Goal: Information Seeking & Learning: Learn about a topic

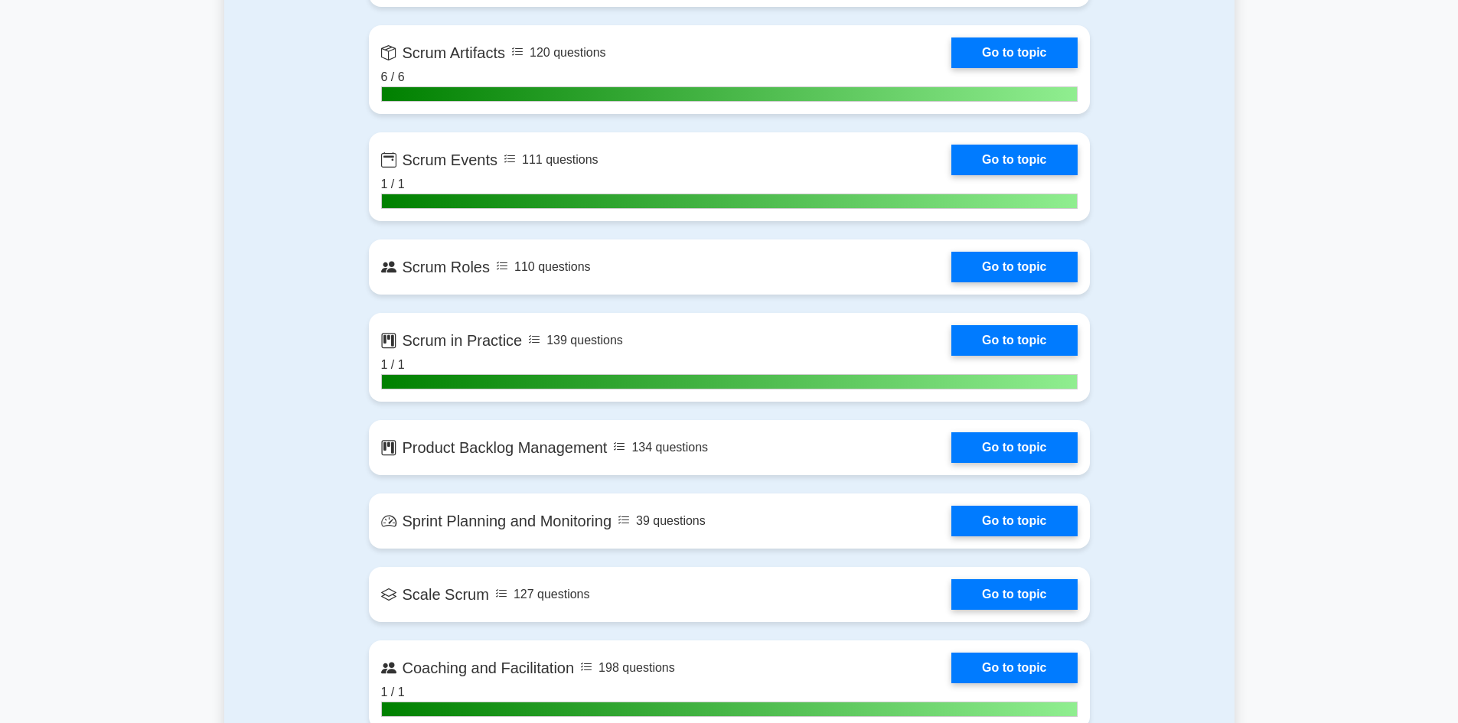
scroll to position [777, 0]
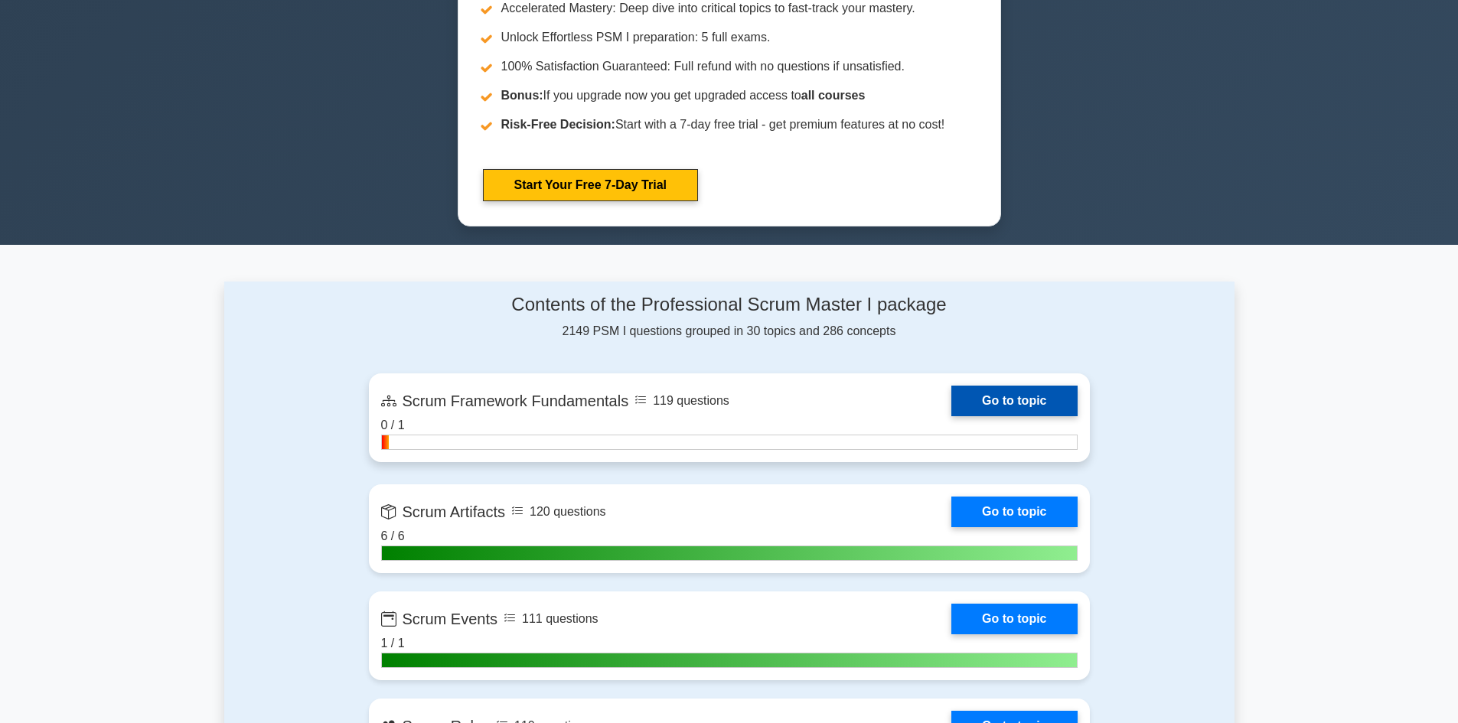
click at [993, 403] on link "Go to topic" at bounding box center [1014, 401] width 126 height 31
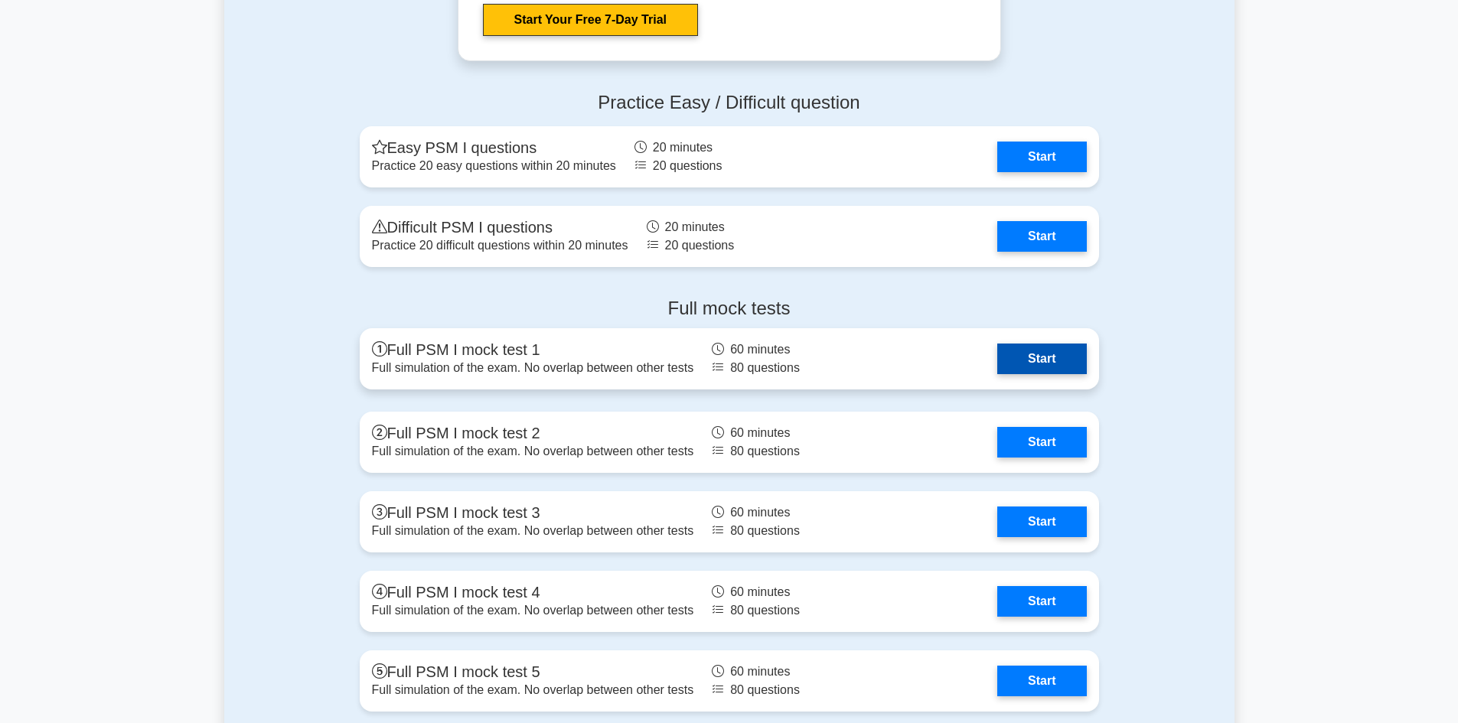
scroll to position [4221, 0]
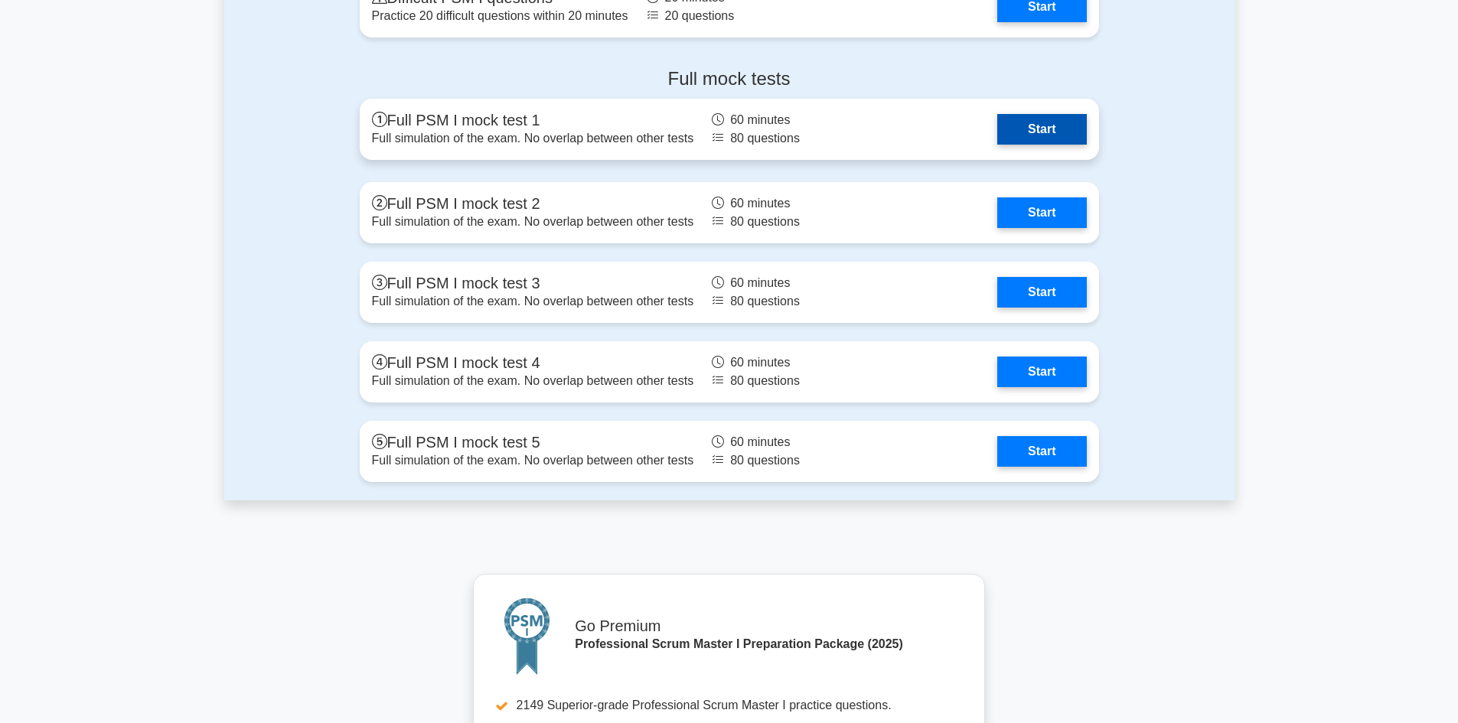
click at [1041, 128] on link "Start" at bounding box center [1041, 129] width 89 height 31
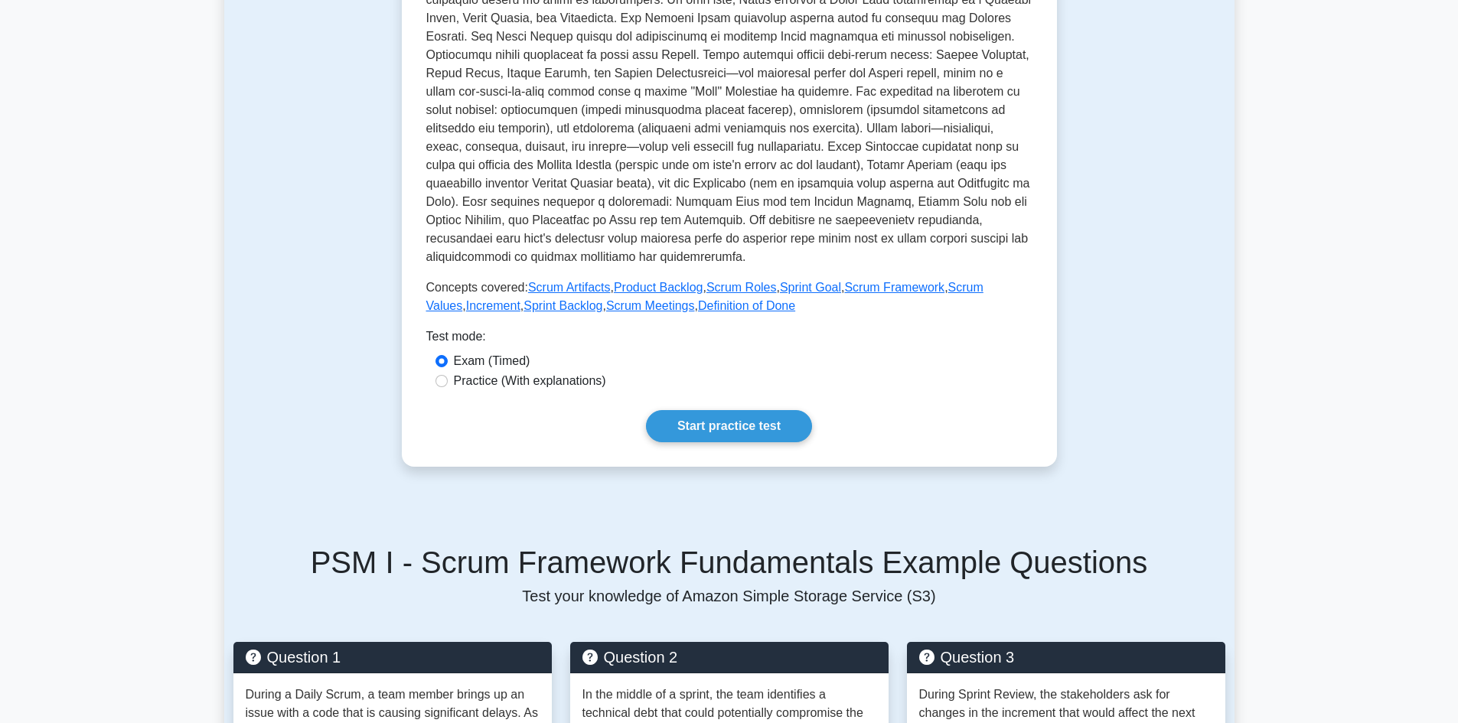
scroll to position [459, 0]
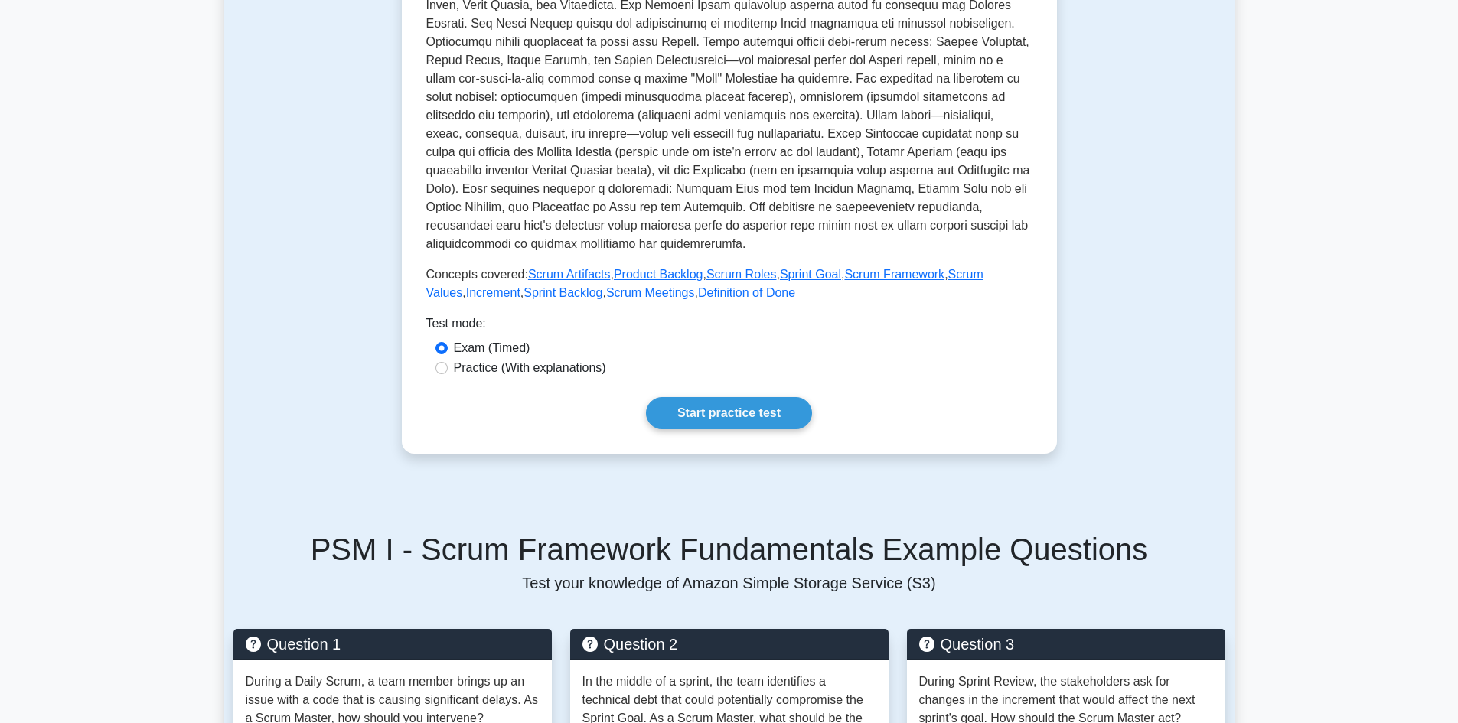
click at [499, 370] on label "Practice (With explanations)" at bounding box center [530, 368] width 152 height 18
click at [448, 370] on input "Practice (With explanations)" at bounding box center [441, 368] width 12 height 12
radio input "true"
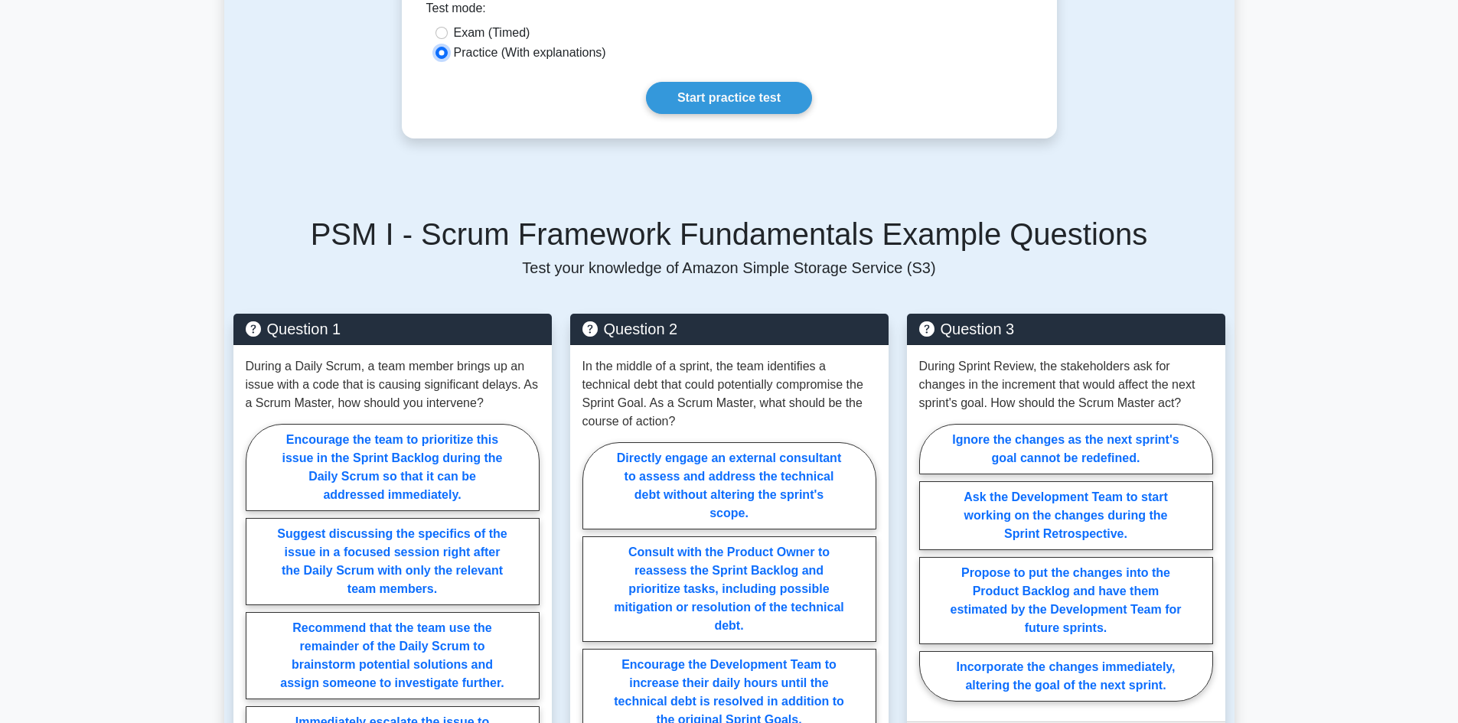
scroll to position [918, 0]
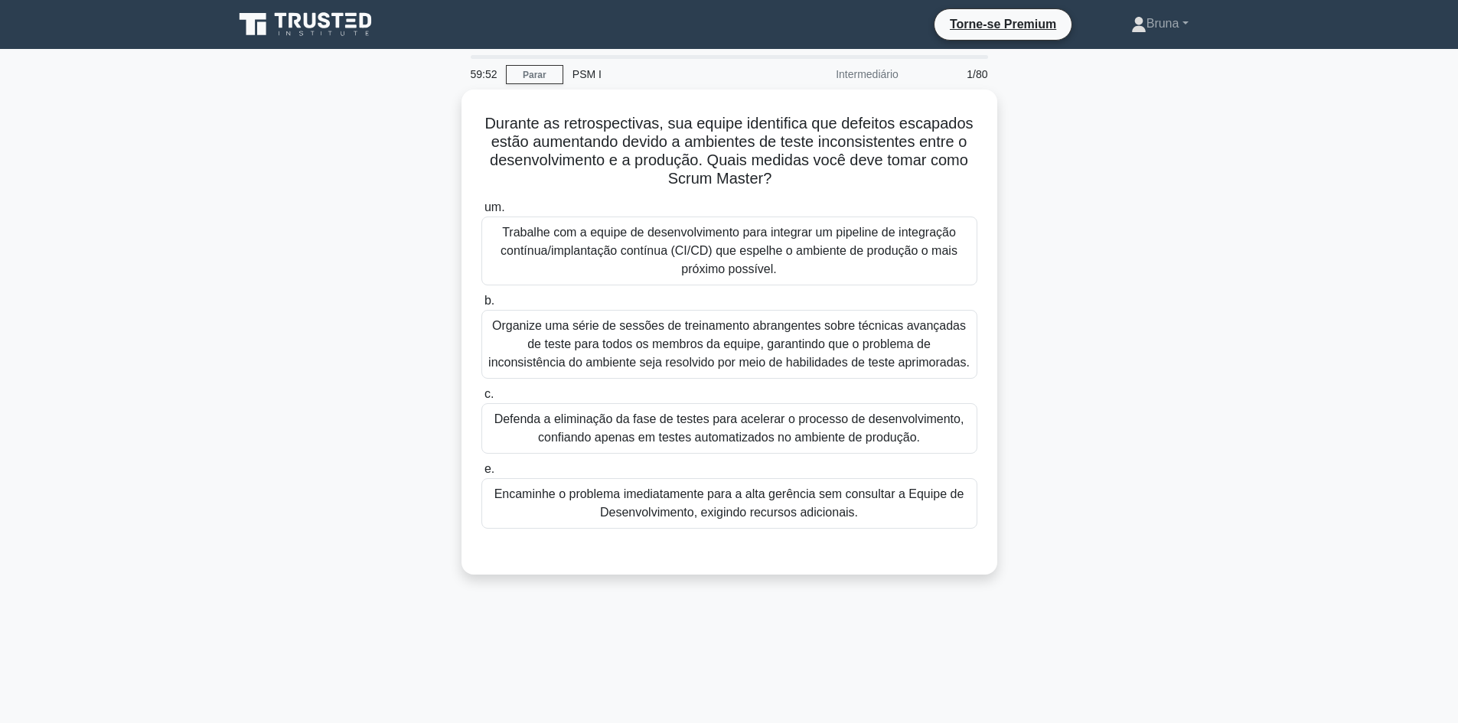
click at [1215, 155] on div "Durante as retrospectivas, sua equipe identifica que defeitos escapados estão a…" at bounding box center [729, 342] width 1010 height 504
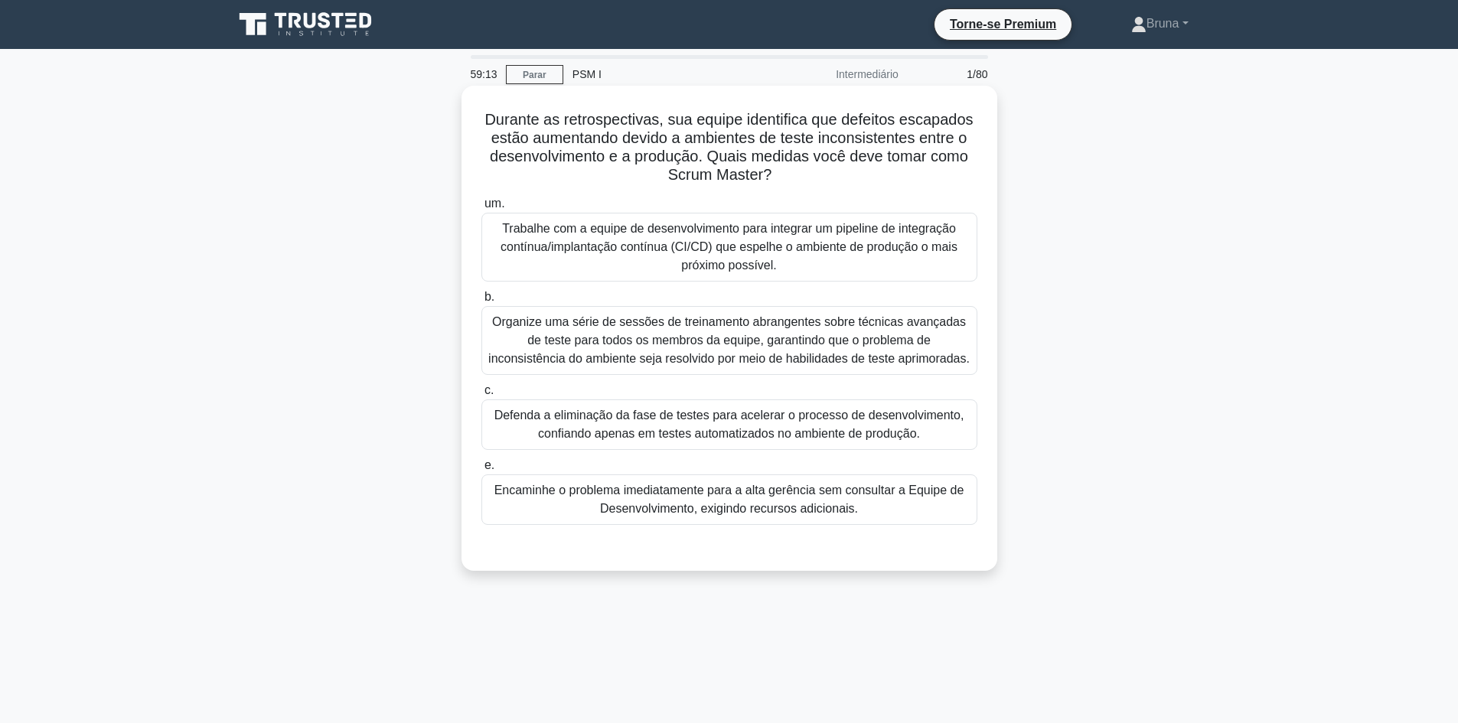
click at [861, 249] on font "Trabalhe com a equipe de desenvolvimento para integrar um pipeline de integraçã…" at bounding box center [729, 247] width 457 height 50
click at [481, 209] on input "um. Trabalhe com a equipe de desenvolvimento para integrar um pipeline de integ…" at bounding box center [481, 204] width 0 height 10
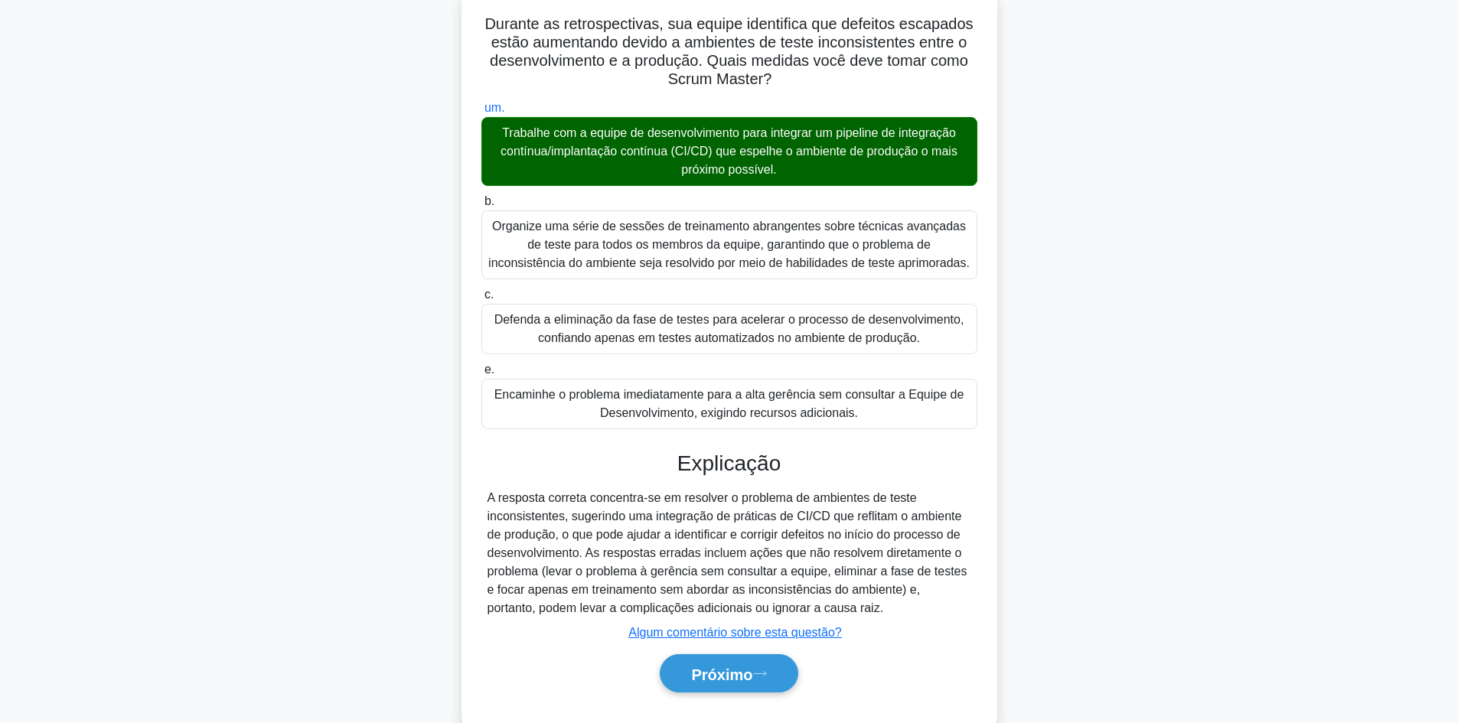
scroll to position [132, 0]
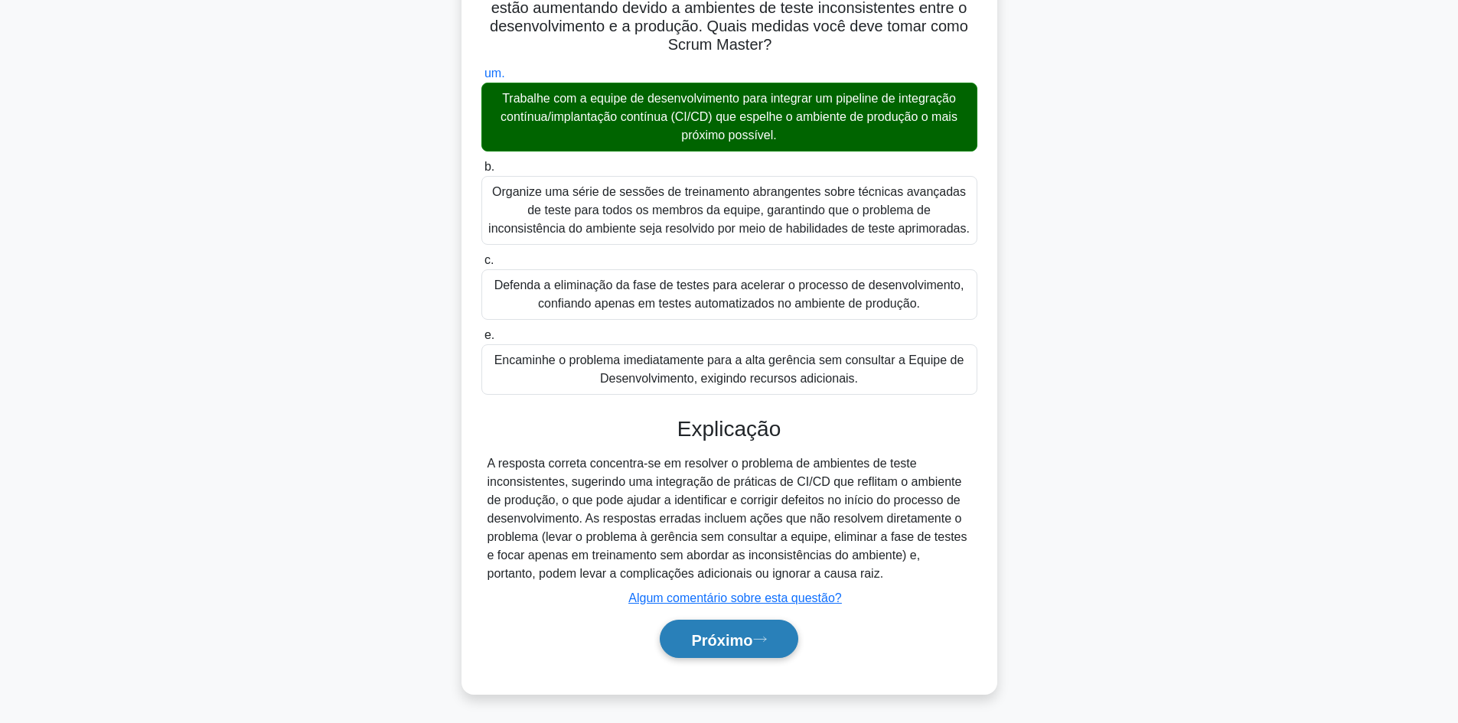
click at [730, 641] on font "Próximo" at bounding box center [721, 639] width 61 height 17
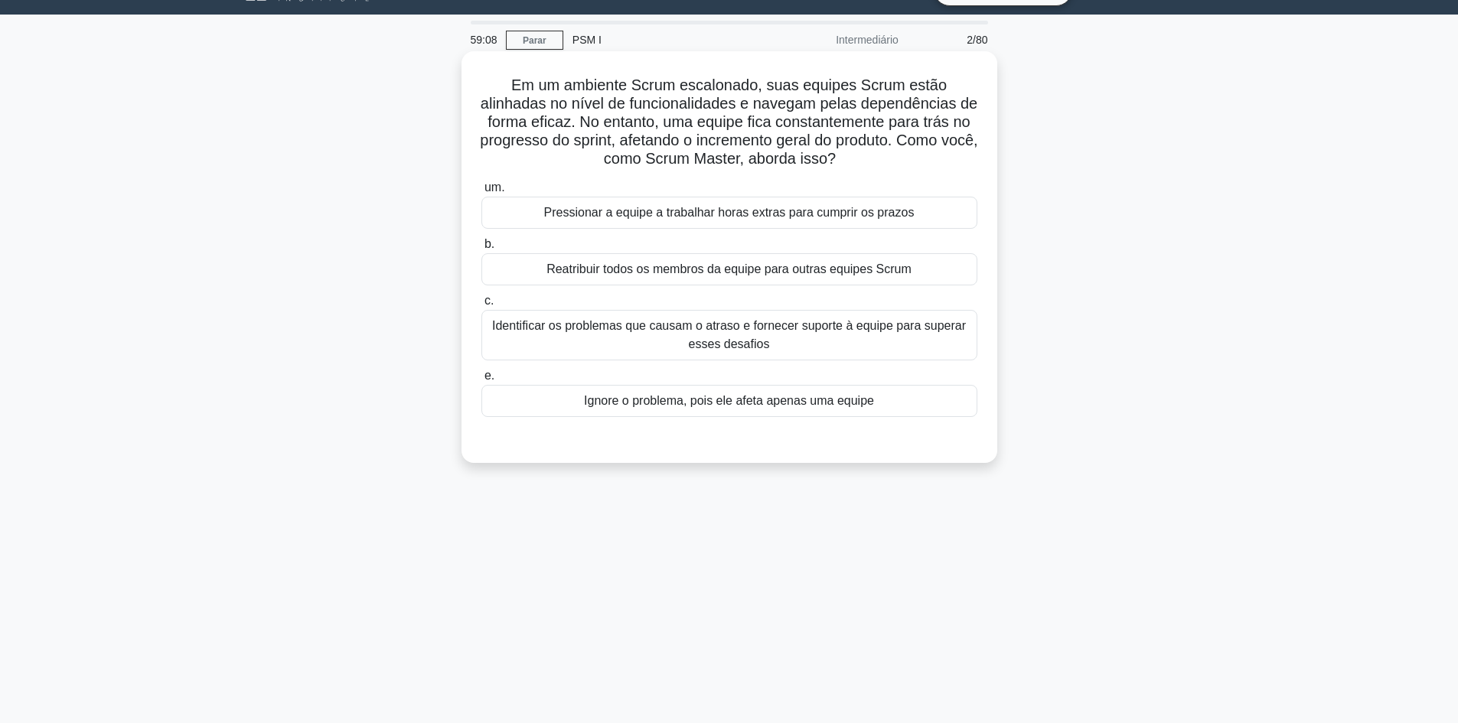
scroll to position [0, 0]
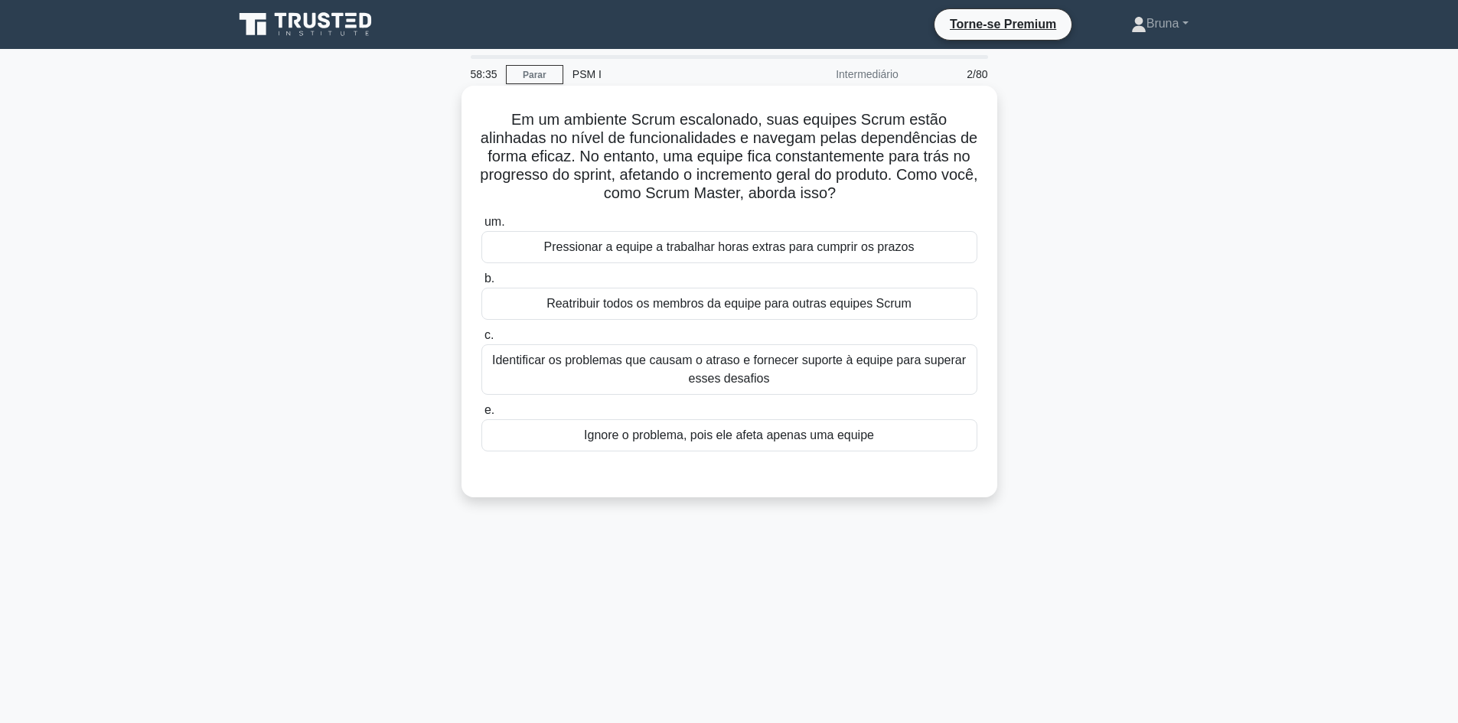
click at [863, 376] on font "Identificar os problemas que causam o atraso e fornecer suporte à equipe para s…" at bounding box center [729, 369] width 482 height 37
click at [481, 341] on input "c. Identificar os problemas que causam o atraso e fornecer suporte à equipe par…" at bounding box center [481, 336] width 0 height 10
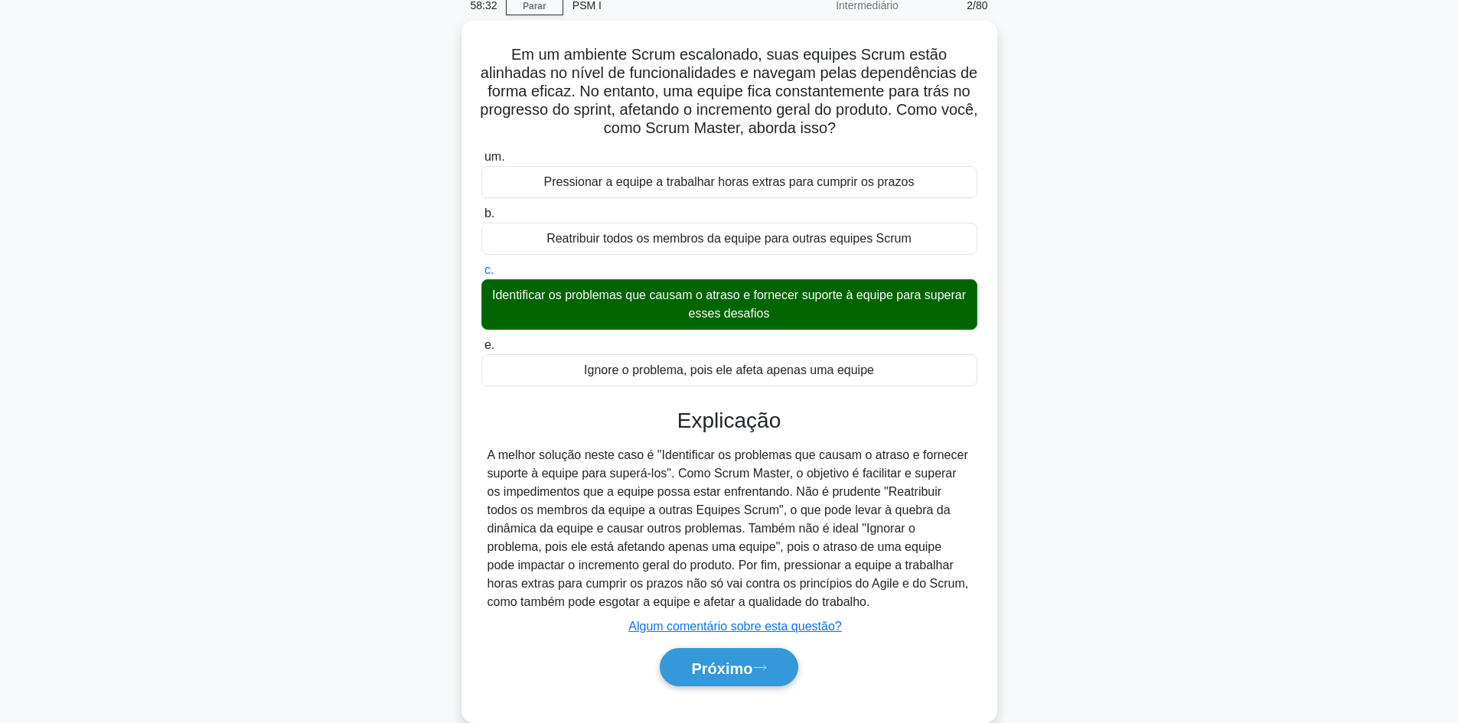
scroll to position [103, 0]
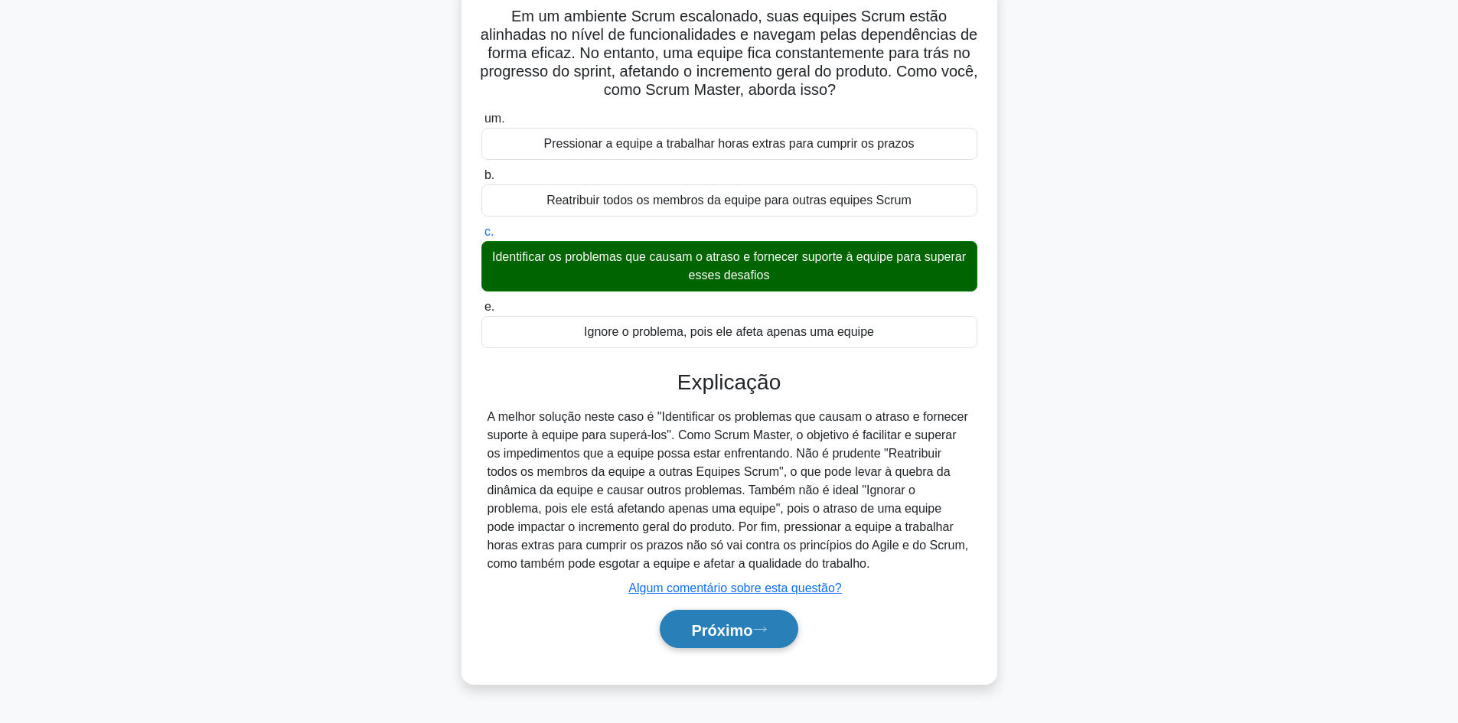
click at [700, 628] on font "Próximo" at bounding box center [721, 629] width 61 height 17
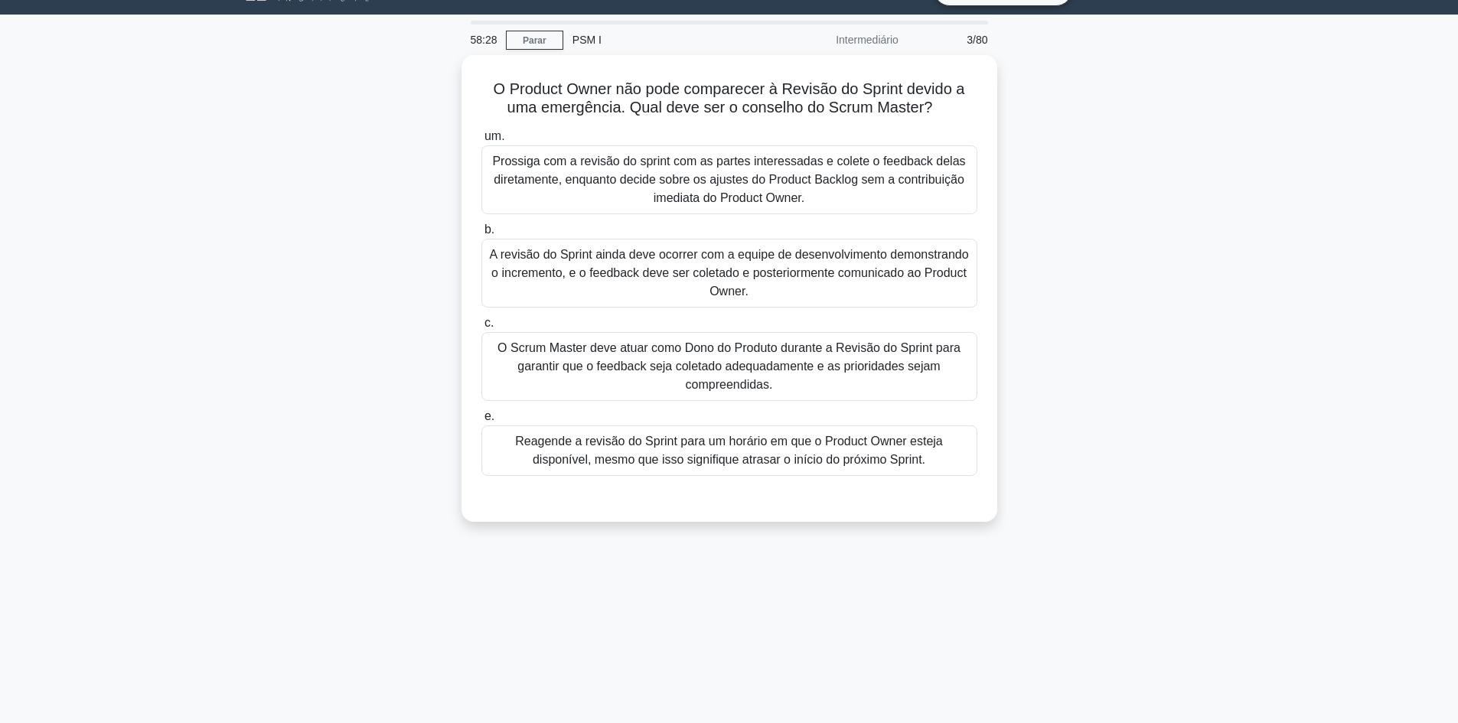
scroll to position [0, 0]
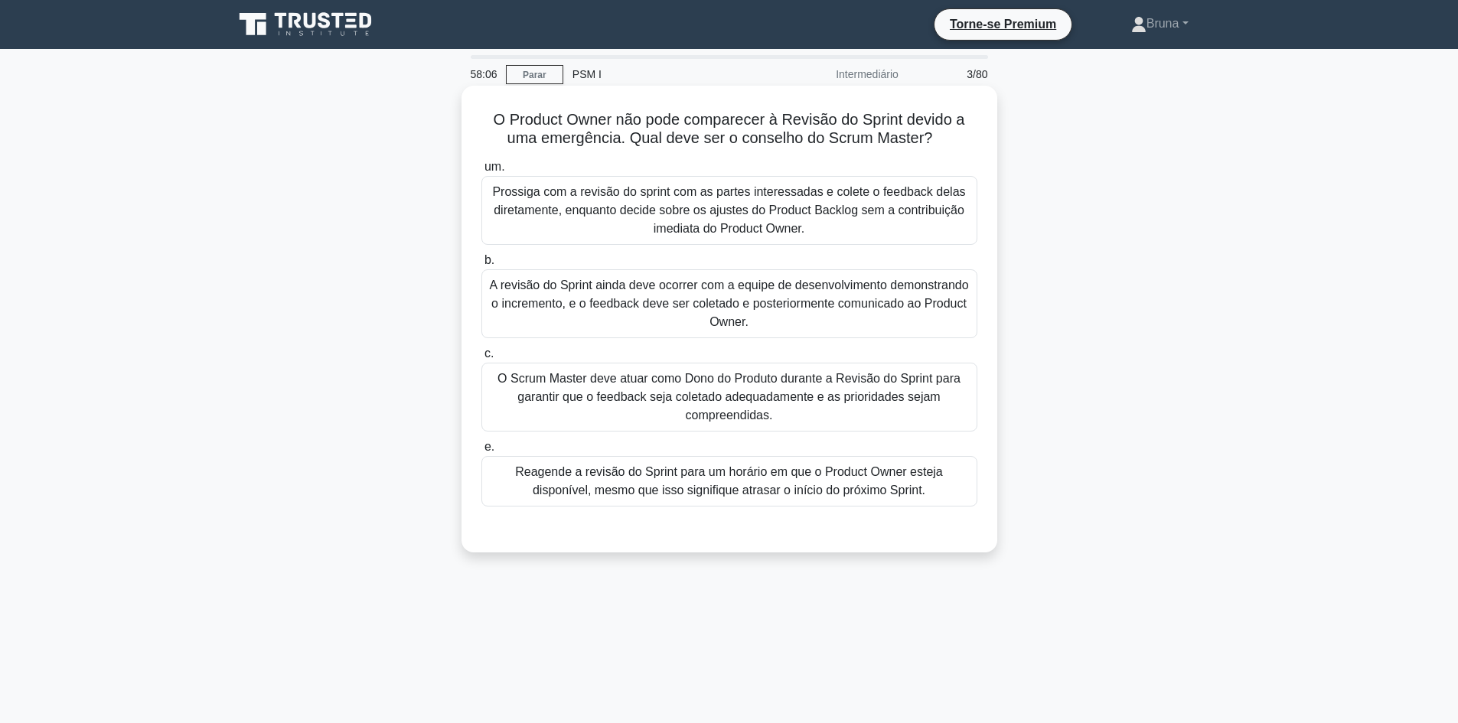
click at [723, 493] on font "Reagende a revisão do Sprint para um horário em que o Product Owner esteja disp…" at bounding box center [729, 480] width 428 height 31
click at [481, 452] on input "e. Reagende a revisão do Sprint para um horário em que o Product Owner esteja d…" at bounding box center [481, 447] width 0 height 10
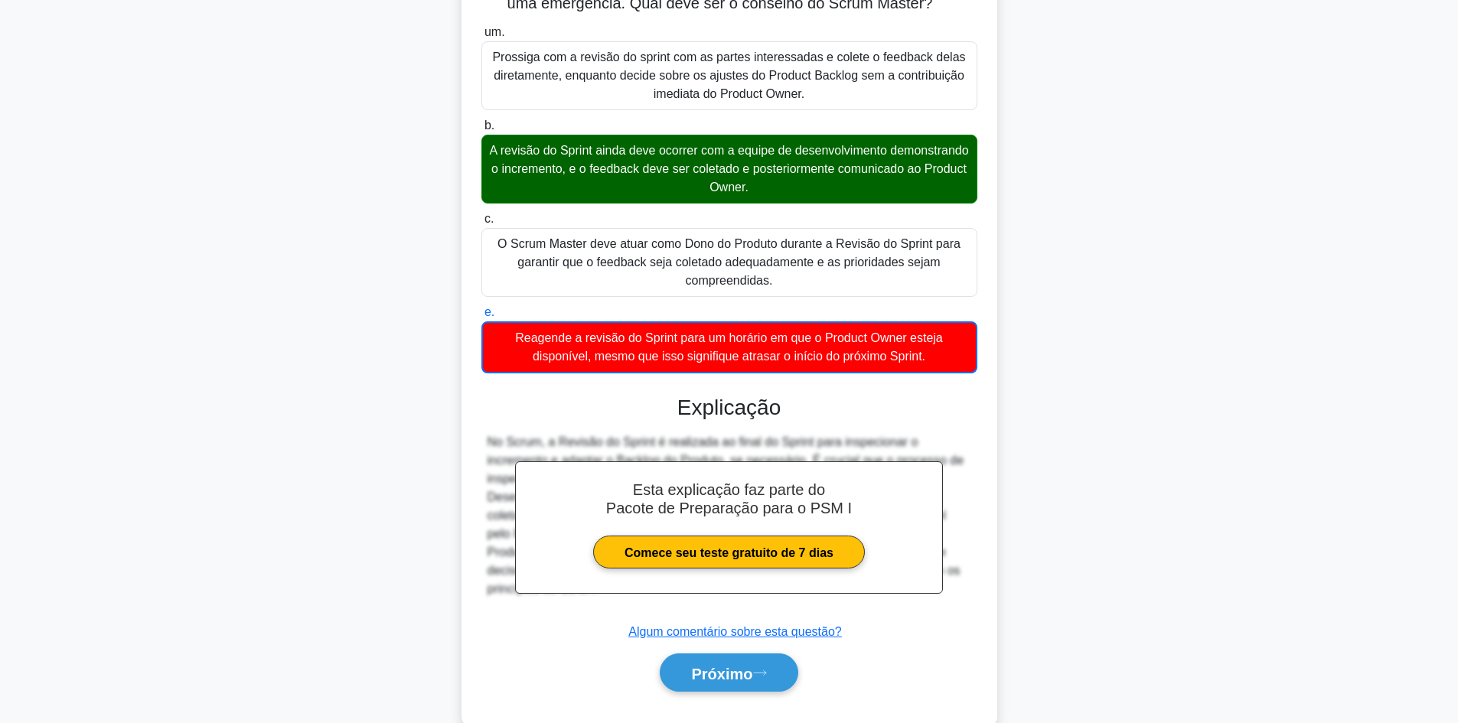
scroll to position [170, 0]
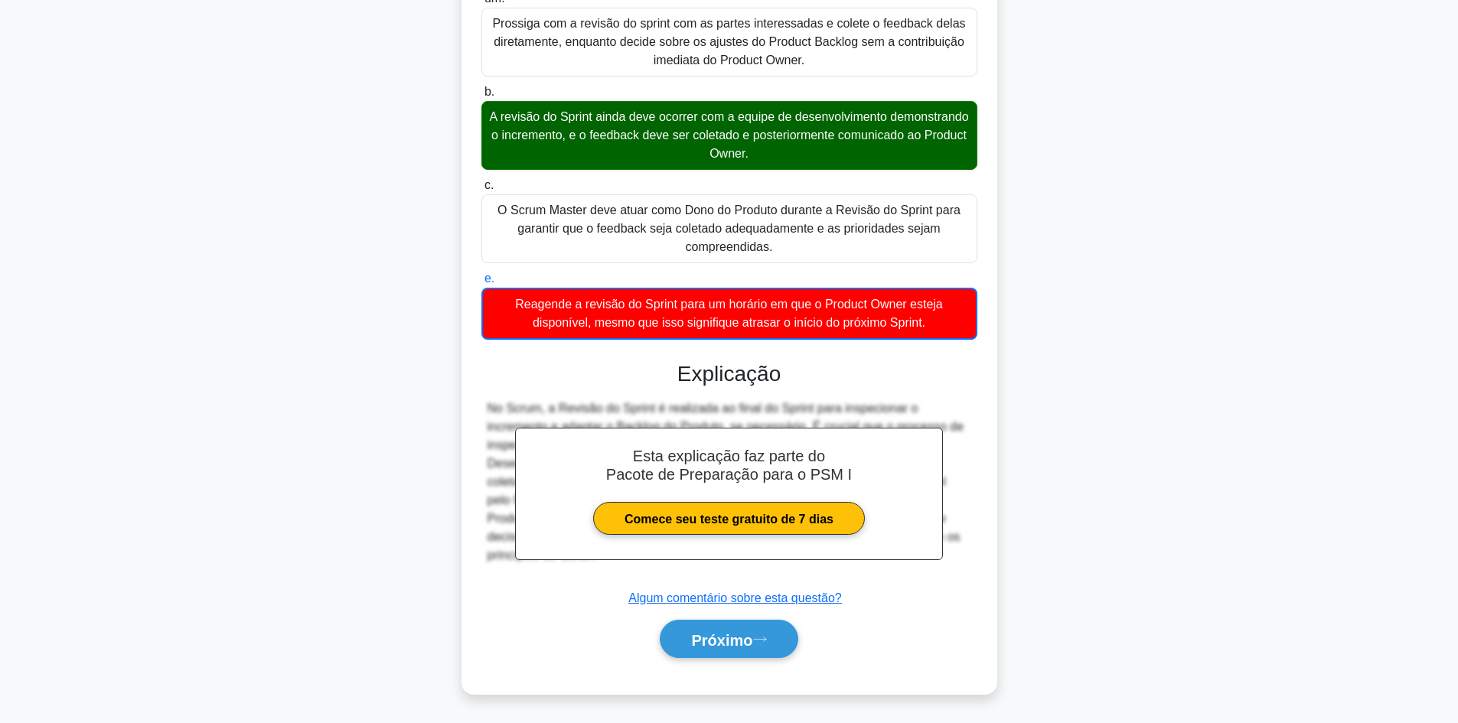
click at [677, 150] on font "A revisão do Sprint ainda deve ocorrer com a equipe de desenvolvimento demonstr…" at bounding box center [728, 135] width 479 height 50
click at [481, 97] on input "b. A revisão do Sprint ainda deve ocorrer com a equipe de desenvolvimento demon…" at bounding box center [481, 92] width 0 height 10
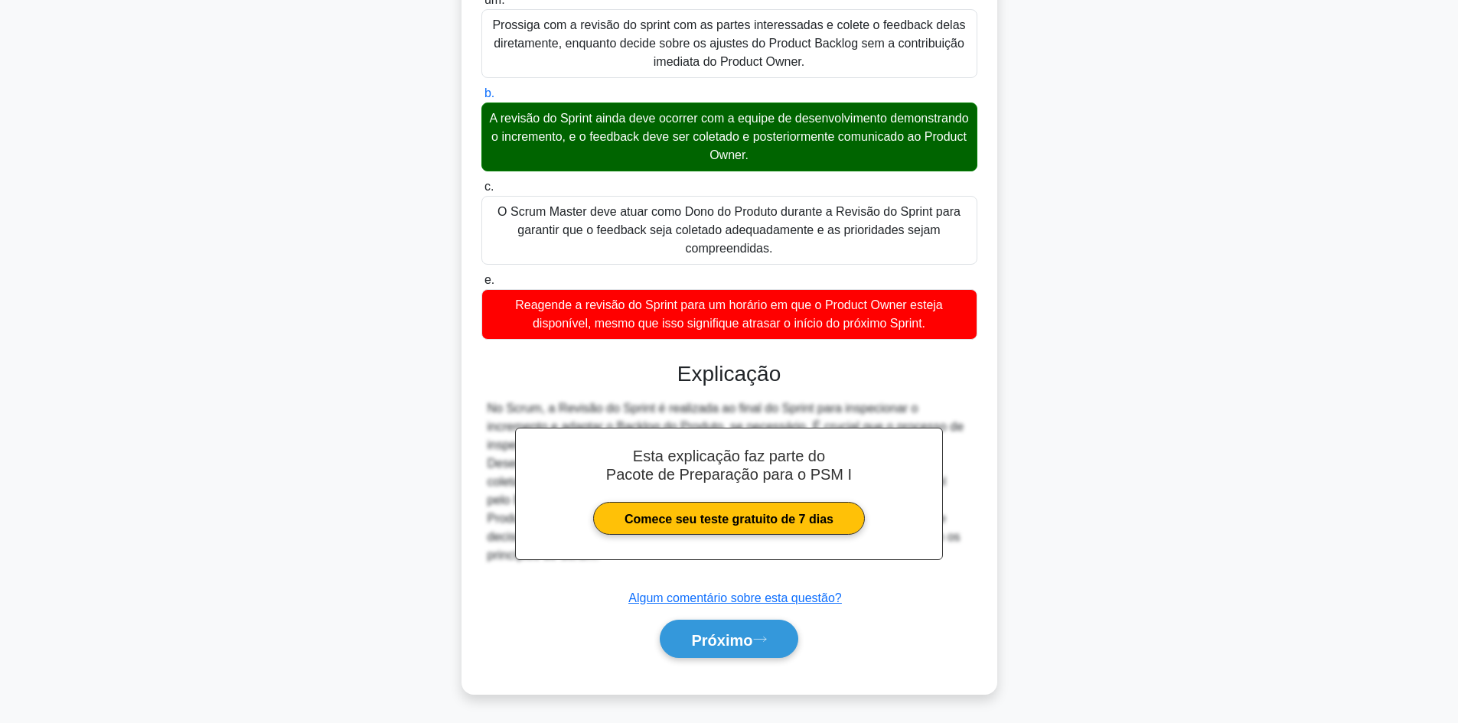
scroll to position [168, 0]
click at [750, 641] on font "Próximo" at bounding box center [721, 639] width 61 height 17
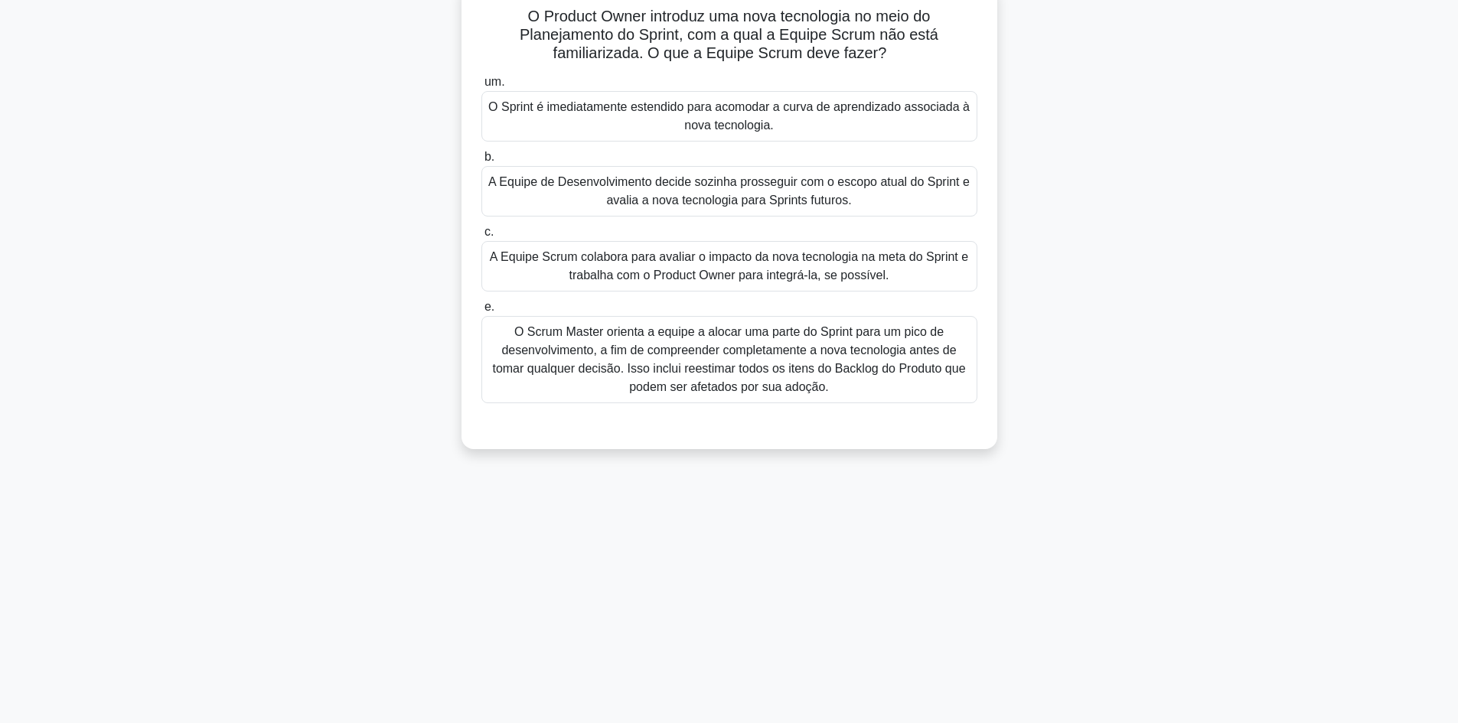
click at [772, 349] on font "O Scrum Master orienta a equipe a alocar uma parte do Sprint para um pico de de…" at bounding box center [728, 359] width 473 height 68
click at [481, 312] on input "e. O Scrum Master orienta a equipe a alocar uma parte do Sprint para um pico de…" at bounding box center [481, 307] width 0 height 10
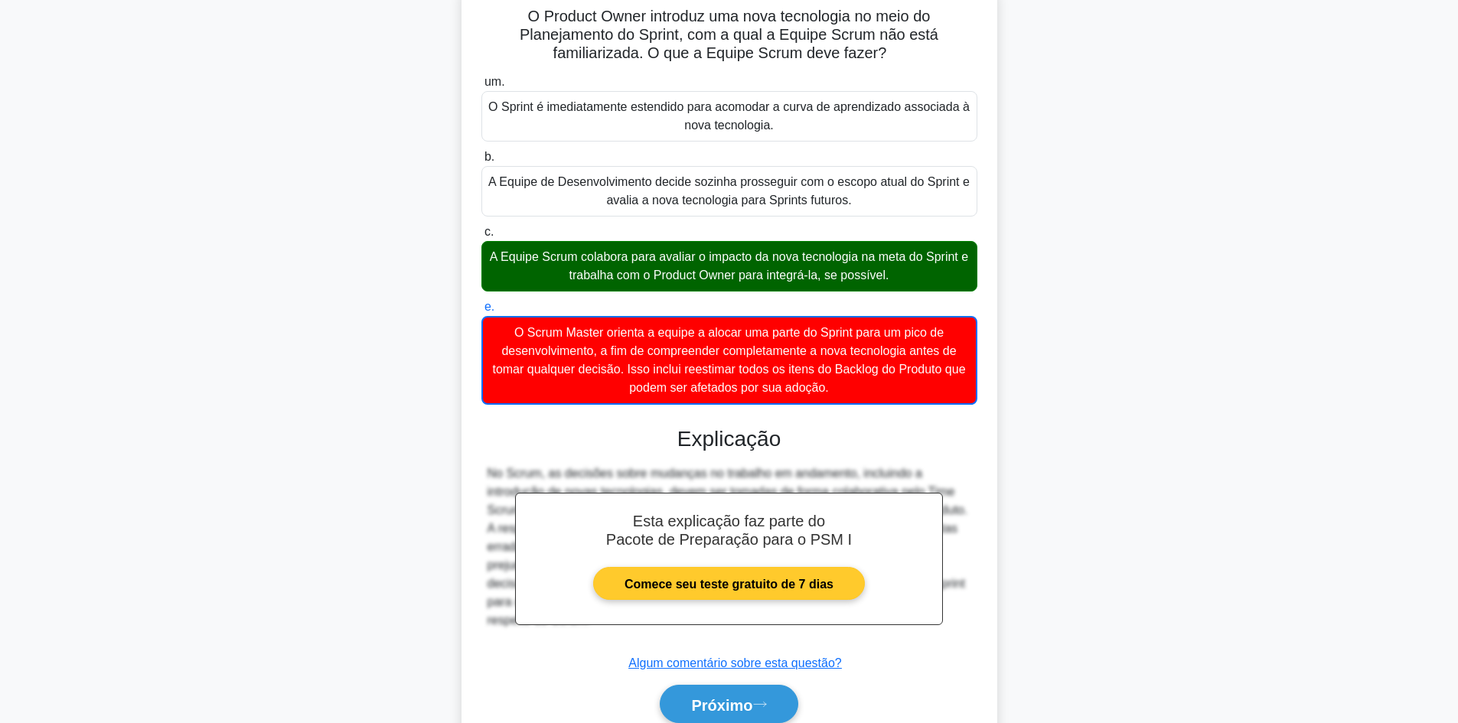
scroll to position [170, 0]
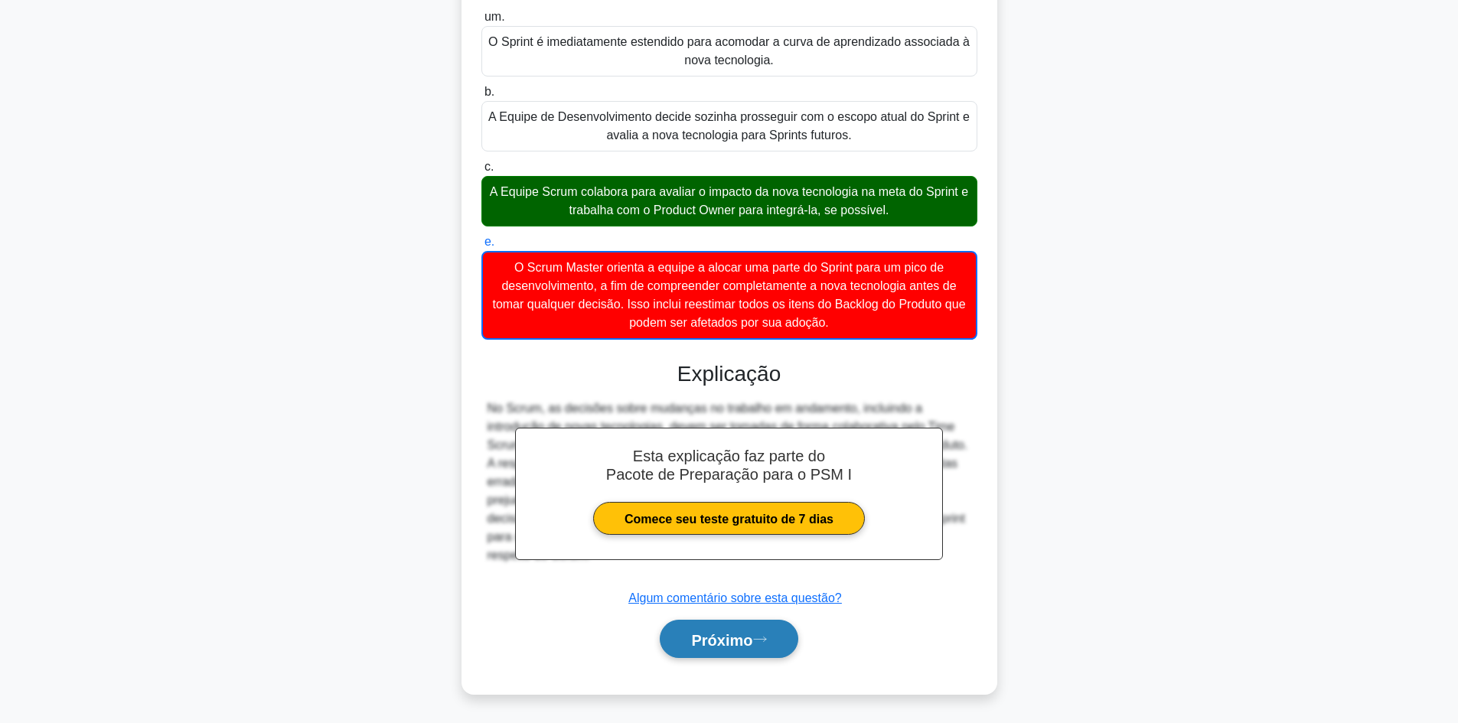
click at [749, 642] on font "Próximo" at bounding box center [721, 639] width 61 height 17
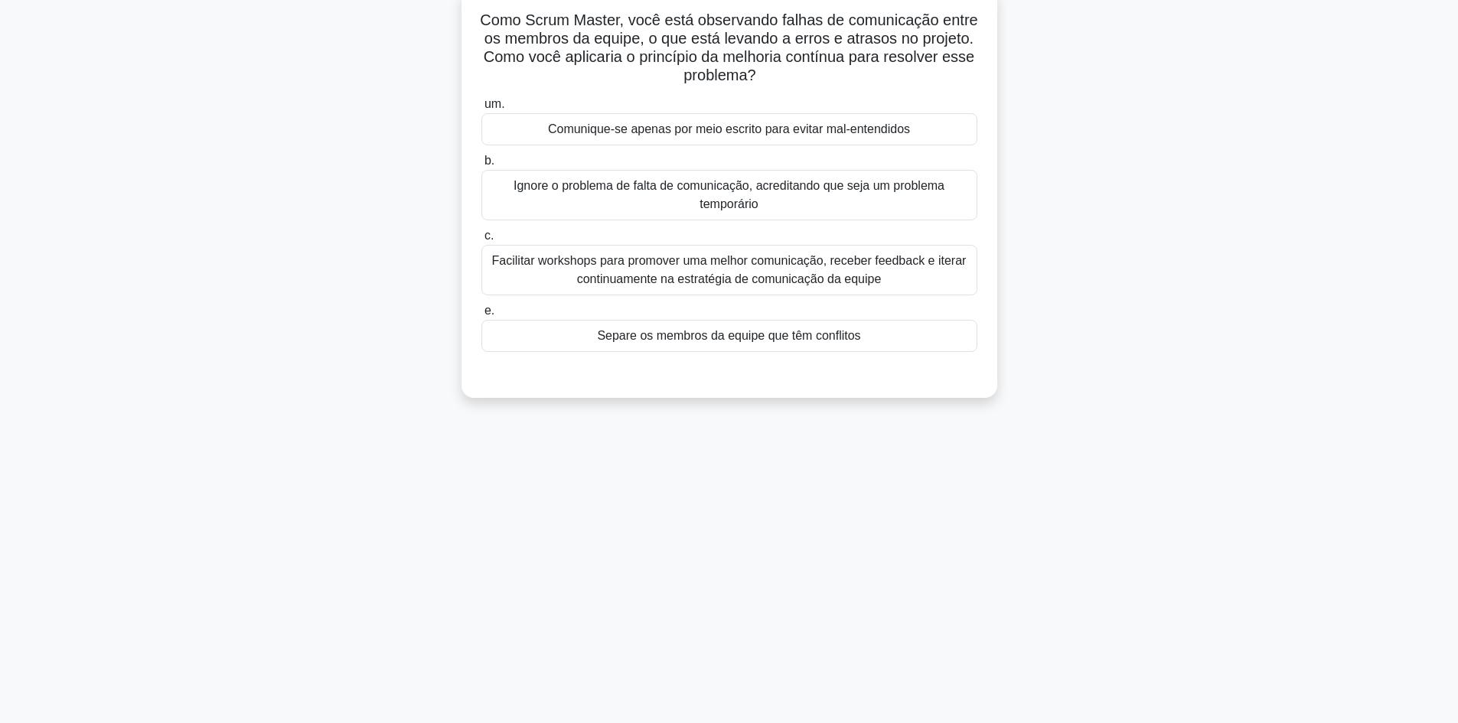
scroll to position [0, 0]
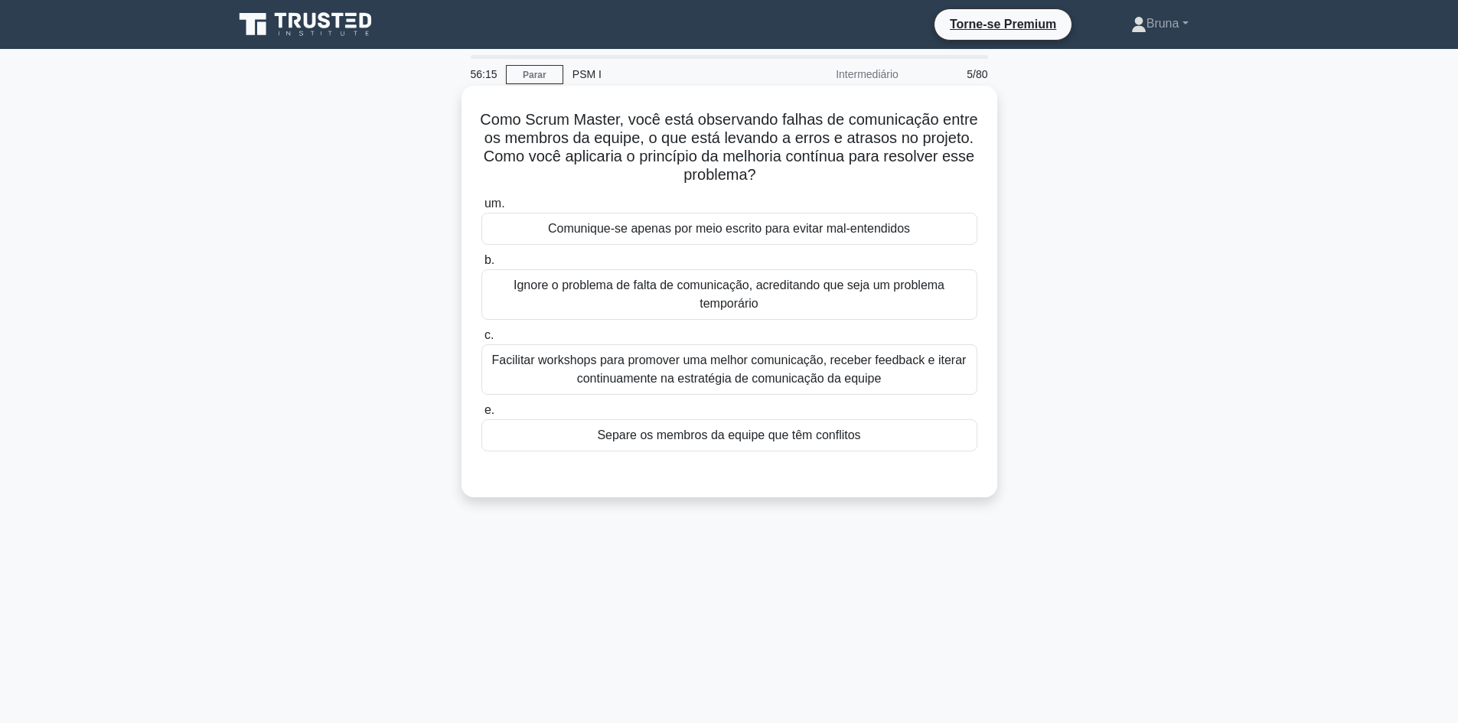
click at [536, 377] on font "Facilitar workshops para promover uma melhor comunicação, receber feedback e it…" at bounding box center [729, 369] width 482 height 37
click at [481, 341] on input "c. Facilitar workshops para promover uma melhor comunicação, receber feedback e…" at bounding box center [481, 336] width 0 height 10
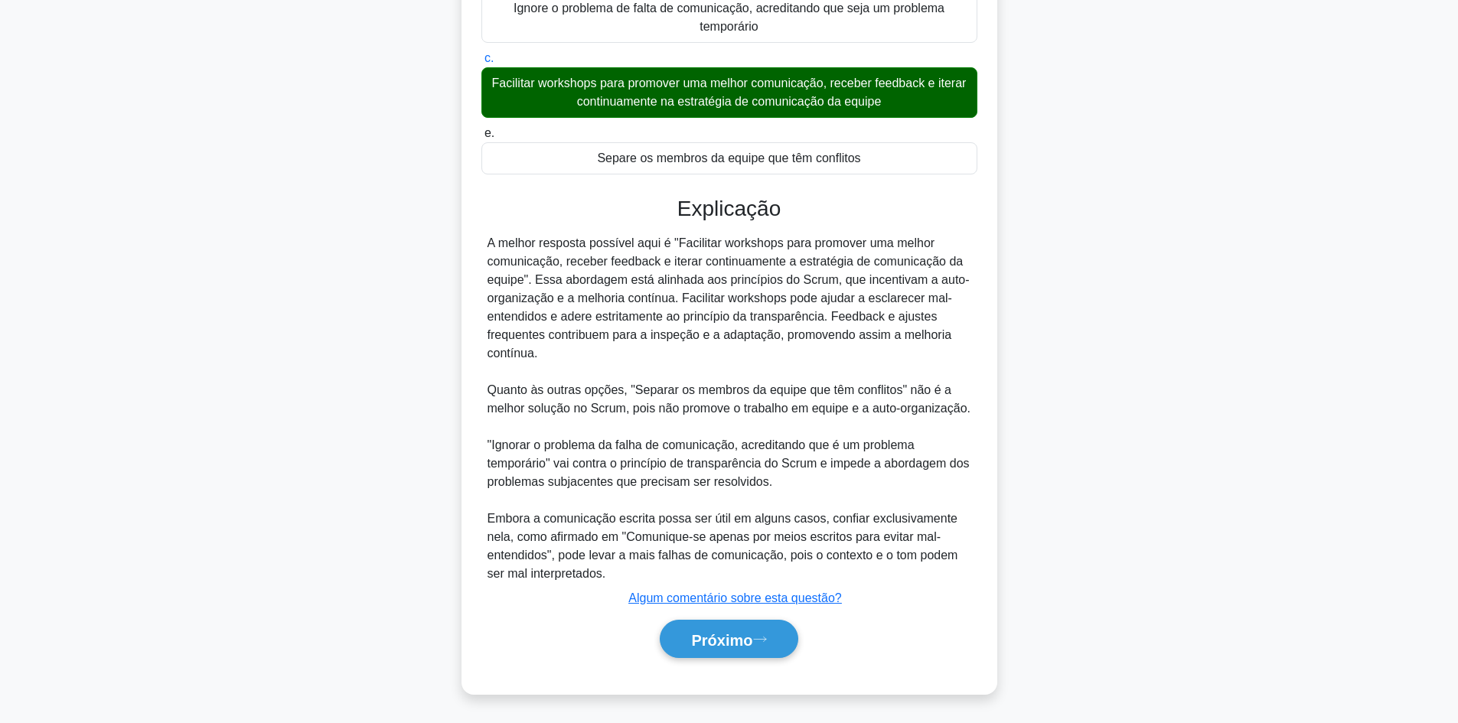
scroll to position [279, 0]
click at [717, 645] on font "Próximo" at bounding box center [721, 639] width 61 height 17
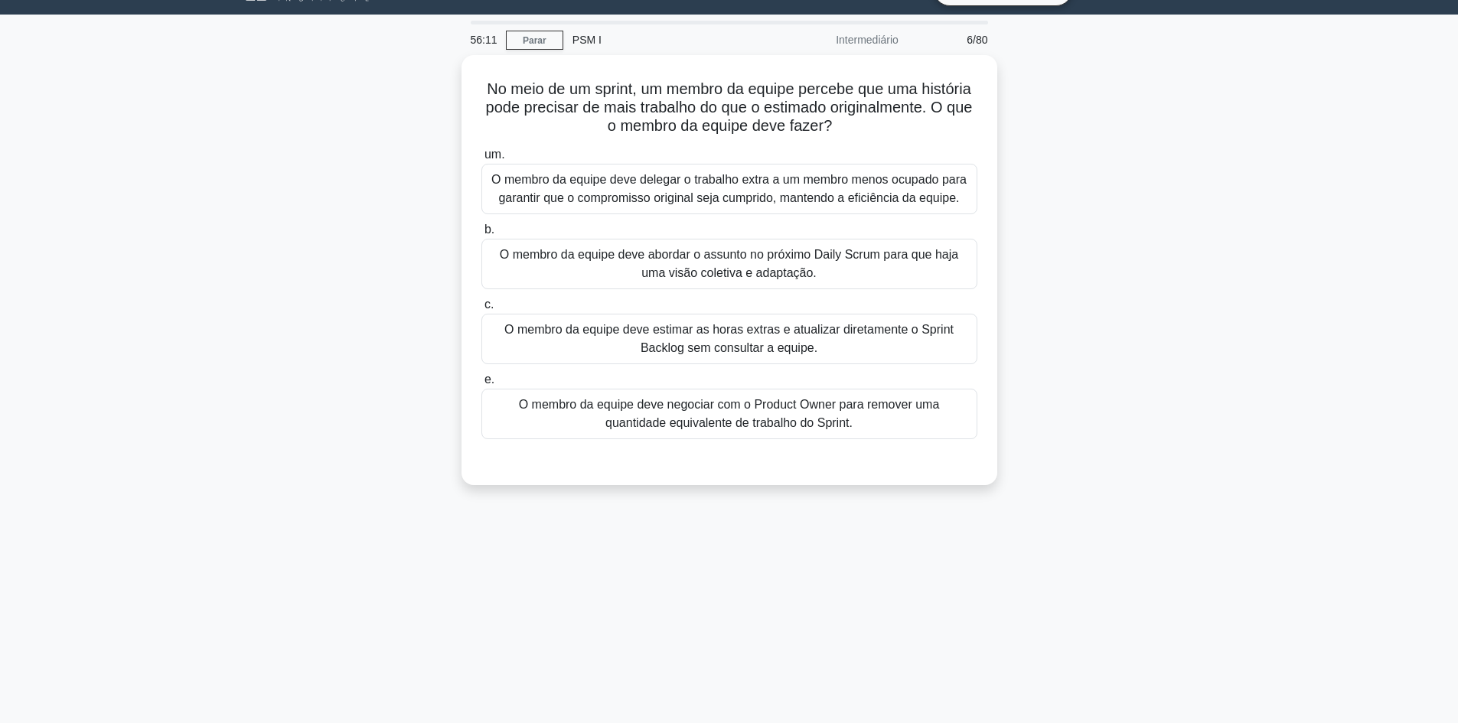
scroll to position [0, 0]
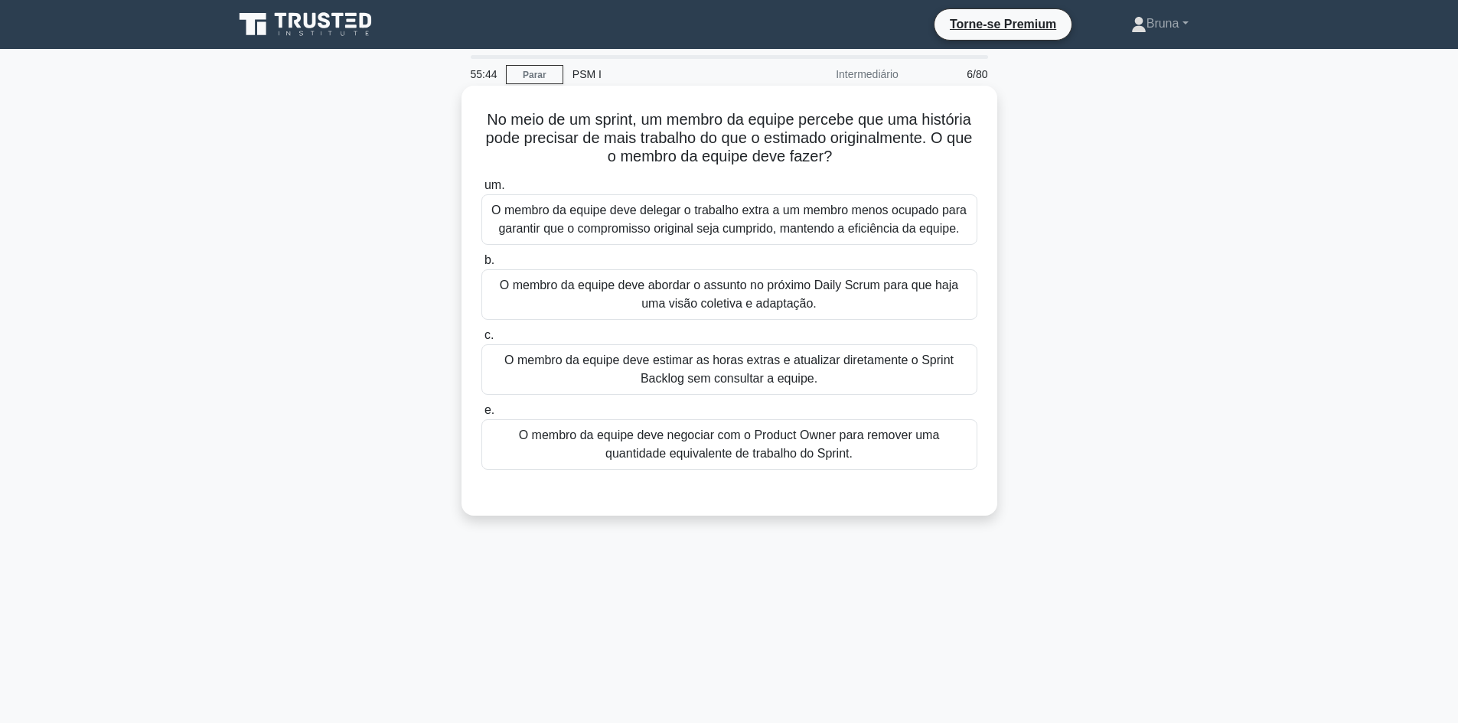
click at [686, 298] on font "O membro da equipe deve abordar o assunto no próximo Daily Scrum para que haja …" at bounding box center [729, 294] width 458 height 31
click at [481, 266] on input "b. O membro da equipe deve abordar o assunto no próximo Daily Scrum para que ha…" at bounding box center [481, 261] width 0 height 10
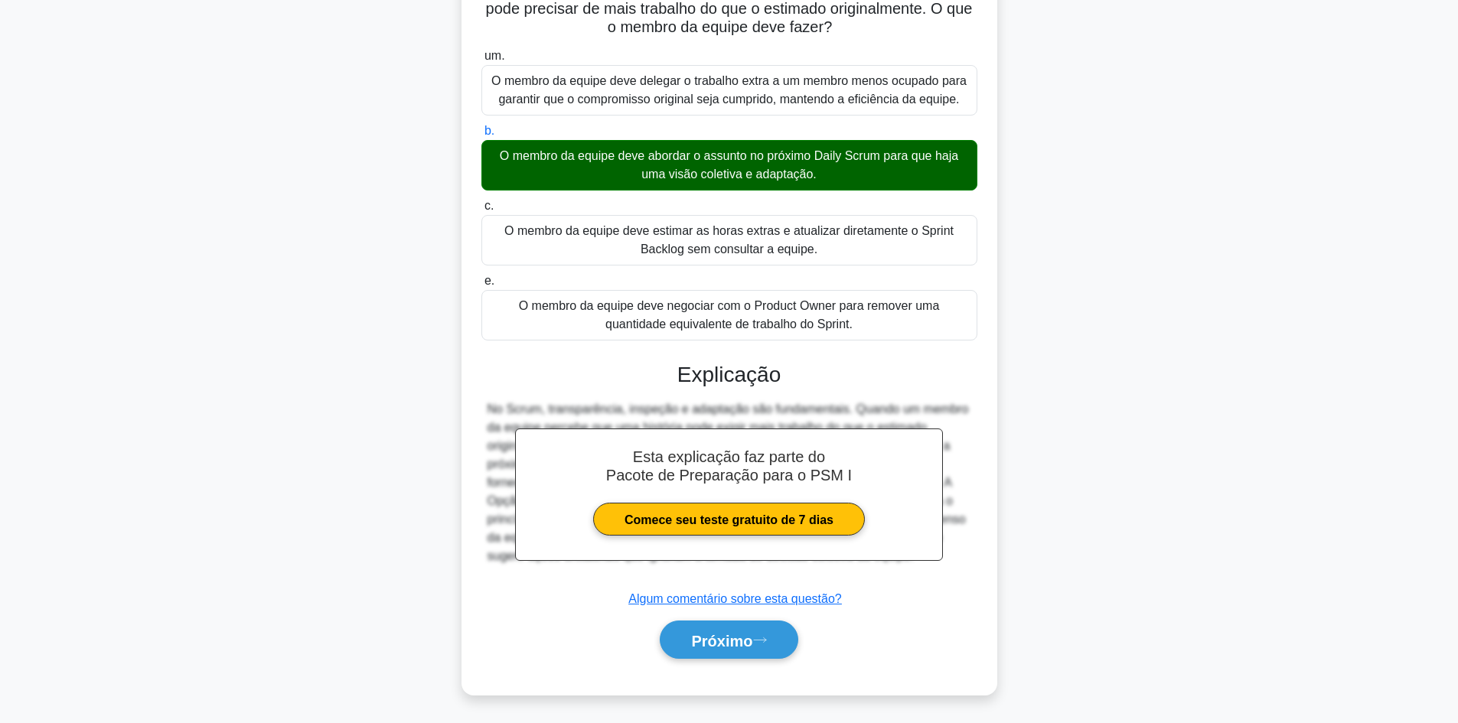
scroll to position [132, 0]
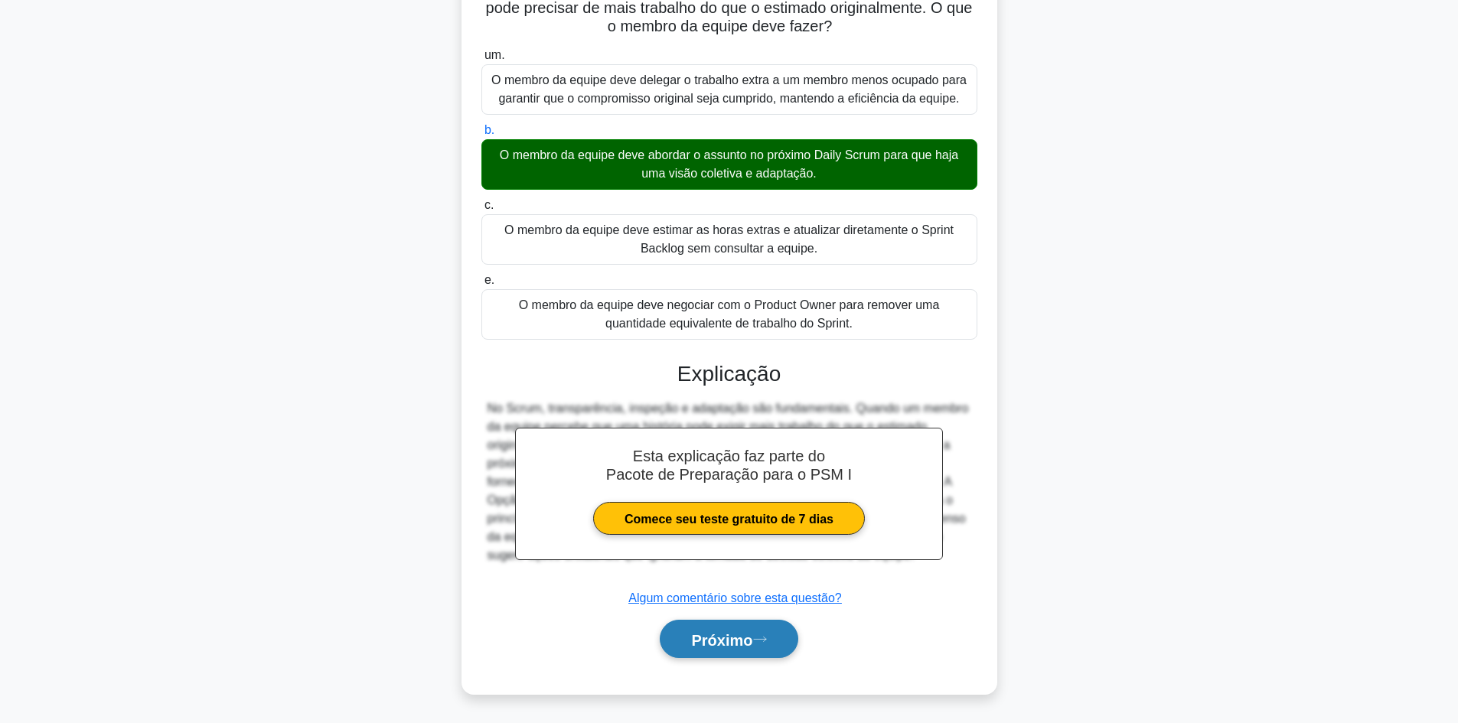
click at [752, 641] on font "Próximo" at bounding box center [721, 639] width 61 height 17
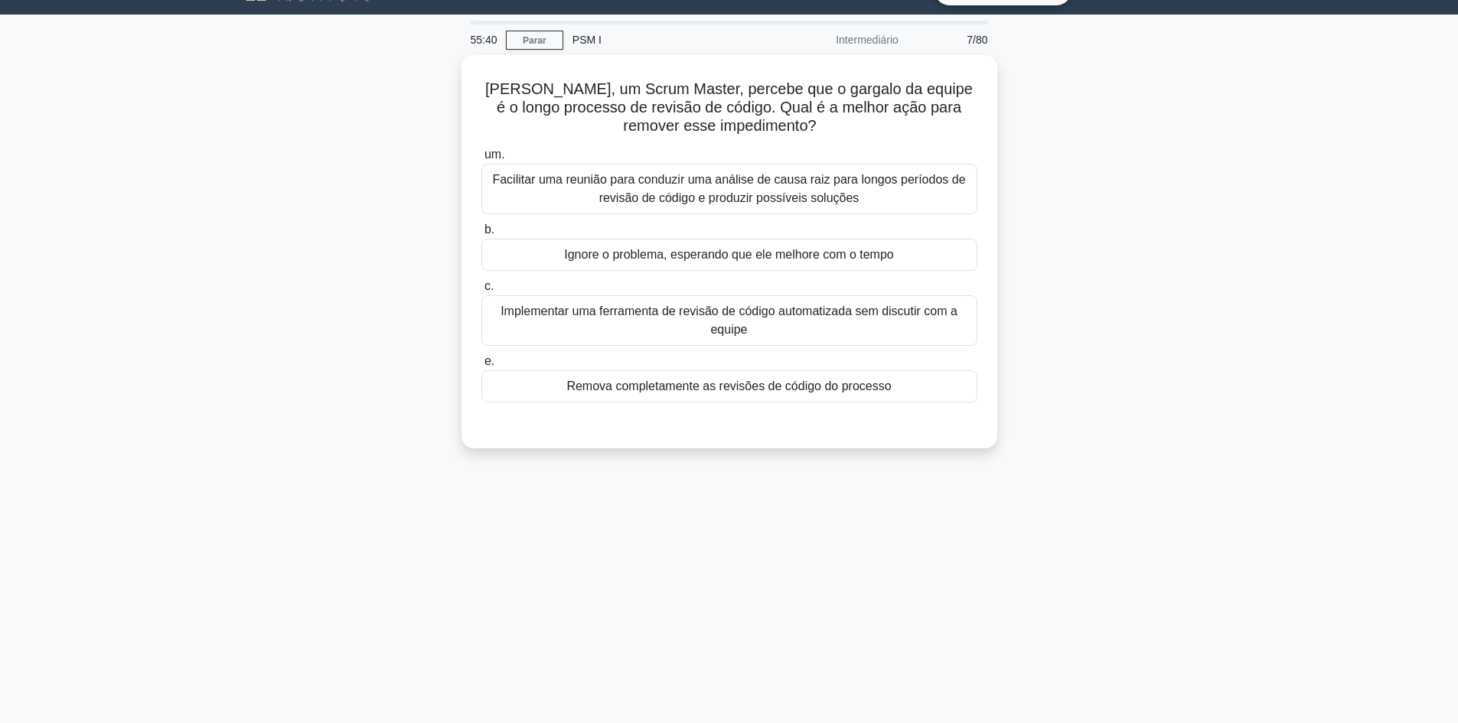
scroll to position [0, 0]
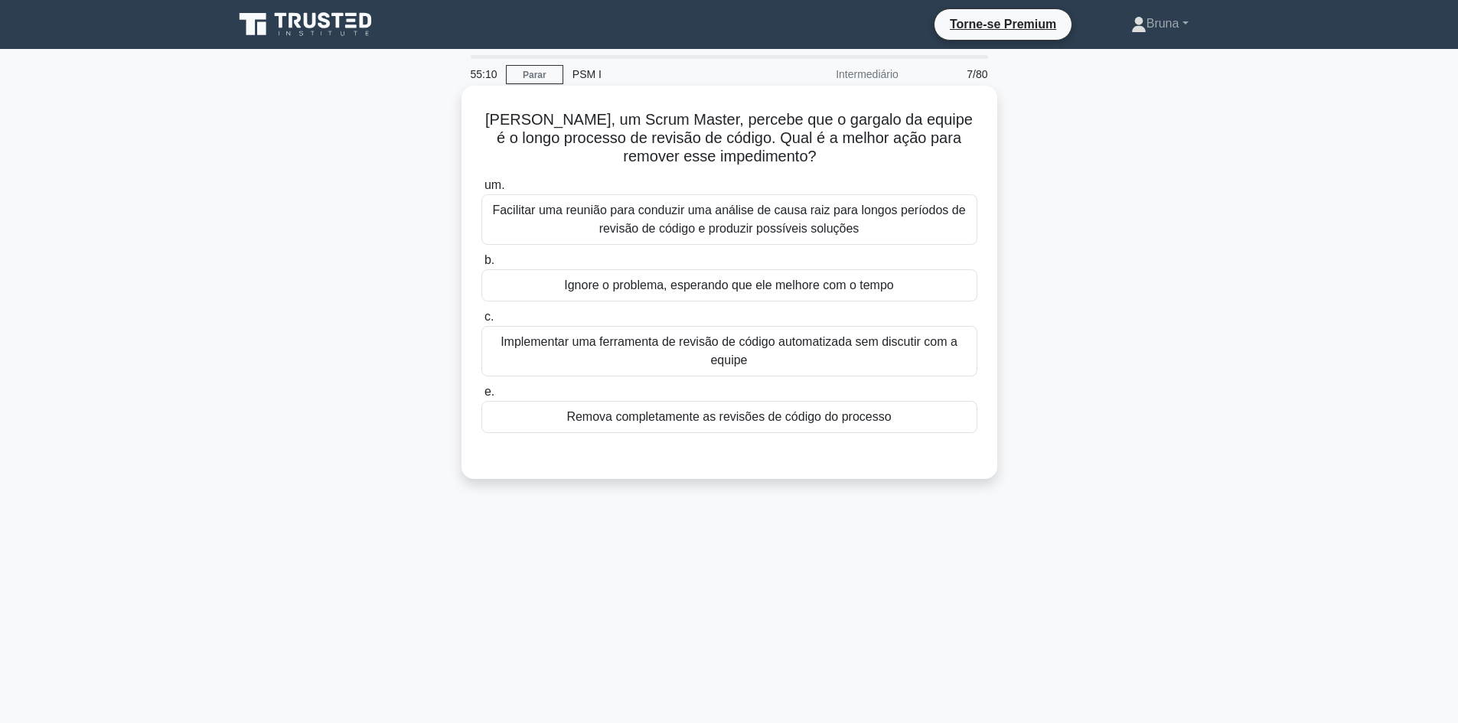
click at [600, 223] on font "Facilitar uma reunião para conduzir uma análise de causa raiz para longos perío…" at bounding box center [729, 219] width 482 height 37
click at [481, 191] on input "um. Facilitar uma reunião para conduzir uma análise de causa raiz para longos p…" at bounding box center [481, 186] width 0 height 10
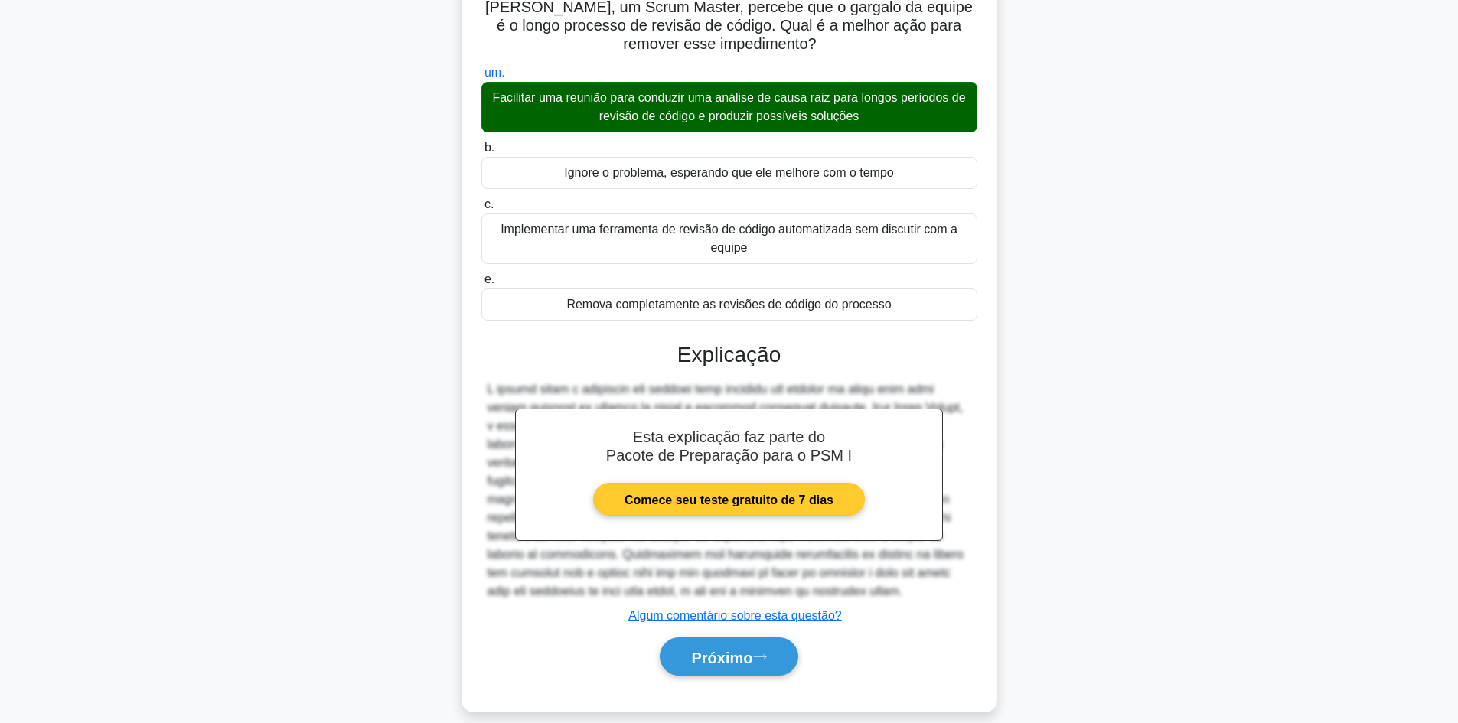
scroll to position [150, 0]
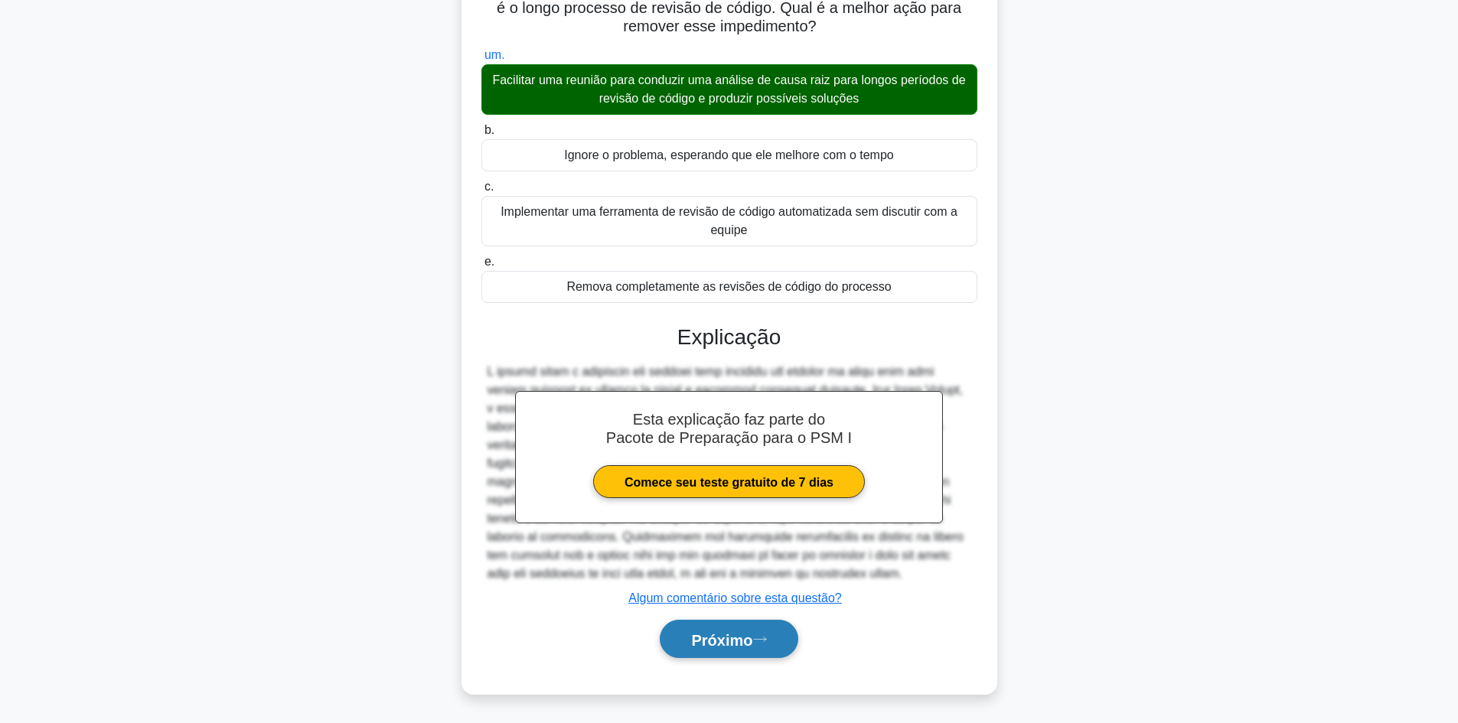
click at [672, 638] on button "Próximo" at bounding box center [729, 639] width 138 height 39
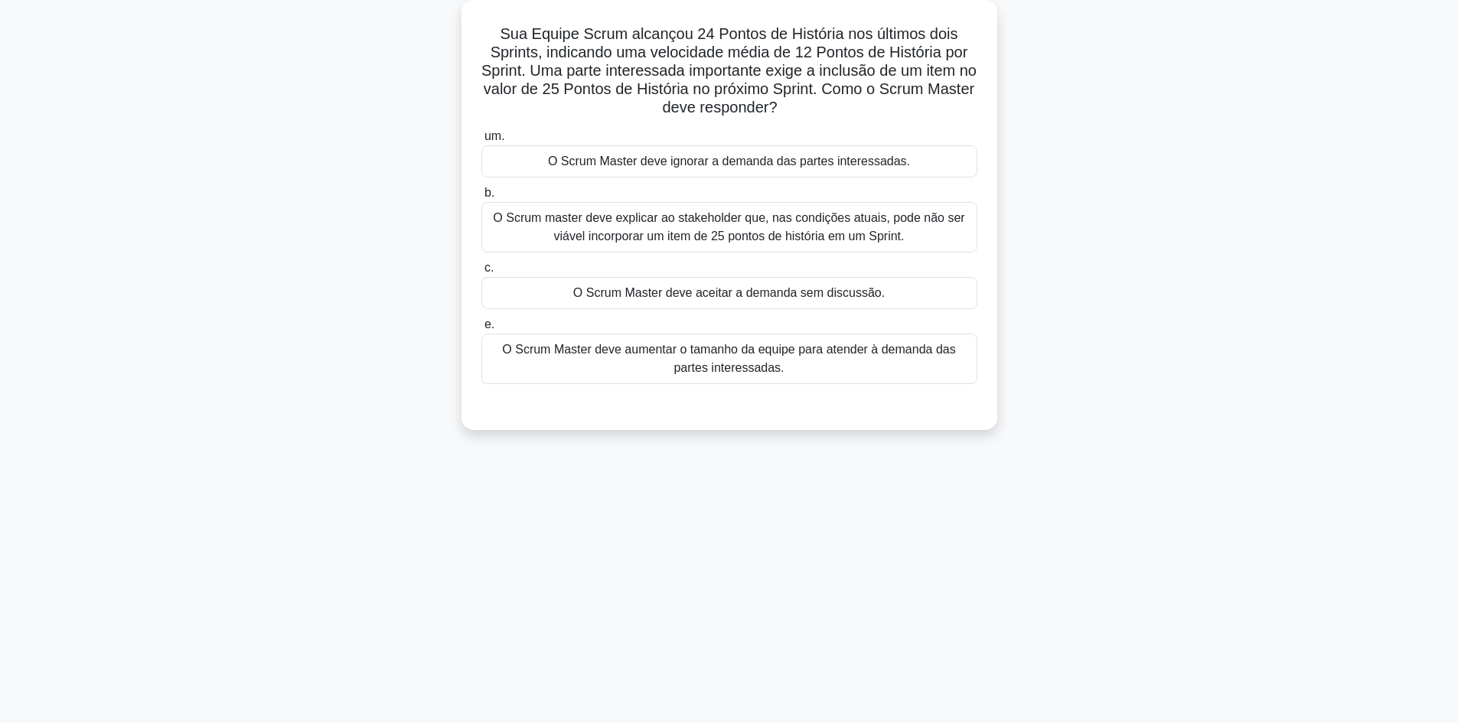
scroll to position [0, 0]
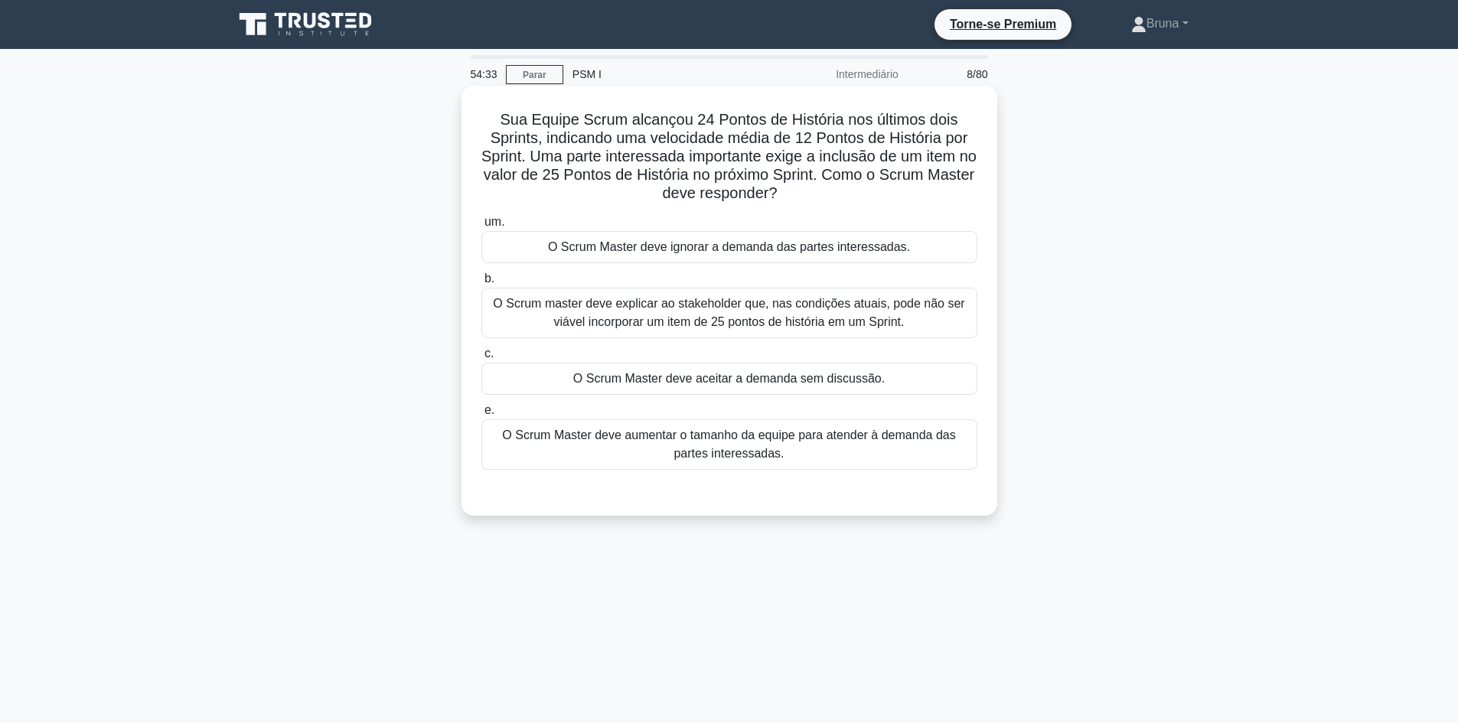
click at [797, 308] on font "O Scrum master deve explicar ao stakeholder que, nas condições atuais, pode não…" at bounding box center [728, 312] width 471 height 31
click at [481, 284] on input "b. O Scrum master deve explicar ao stakeholder que, nas condições atuais, pode …" at bounding box center [481, 279] width 0 height 10
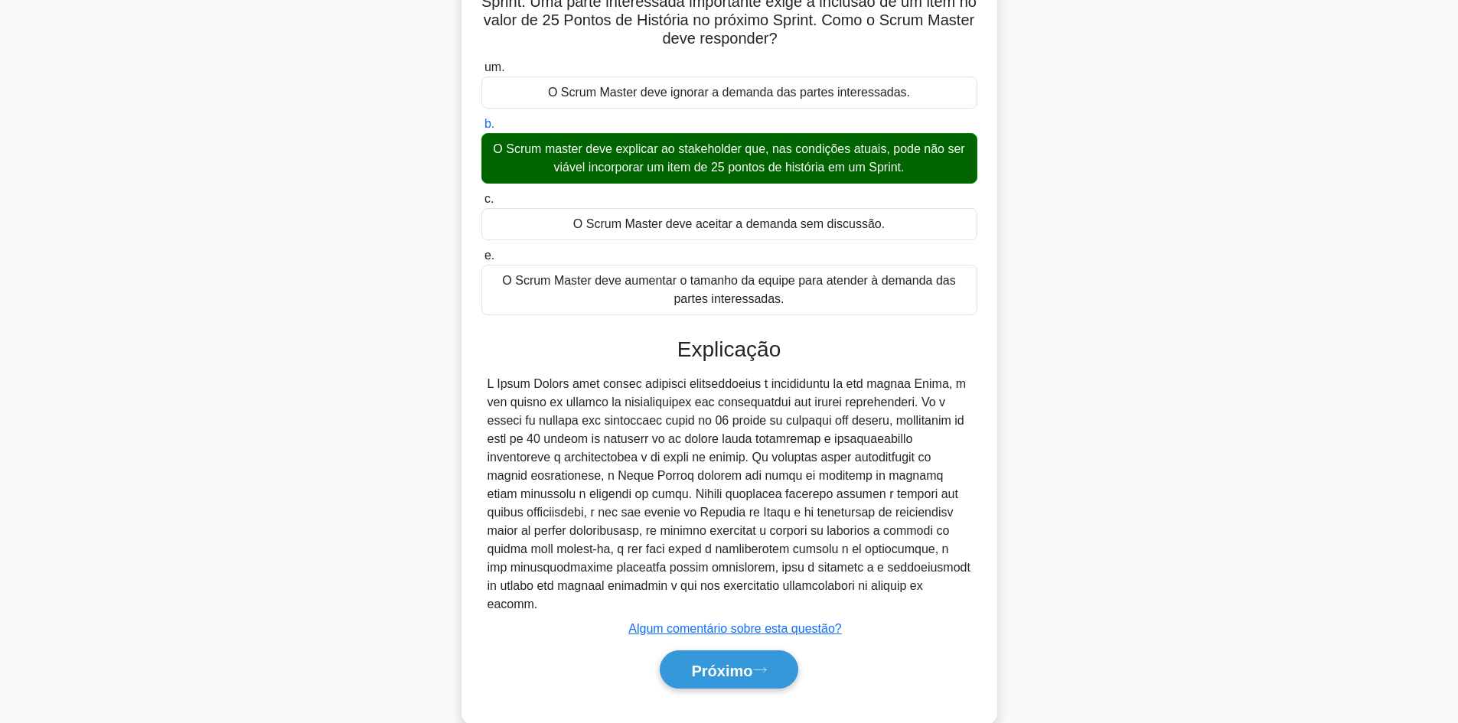
scroll to position [187, 0]
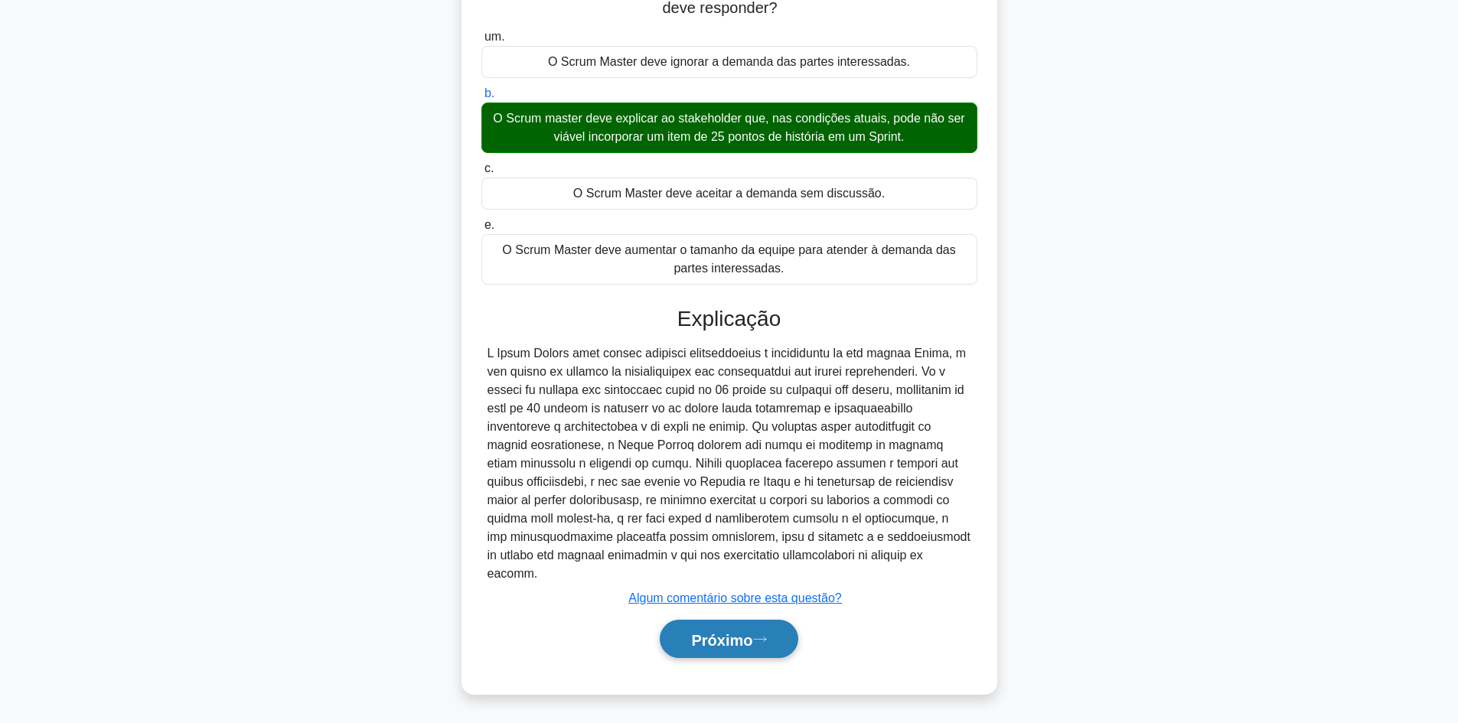
click at [726, 638] on font "Próximo" at bounding box center [721, 639] width 61 height 17
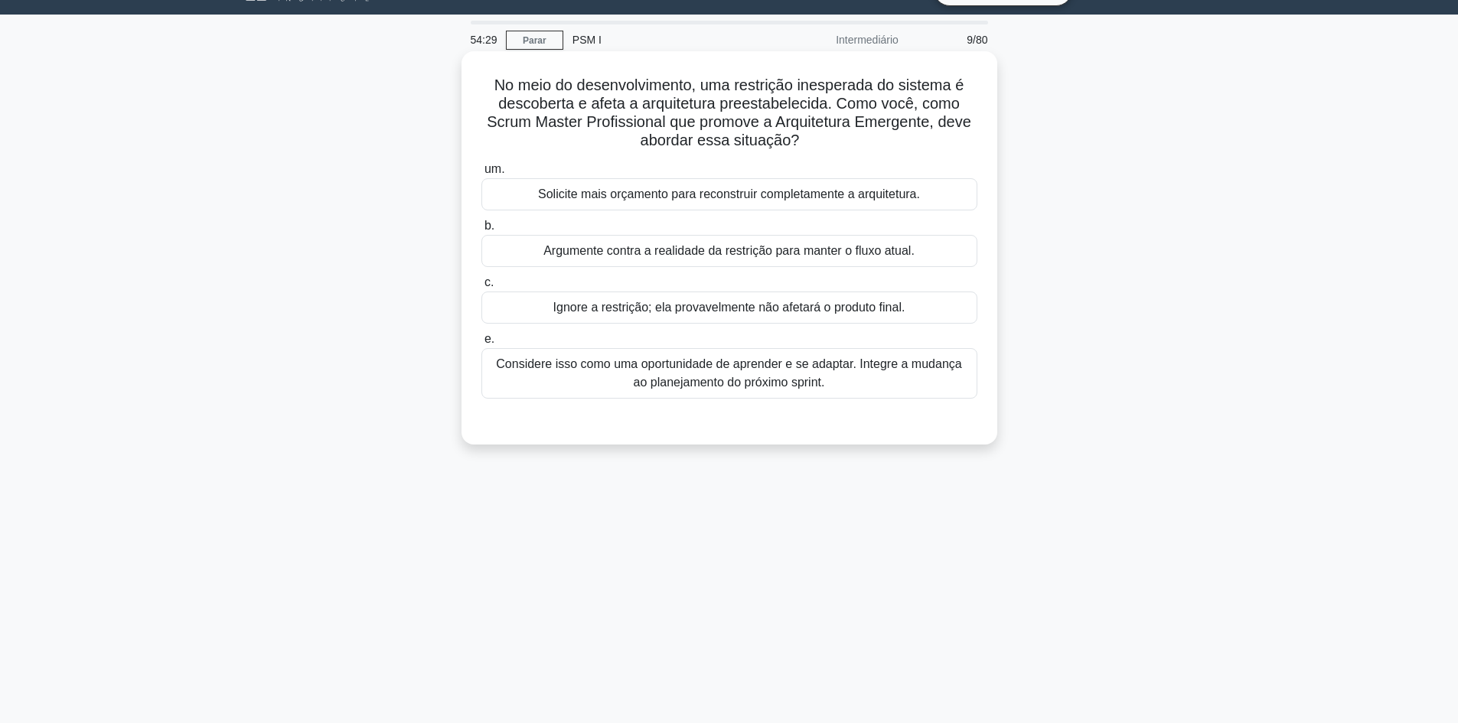
scroll to position [0, 0]
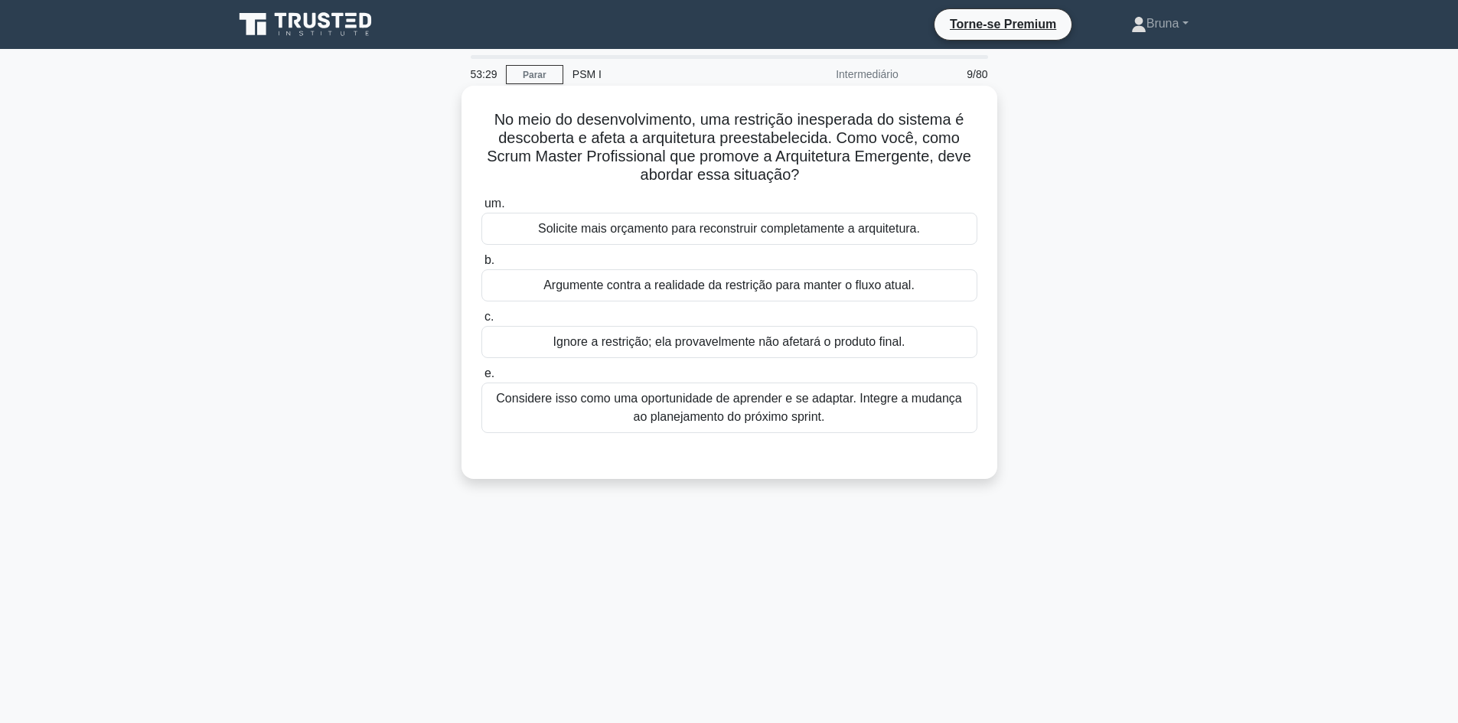
click at [944, 422] on font "Considere isso como uma oportunidade de aprender e se adaptar. Integre a mudanç…" at bounding box center [729, 408] width 482 height 37
click at [481, 379] on input "e. Considere isso como uma oportunidade de aprender e se adaptar. Integre a mud…" at bounding box center [481, 374] width 0 height 10
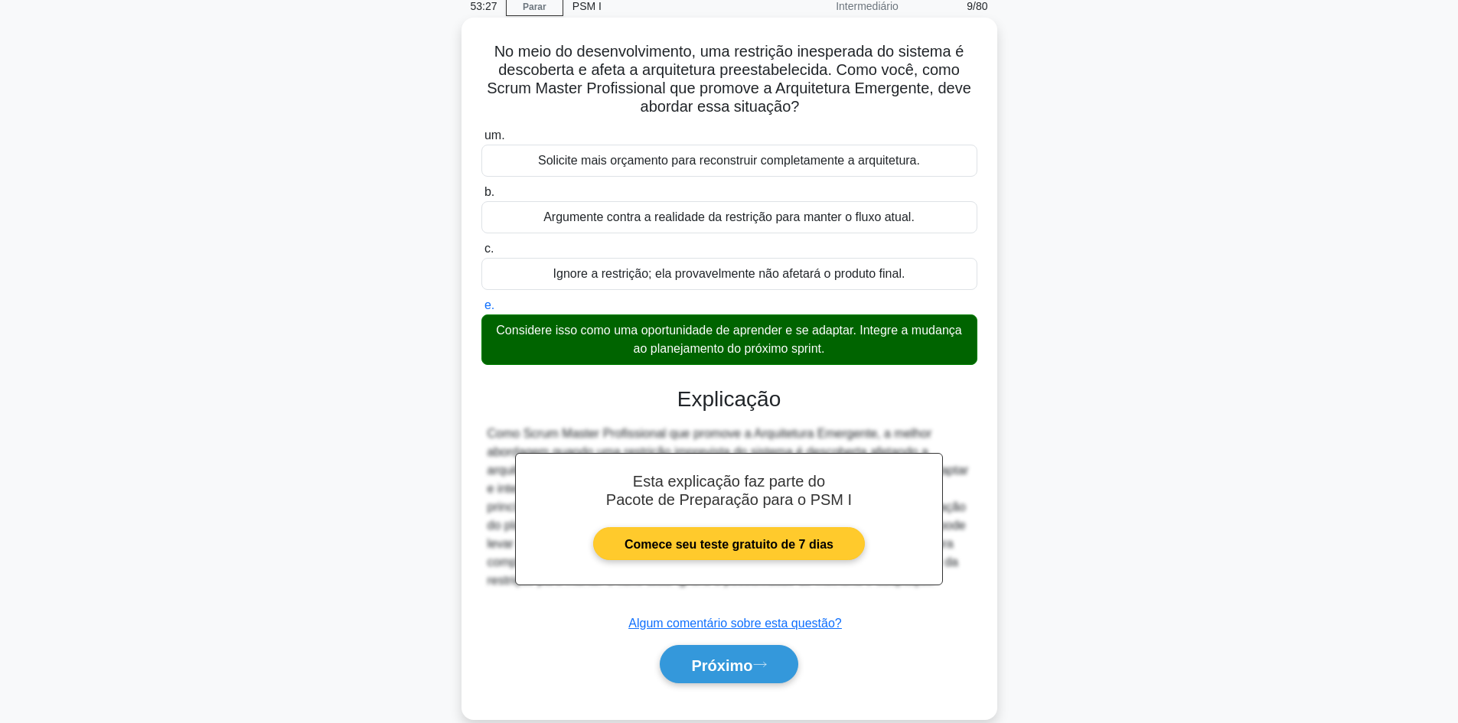
scroll to position [103, 0]
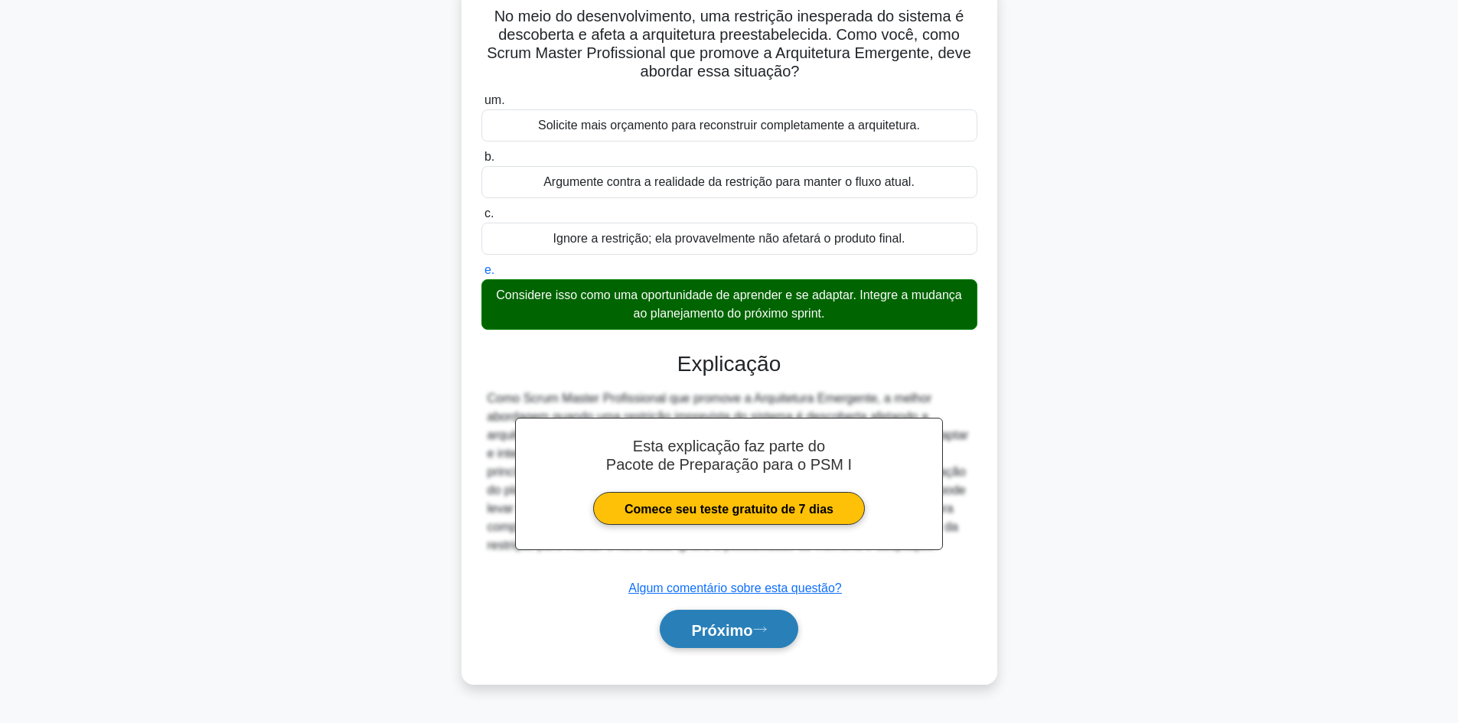
click at [703, 641] on button "Próximo" at bounding box center [729, 629] width 138 height 39
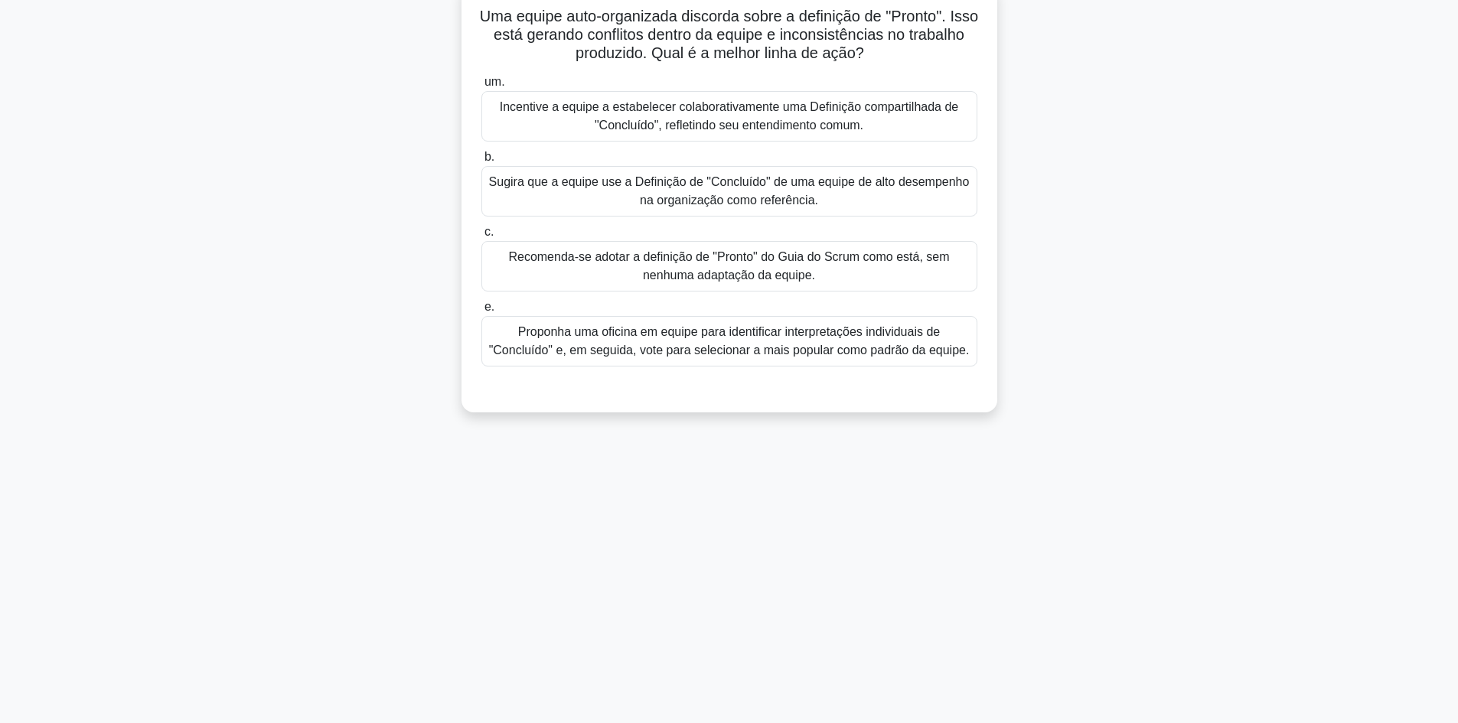
scroll to position [0, 0]
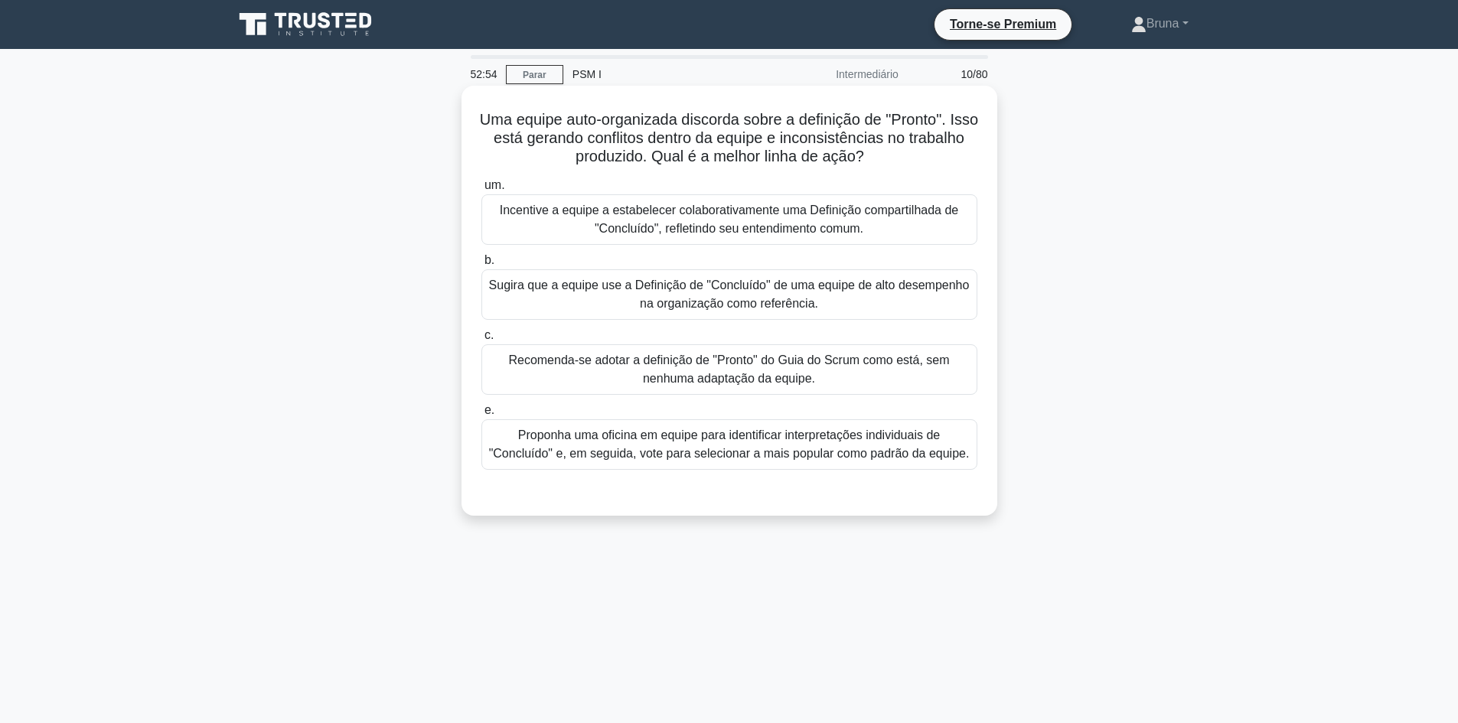
click at [869, 233] on font "Incentive a equipe a estabelecer colaborativamente uma Definição compartilhada …" at bounding box center [729, 219] width 482 height 37
click at [481, 191] on input "um. Incentive a equipe a estabelecer colaborativamente uma Definição compartilh…" at bounding box center [481, 186] width 0 height 10
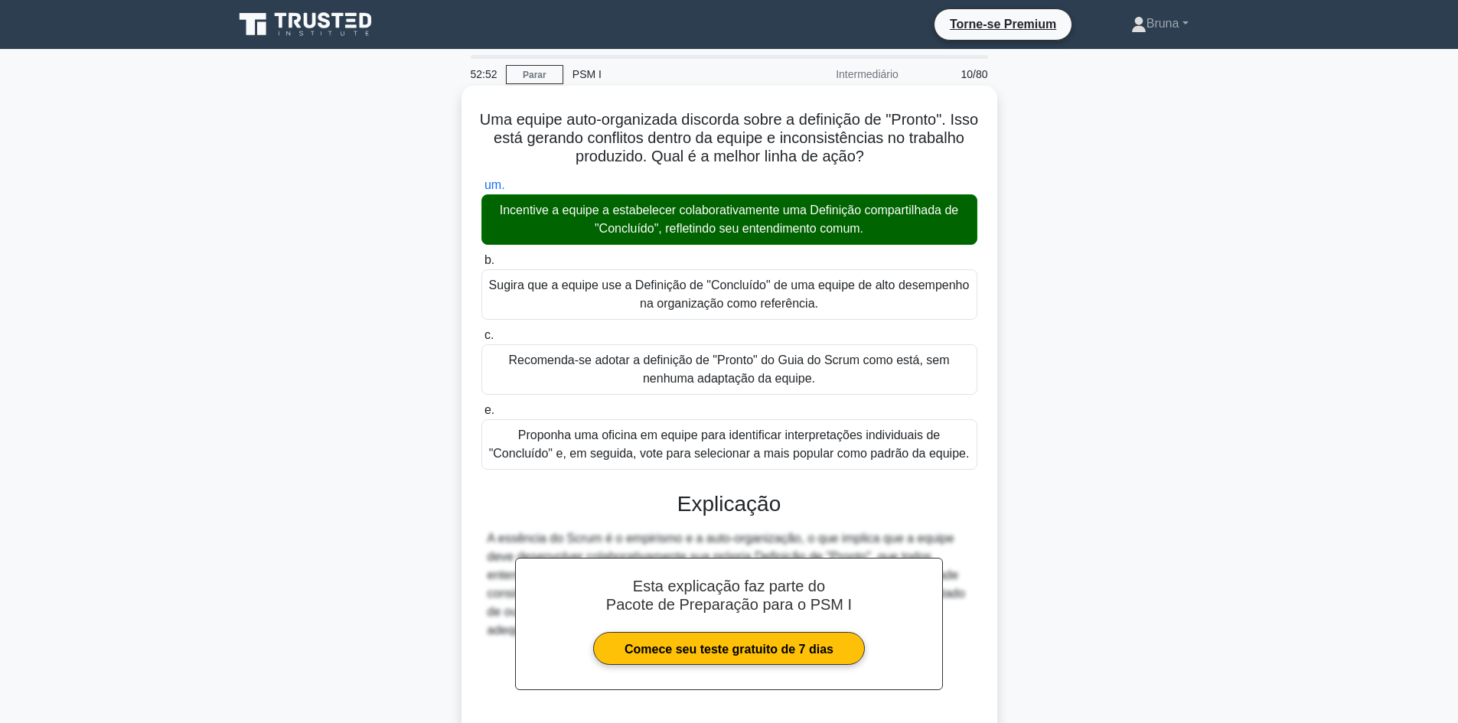
scroll to position [132, 0]
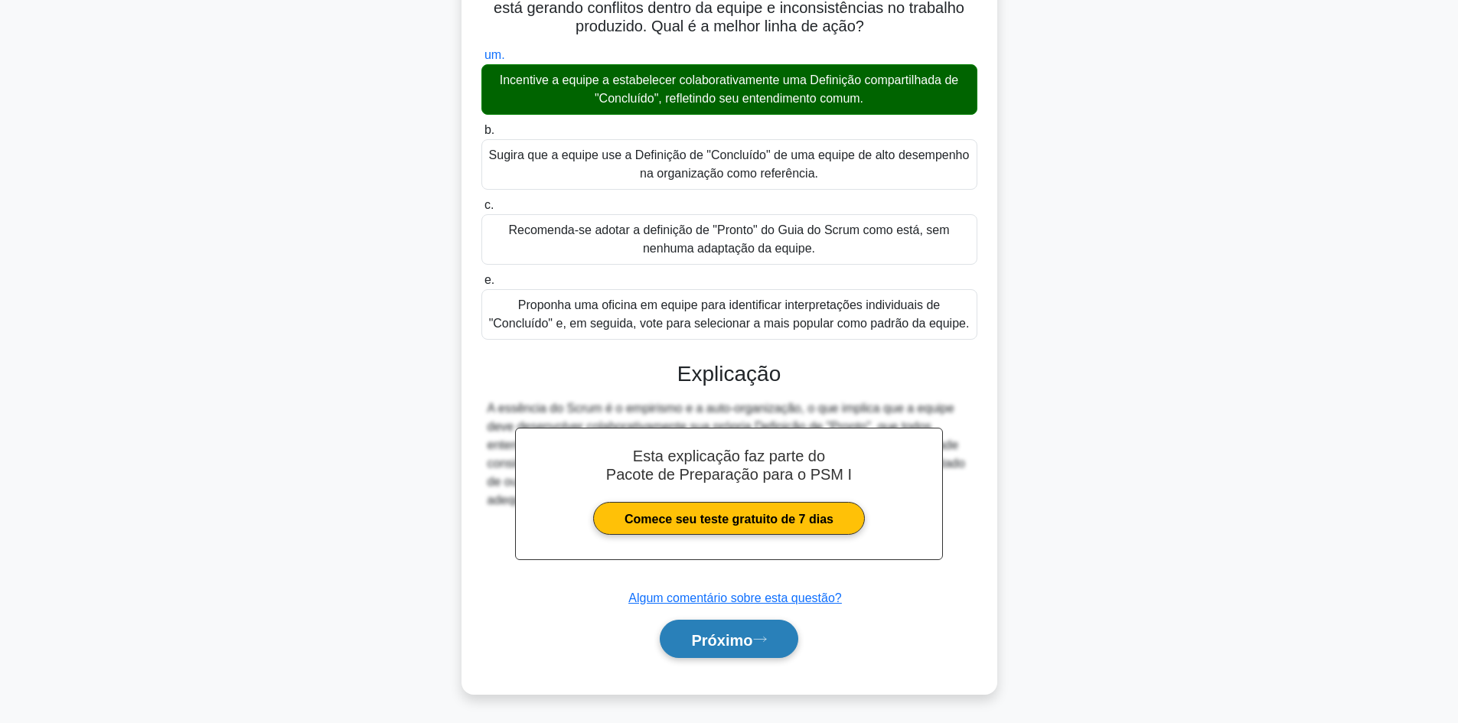
click at [715, 644] on font "Próximo" at bounding box center [721, 639] width 61 height 17
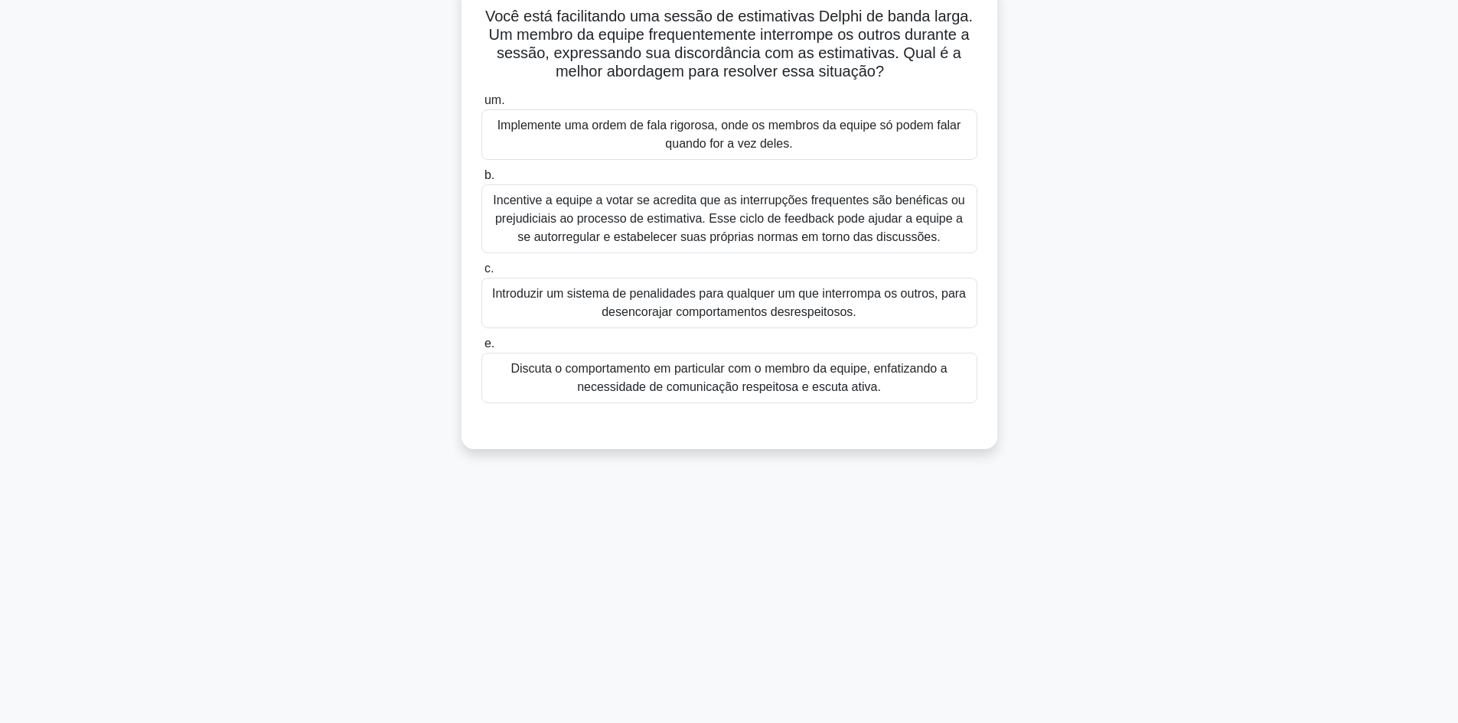
scroll to position [0, 0]
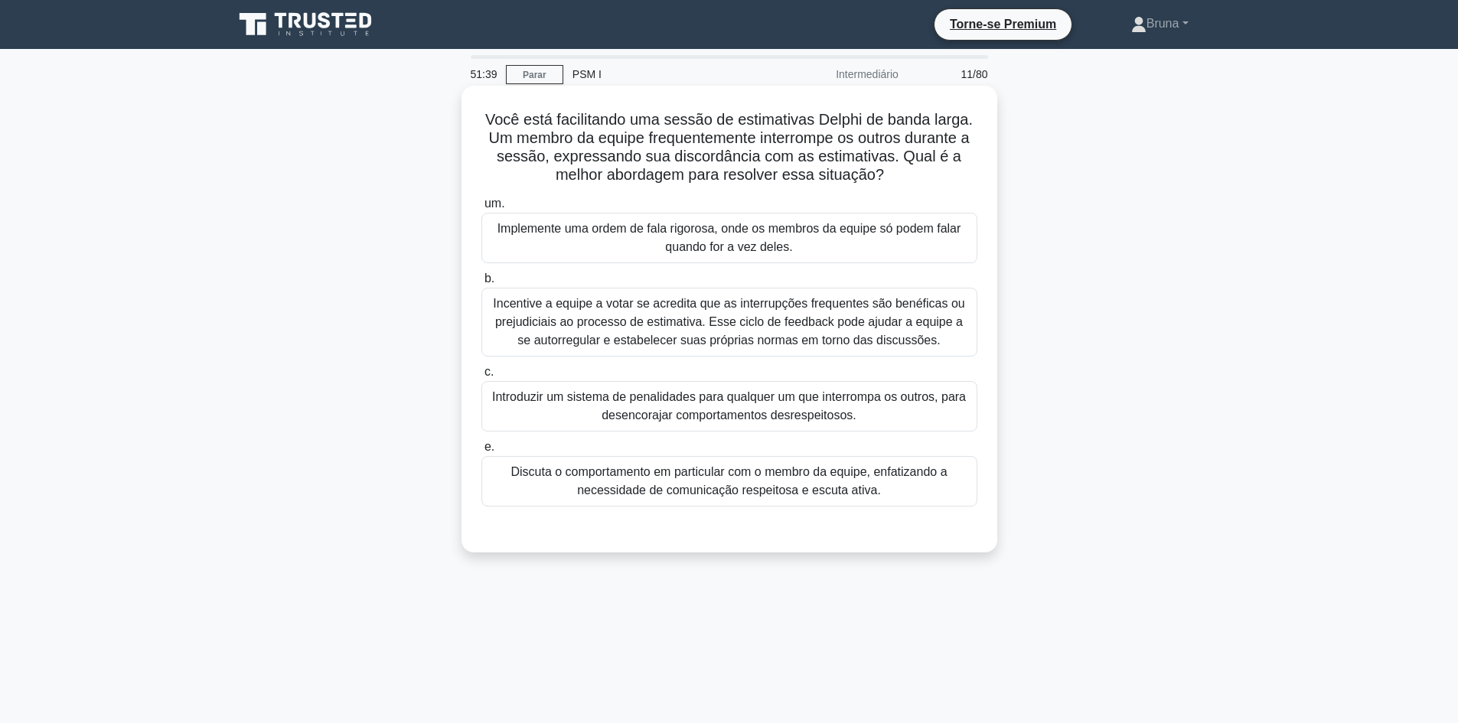
click at [936, 478] on font "Discuta o comportamento em particular com o membro da equipe, enfatizando a nec…" at bounding box center [728, 480] width 436 height 31
click at [481, 452] on input "e. Discuta o comportamento em particular com o membro da equipe, enfatizando a …" at bounding box center [481, 447] width 0 height 10
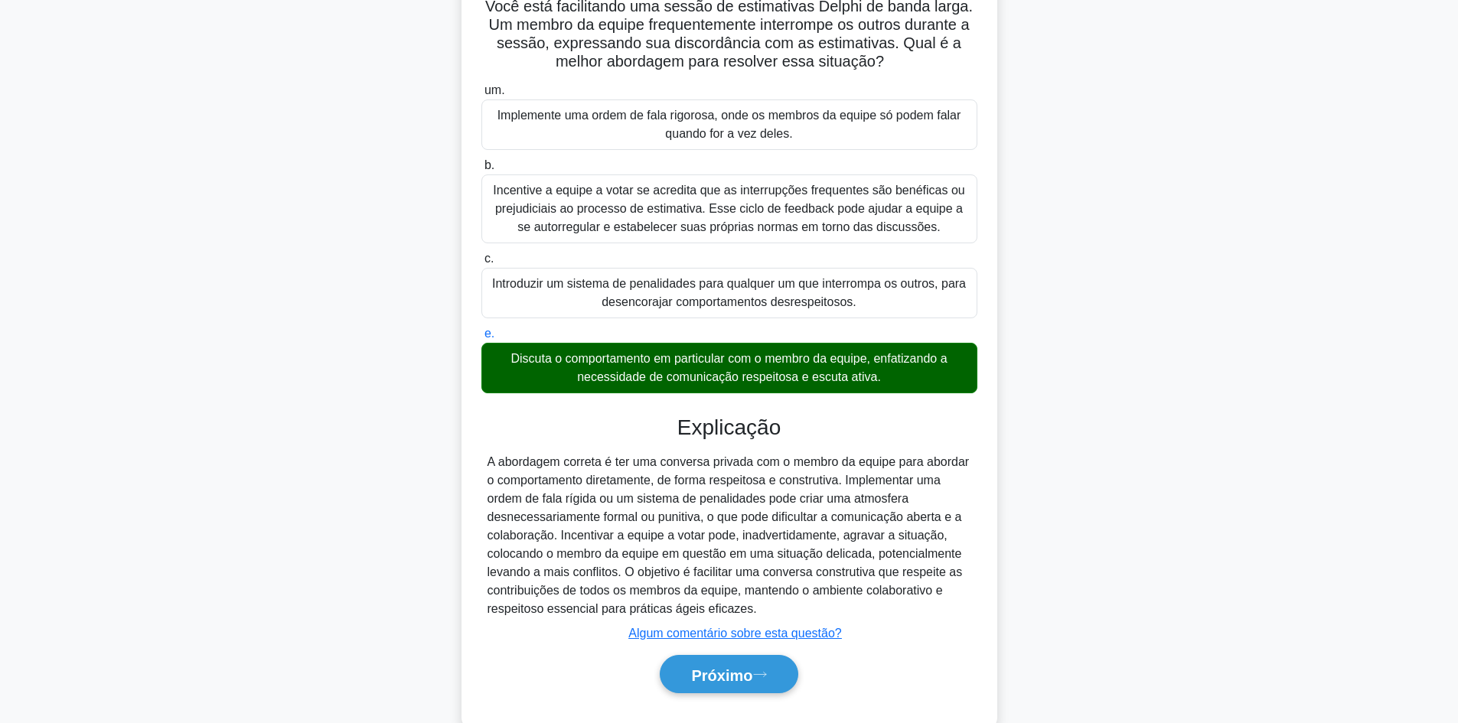
scroll to position [150, 0]
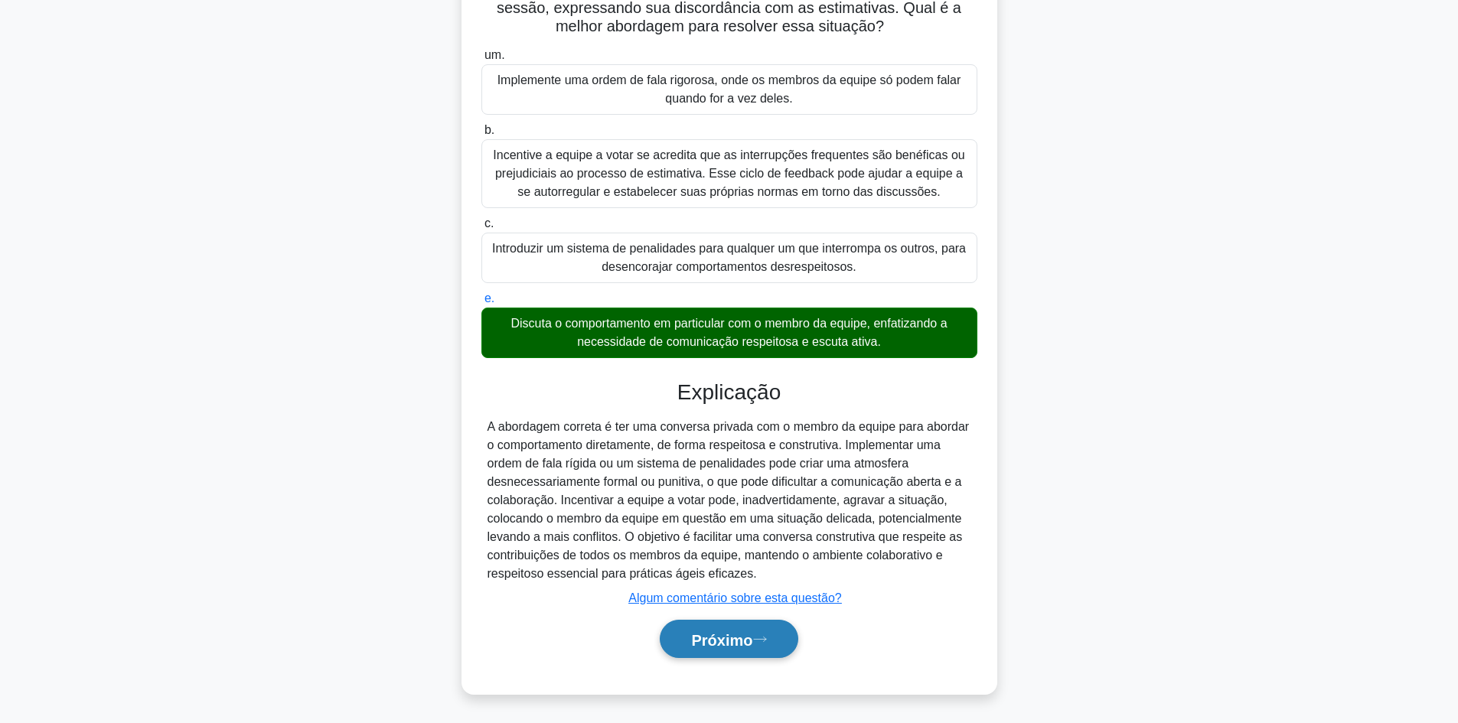
click at [729, 639] on font "Próximo" at bounding box center [721, 639] width 61 height 17
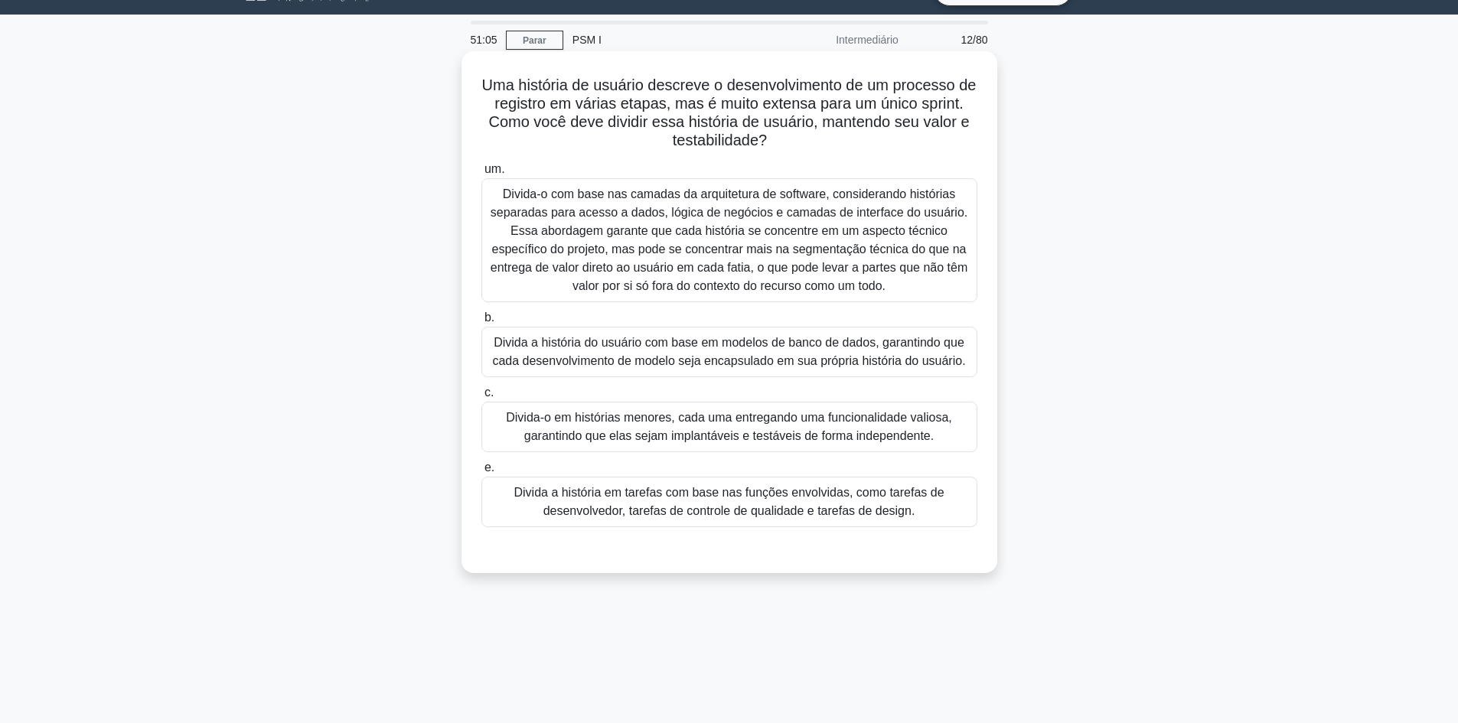
scroll to position [0, 0]
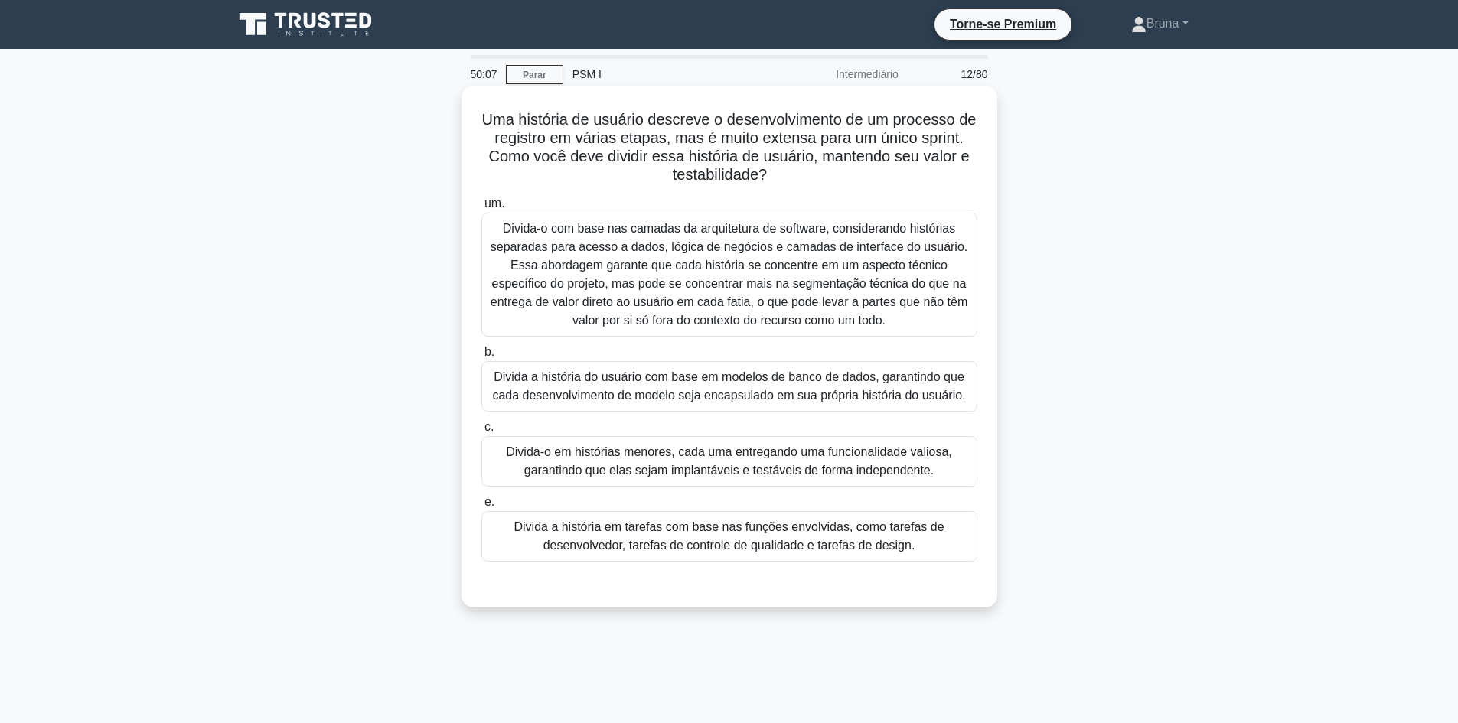
click at [853, 471] on font "Divida-o em histórias menores, cada uma entregando uma funcionalidade valiosa, …" at bounding box center [729, 460] width 446 height 31
click at [481, 432] on input "c. Divida-o em histórias menores, cada uma entregando uma funcionalidade valios…" at bounding box center [481, 427] width 0 height 10
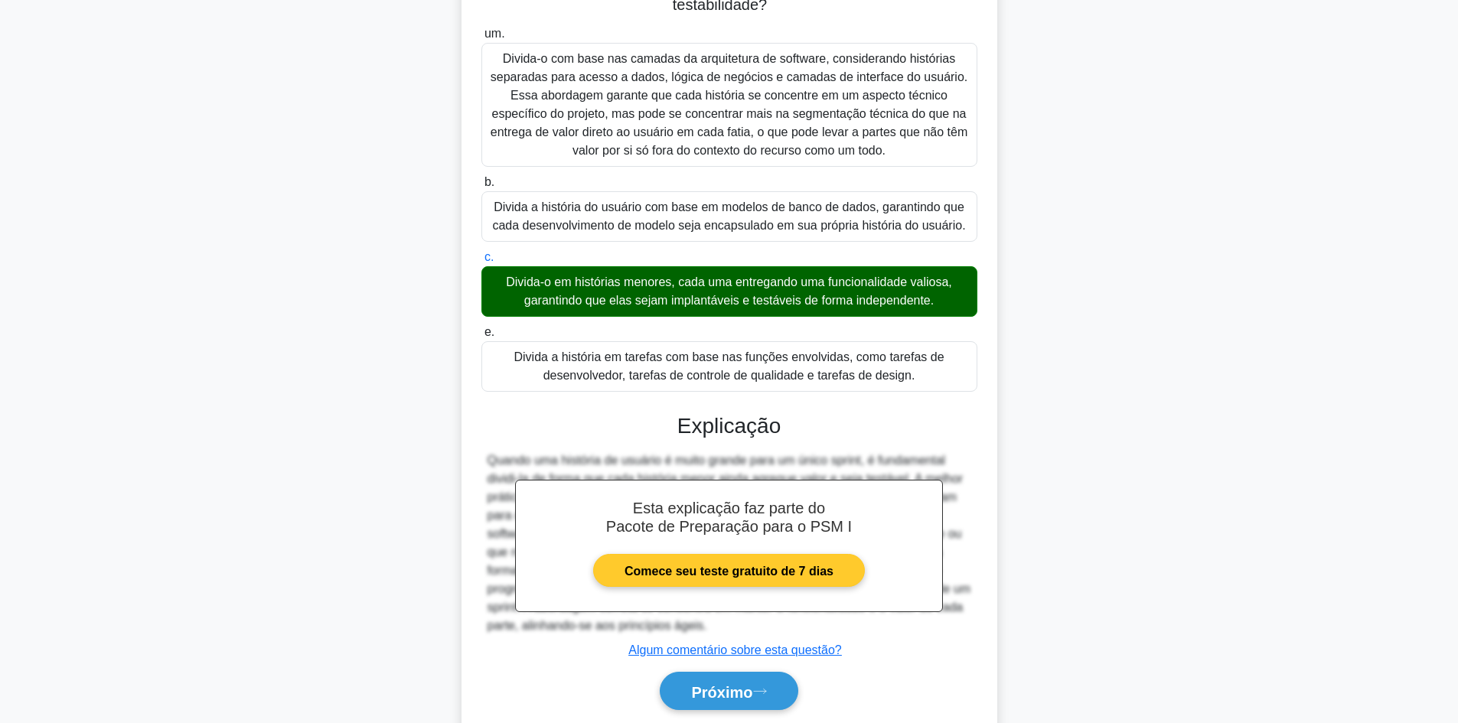
scroll to position [223, 0]
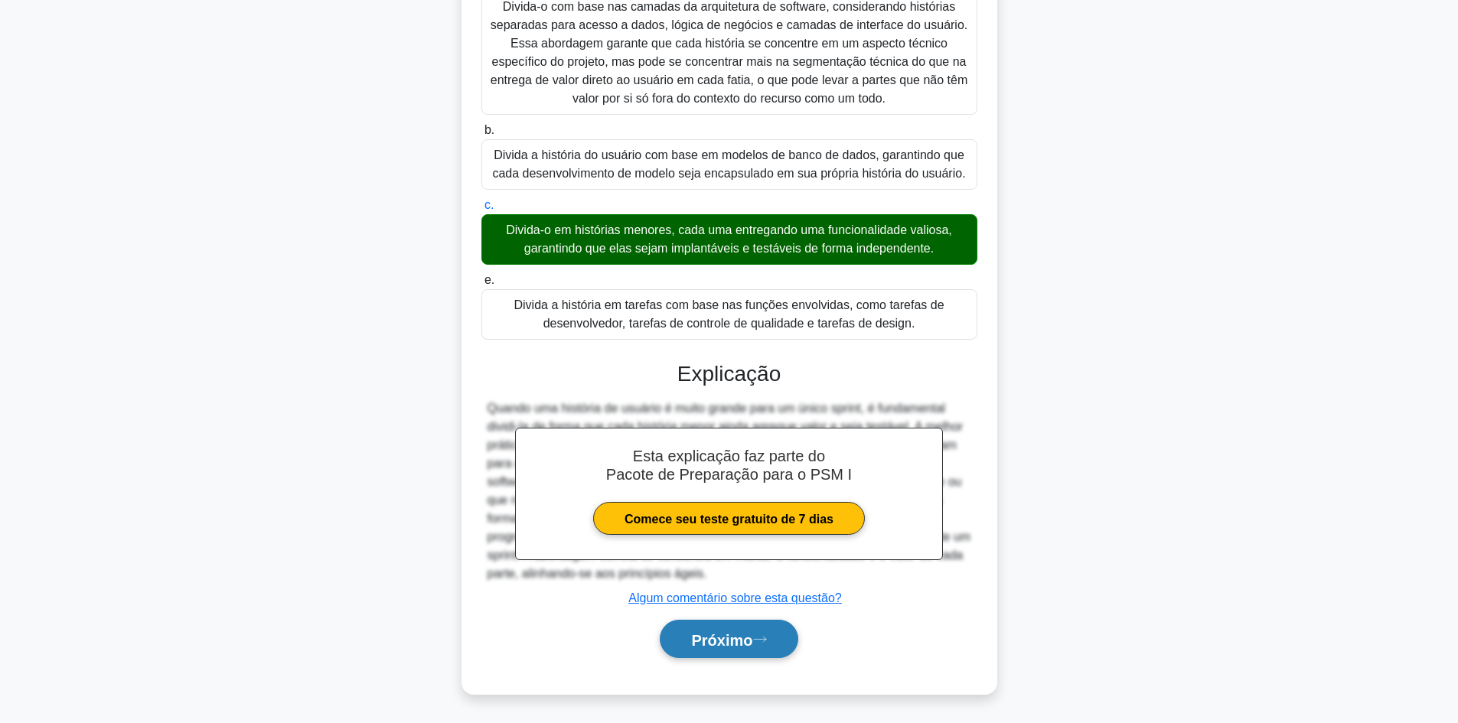
click at [745, 642] on font "Próximo" at bounding box center [721, 639] width 61 height 17
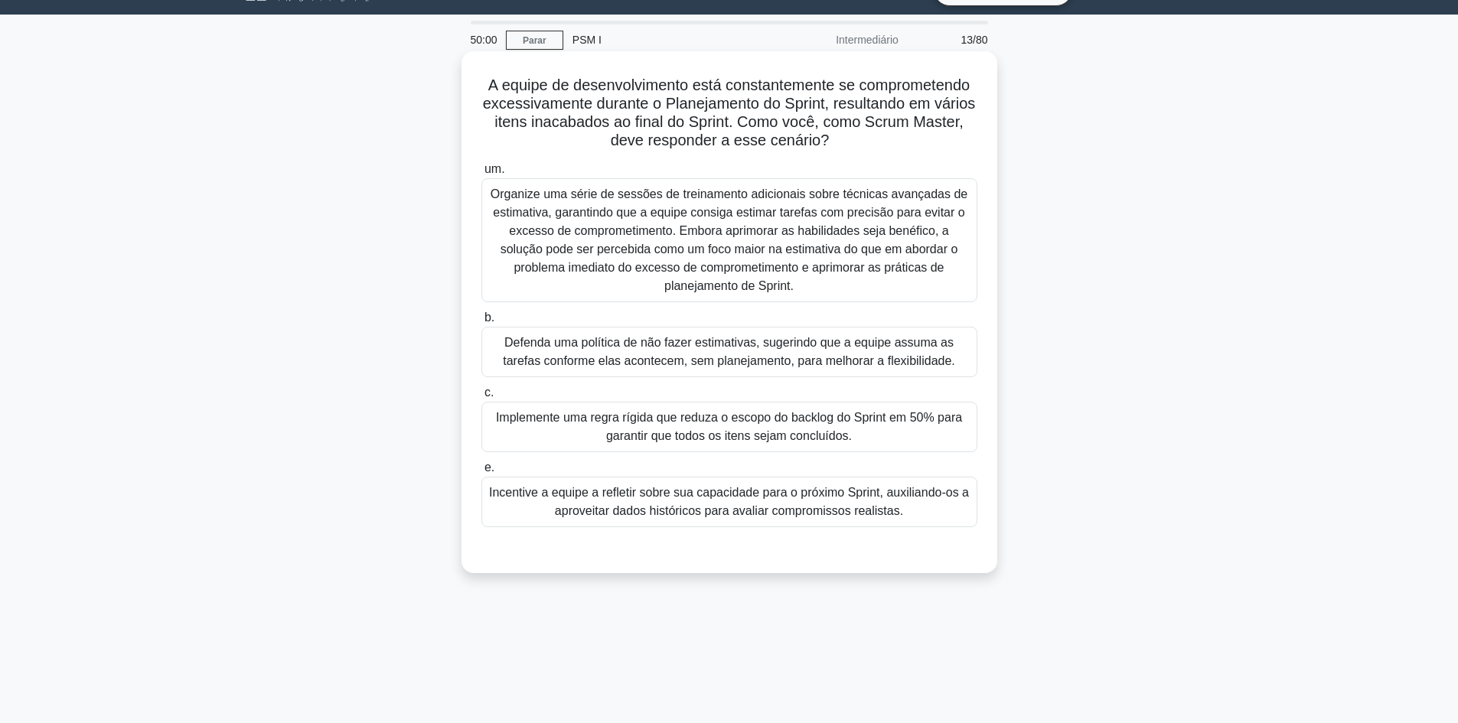
scroll to position [0, 0]
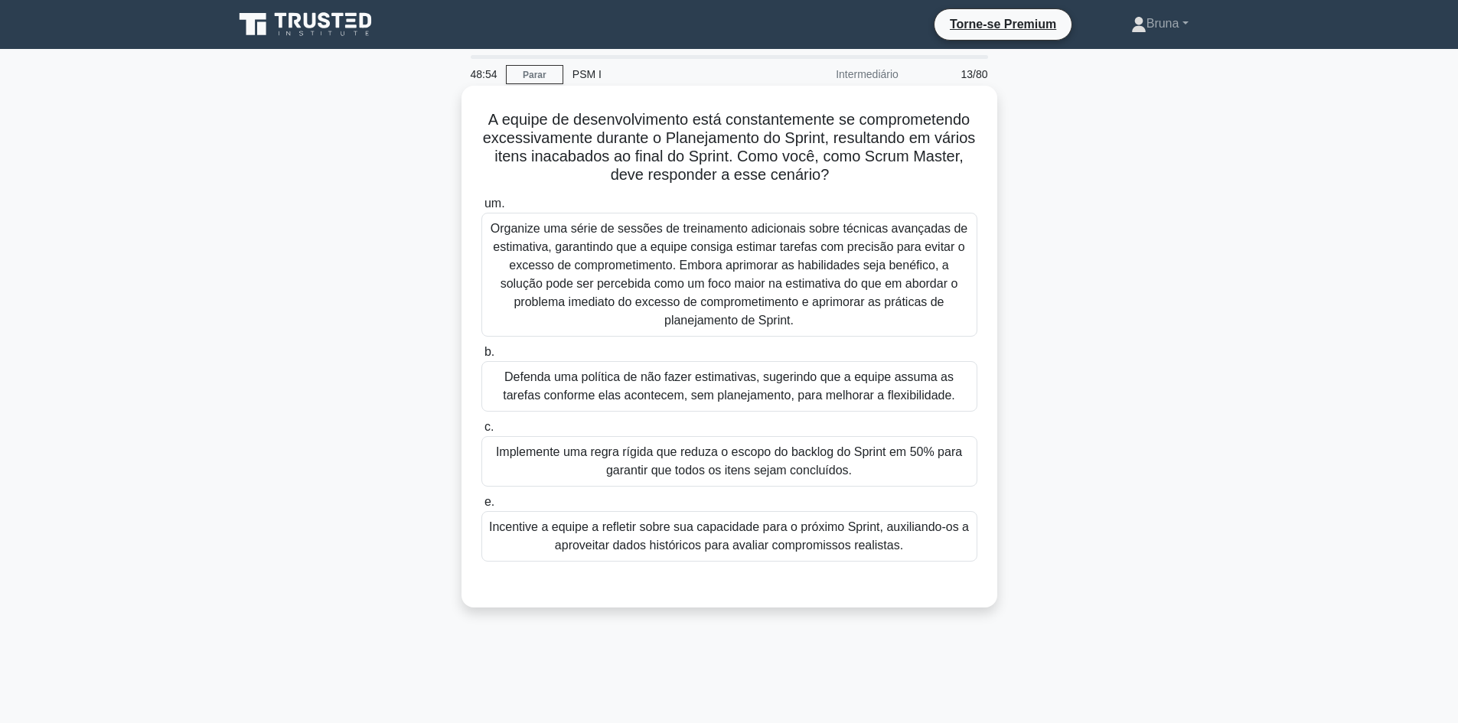
click at [760, 552] on font "Incentive a equipe a refletir sobre sua capacidade para o próximo Sprint, auxil…" at bounding box center [729, 535] width 480 height 31
click at [481, 507] on input "e. Incentive a equipe a refletir sobre sua capacidade para o próximo Sprint, au…" at bounding box center [481, 502] width 0 height 10
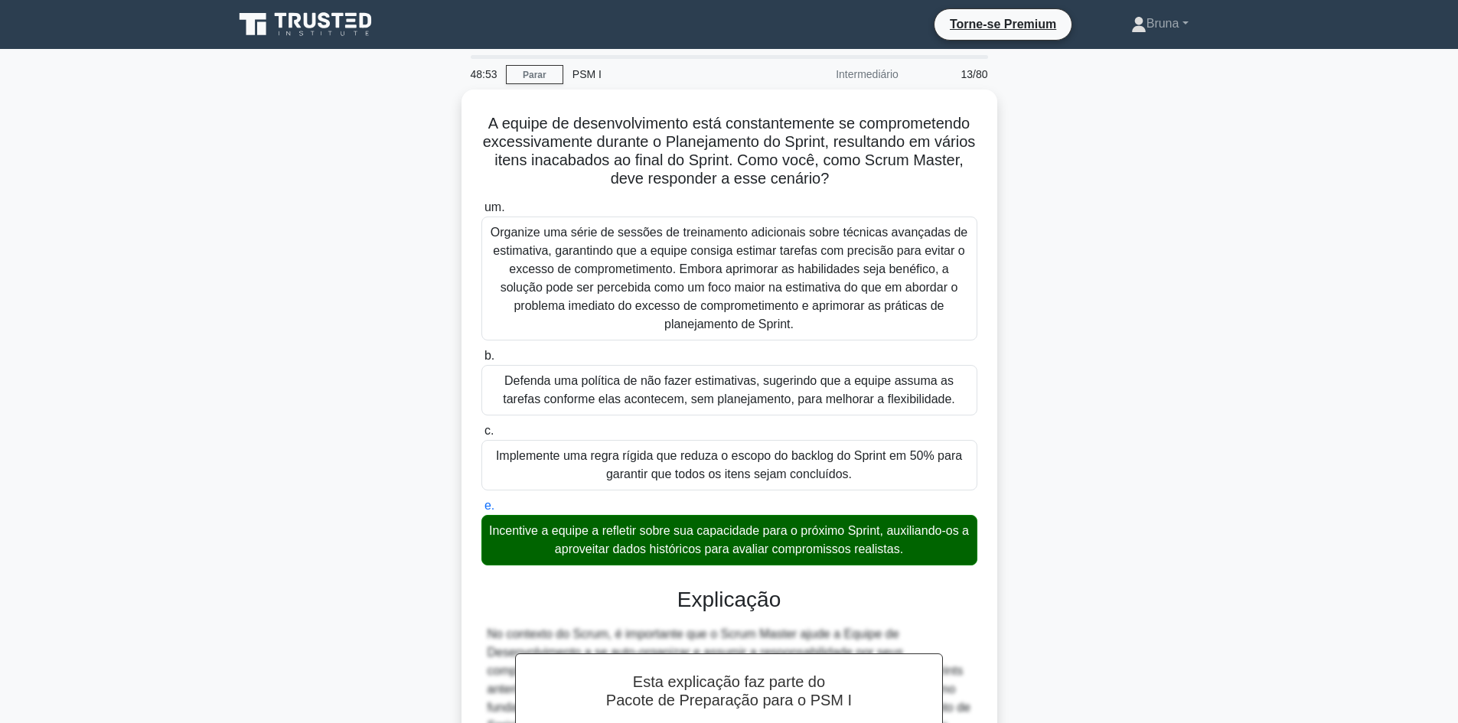
scroll to position [223, 0]
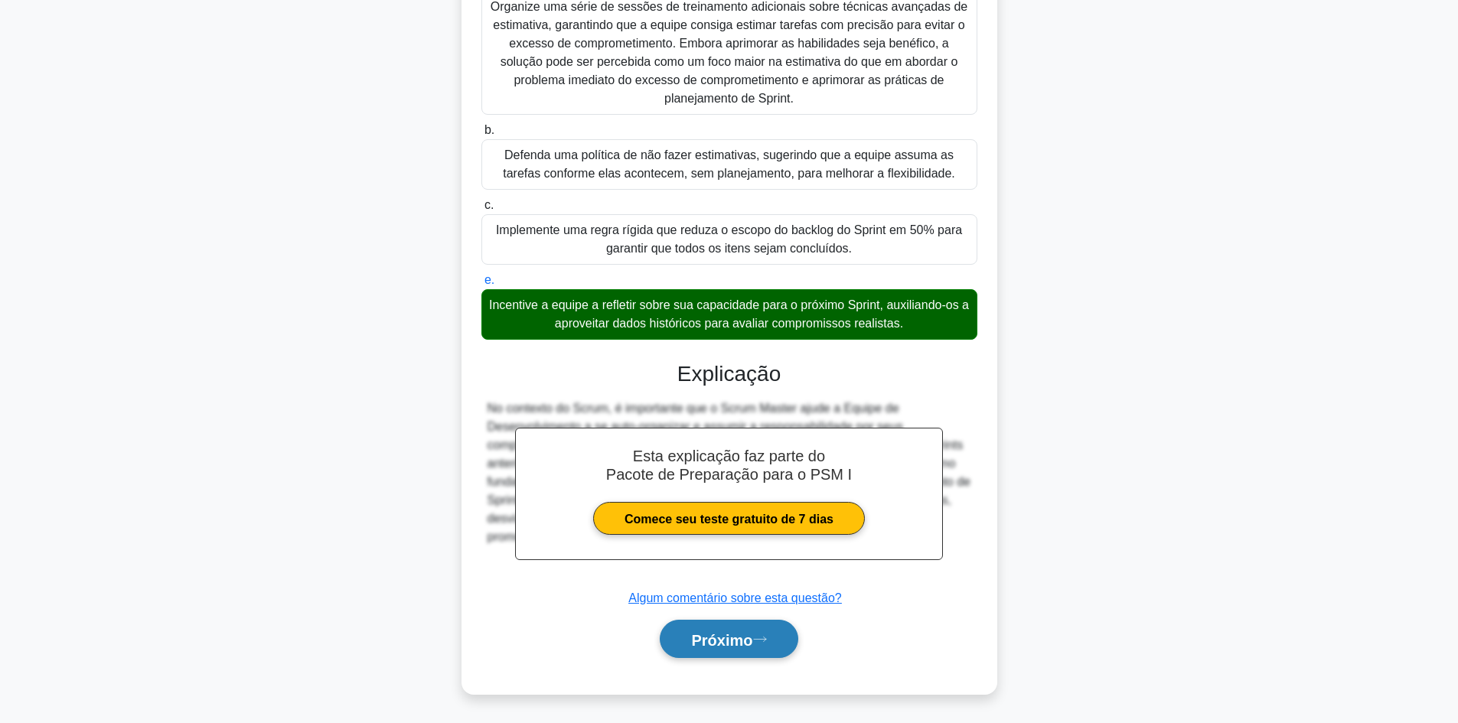
click at [781, 650] on button "Próximo" at bounding box center [729, 639] width 138 height 39
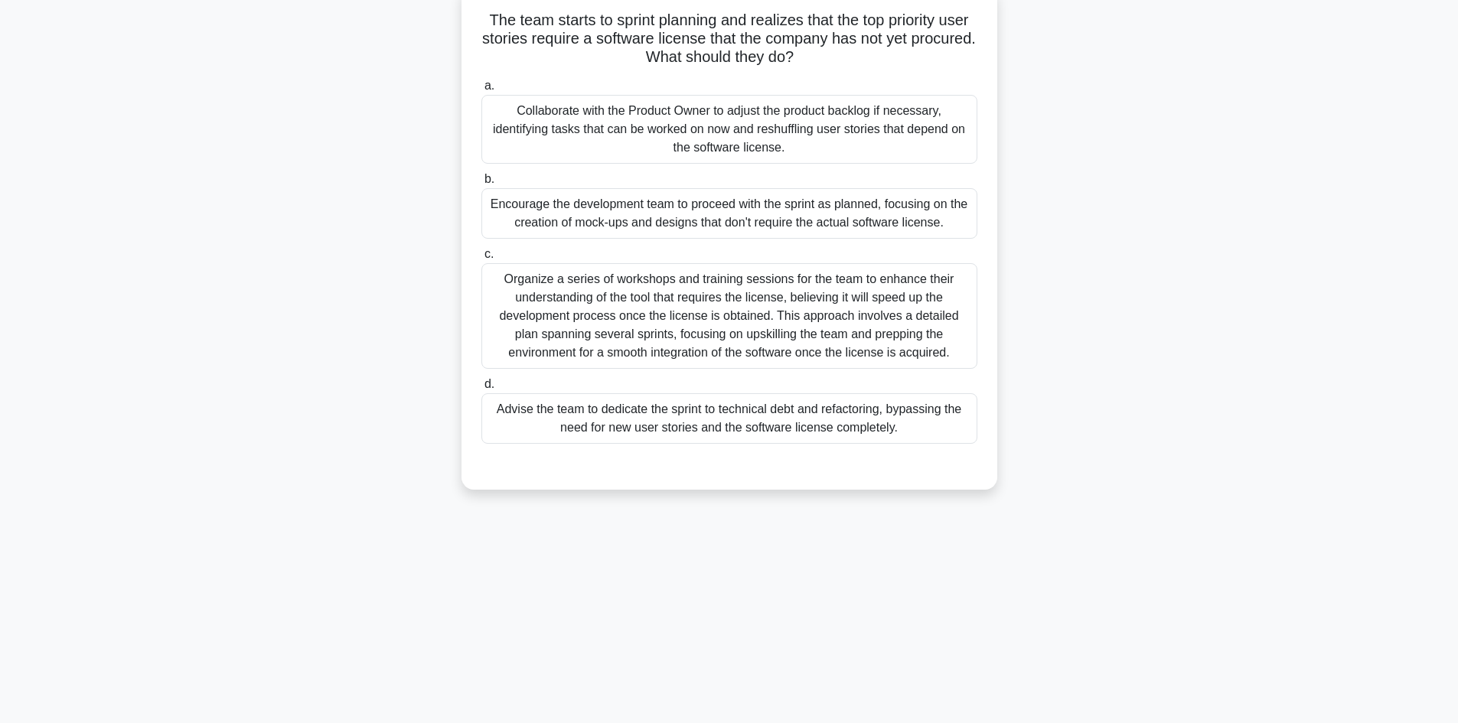
scroll to position [103, 0]
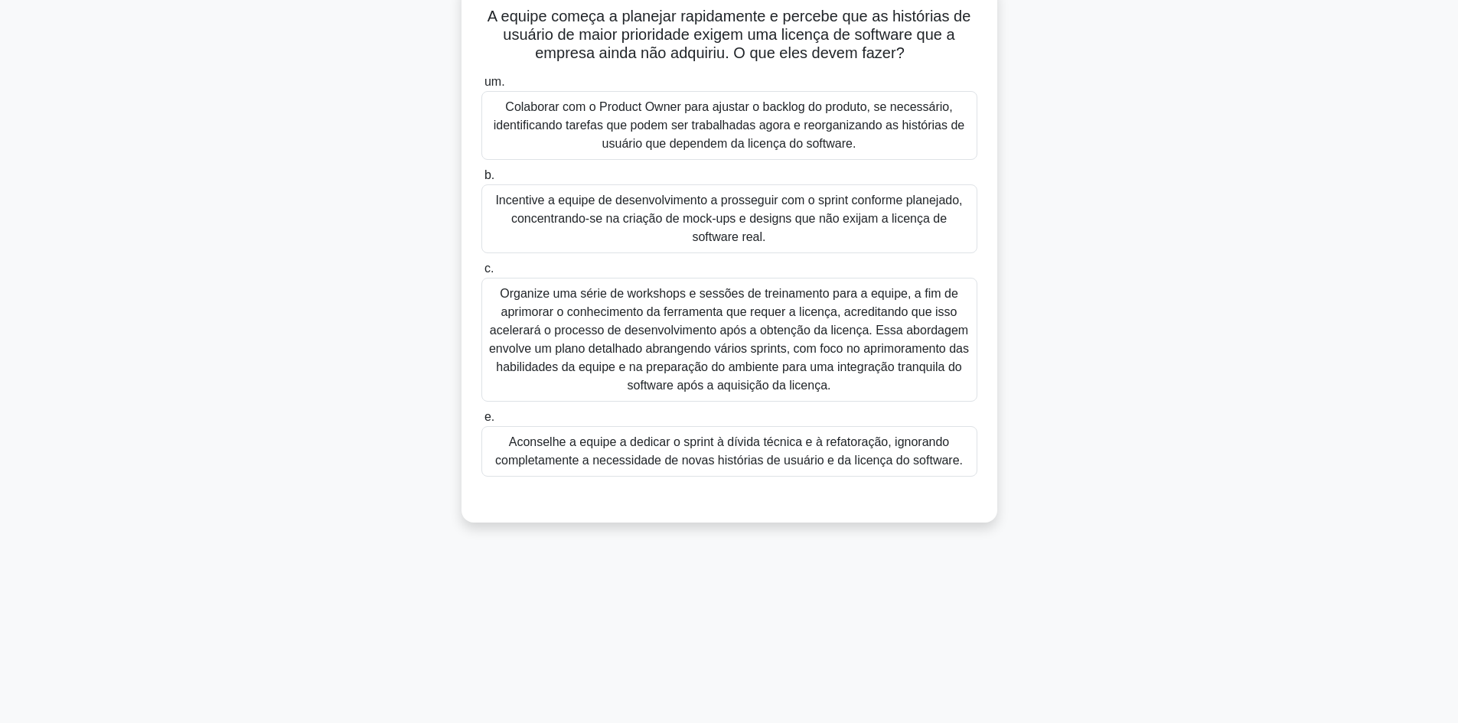
click at [733, 139] on font "Colaborar com o Product Owner para ajustar o backlog do produto, se necessário,…" at bounding box center [729, 125] width 471 height 50
click at [481, 87] on input "um. Colaborar com o Product Owner para ajustar o backlog do produto, se necessá…" at bounding box center [481, 82] width 0 height 10
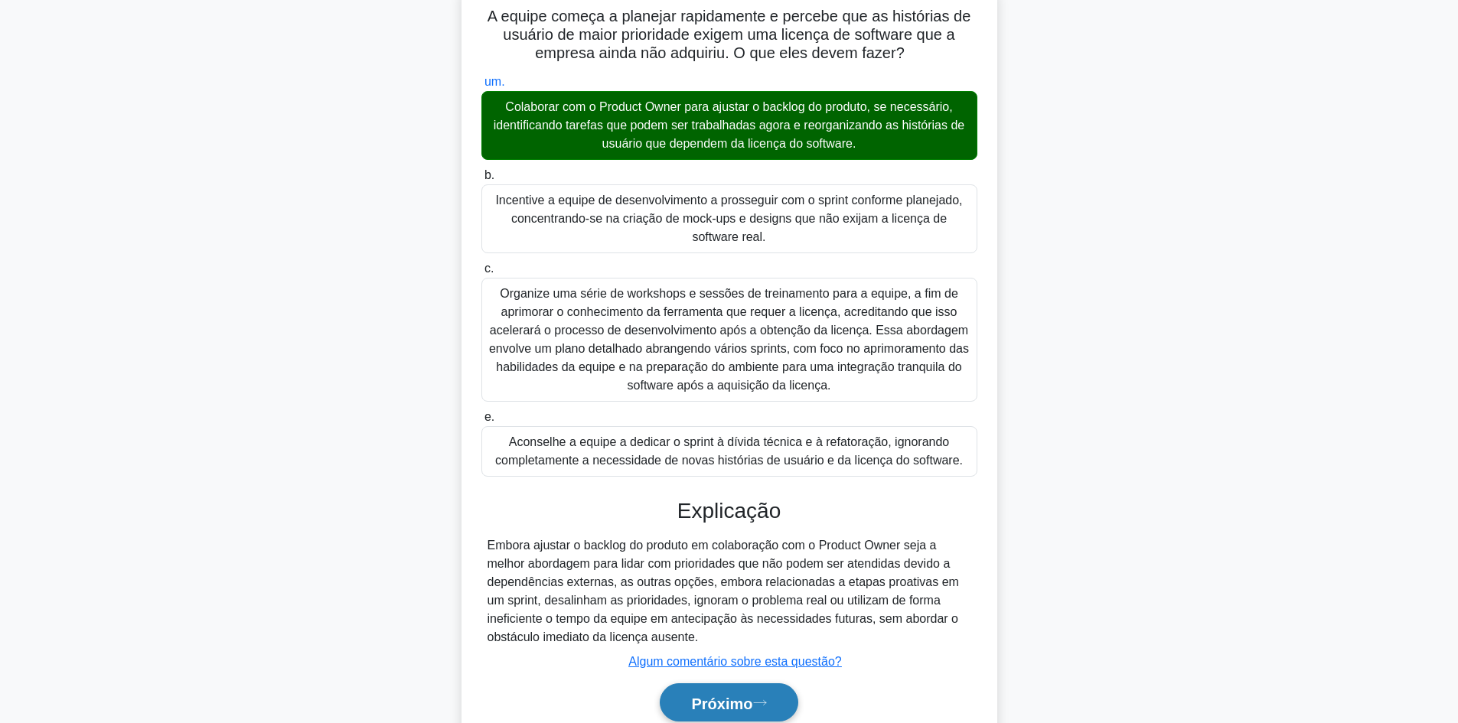
click at [752, 701] on font "Próximo" at bounding box center [721, 703] width 61 height 17
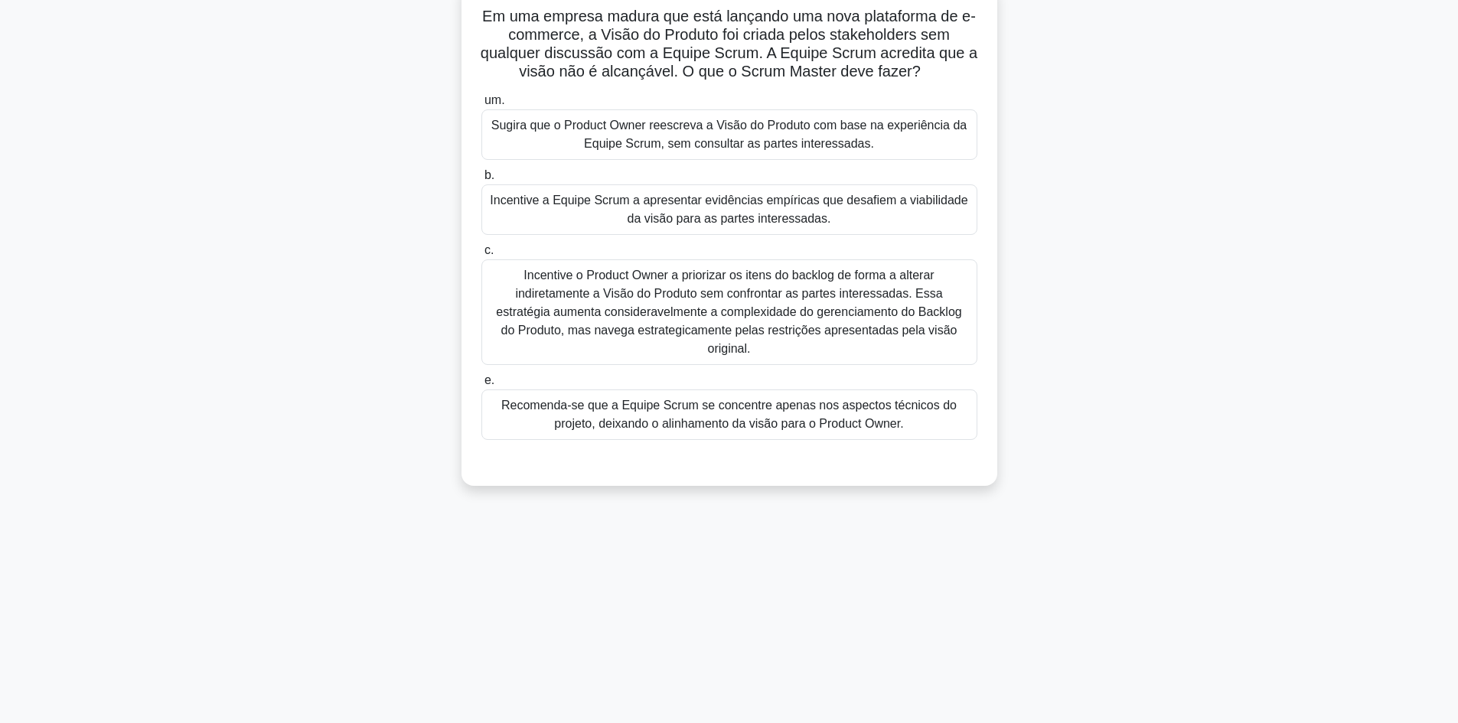
click at [690, 214] on font "Incentive a Equipe Scrum a apresentar evidências empíricas que desafiem a viabi…" at bounding box center [729, 209] width 478 height 31
click at [481, 181] on input "b. Incentive a Equipe Scrum a apresentar evidências empíricas que desafiem a vi…" at bounding box center [481, 176] width 0 height 10
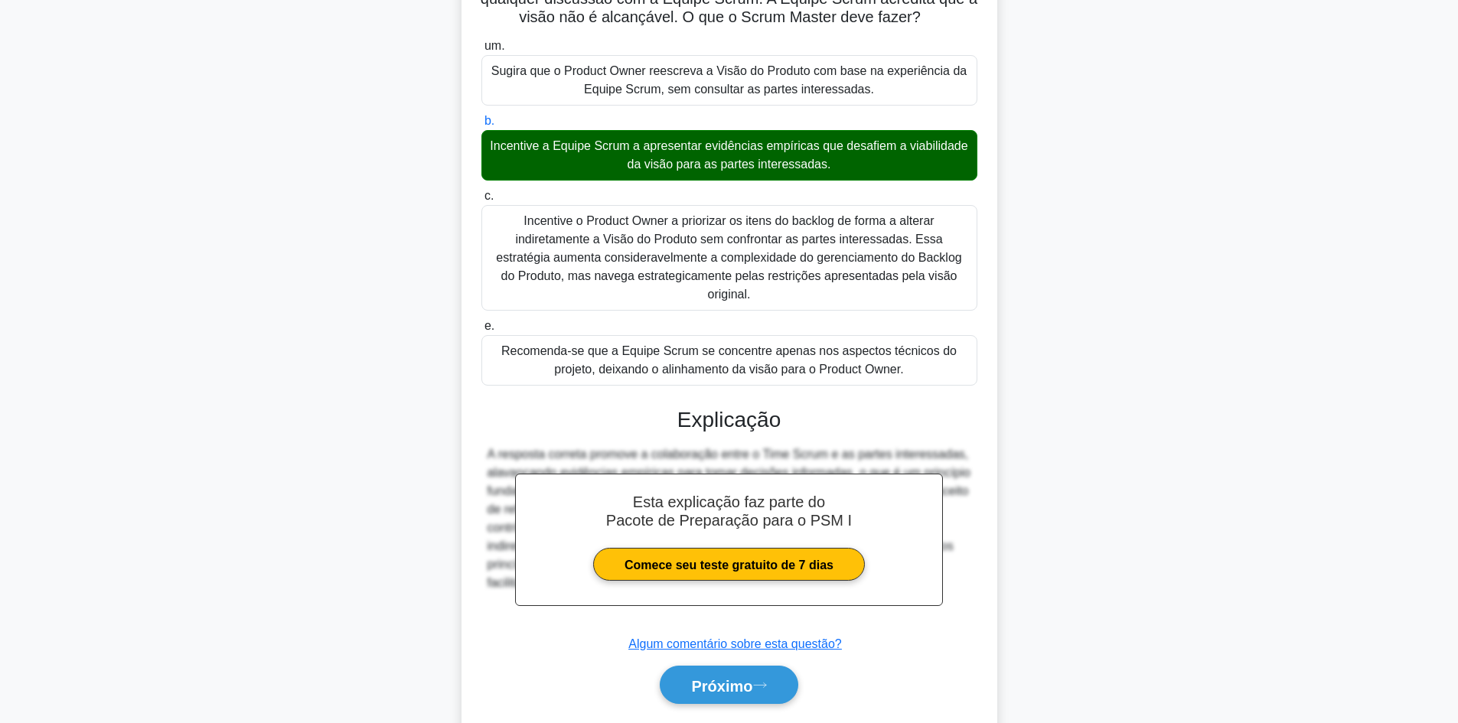
scroll to position [187, 0]
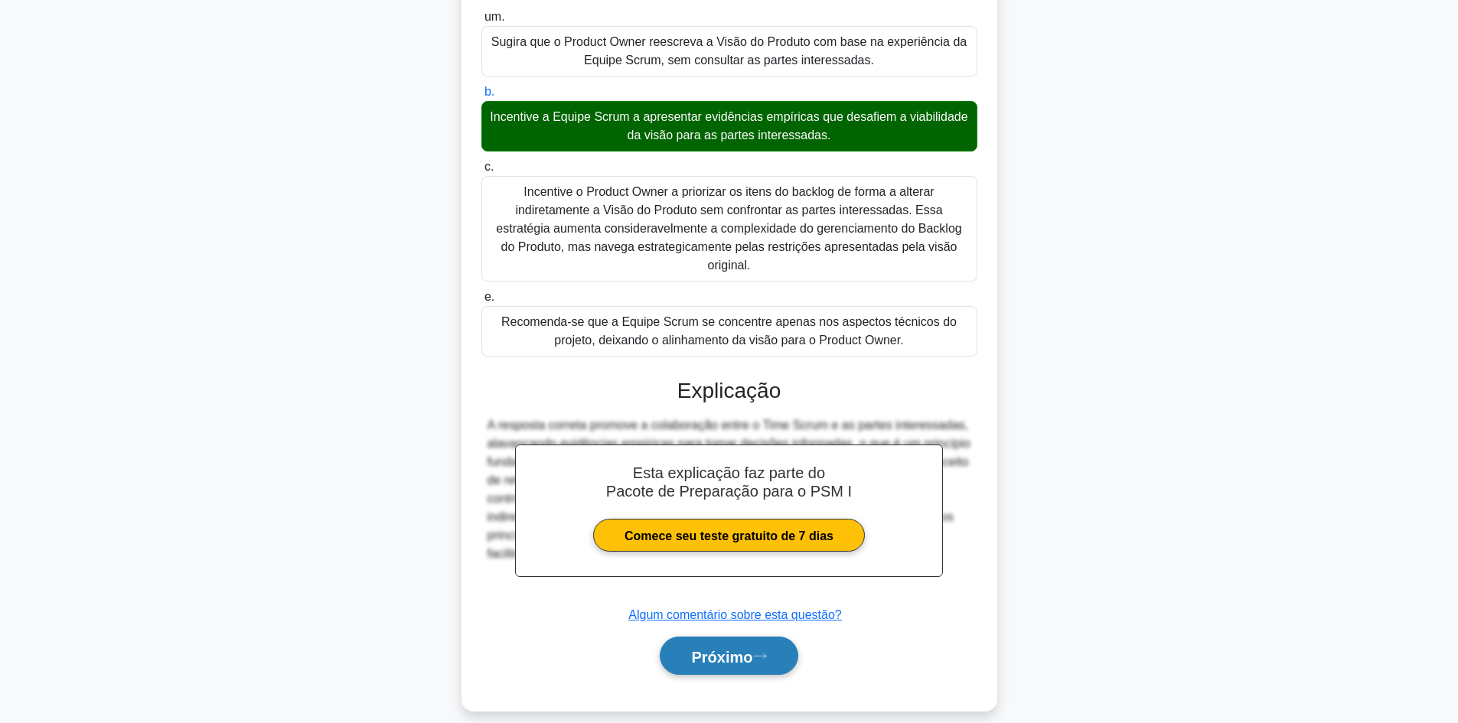
click at [786, 637] on button "Próximo" at bounding box center [729, 656] width 138 height 39
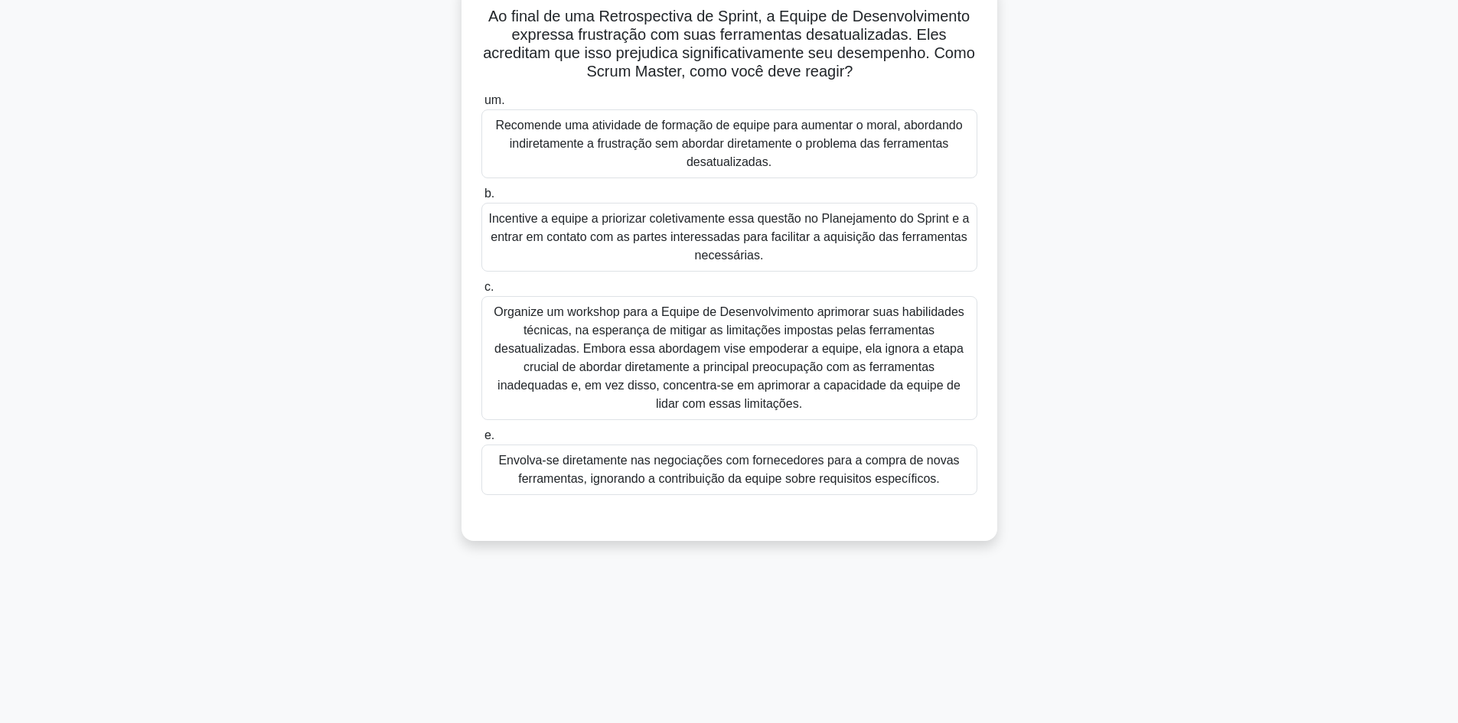
click at [622, 248] on font "Incentive a equipe a priorizar coletivamente essa questão no Planejamento do Sp…" at bounding box center [729, 237] width 482 height 55
click at [481, 199] on input "b. Incentive a equipe a priorizar coletivamente essa questão no Planejamento do…" at bounding box center [481, 194] width 0 height 10
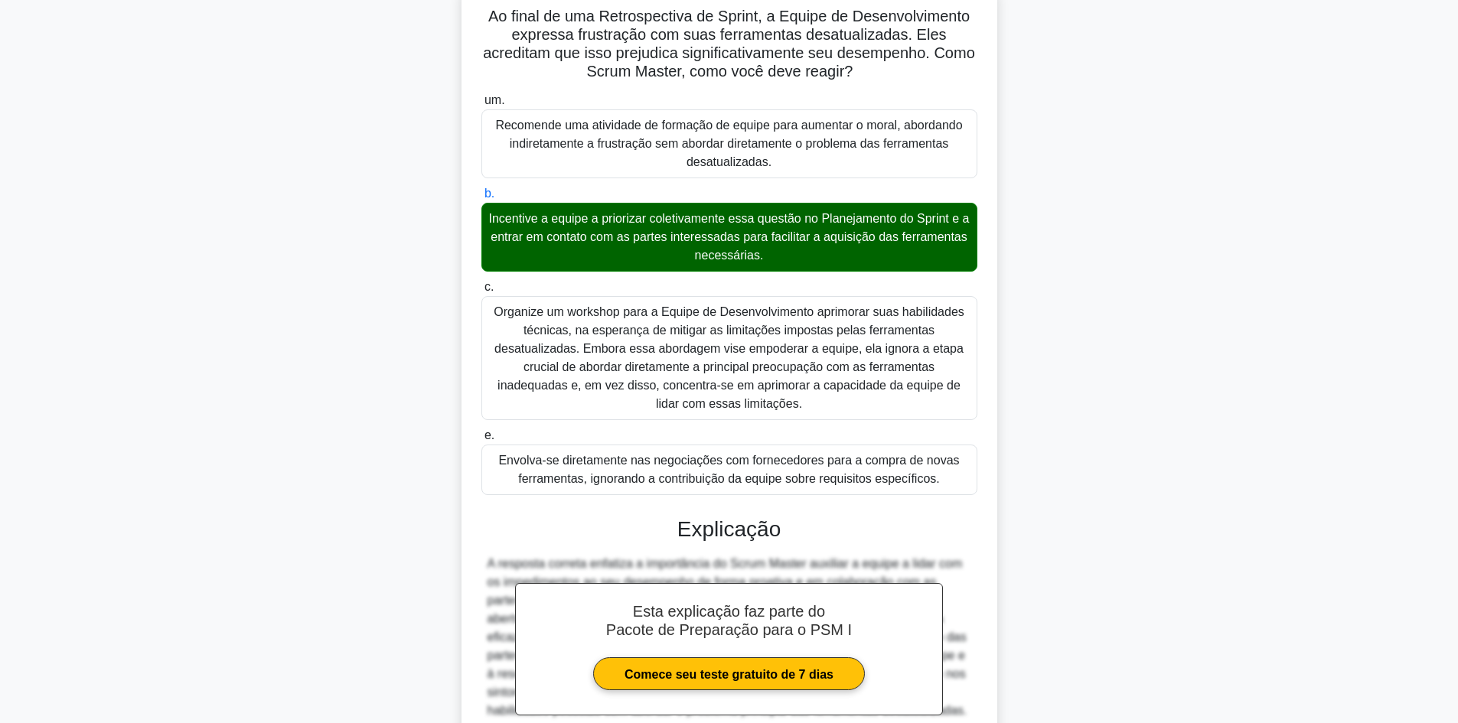
scroll to position [260, 0]
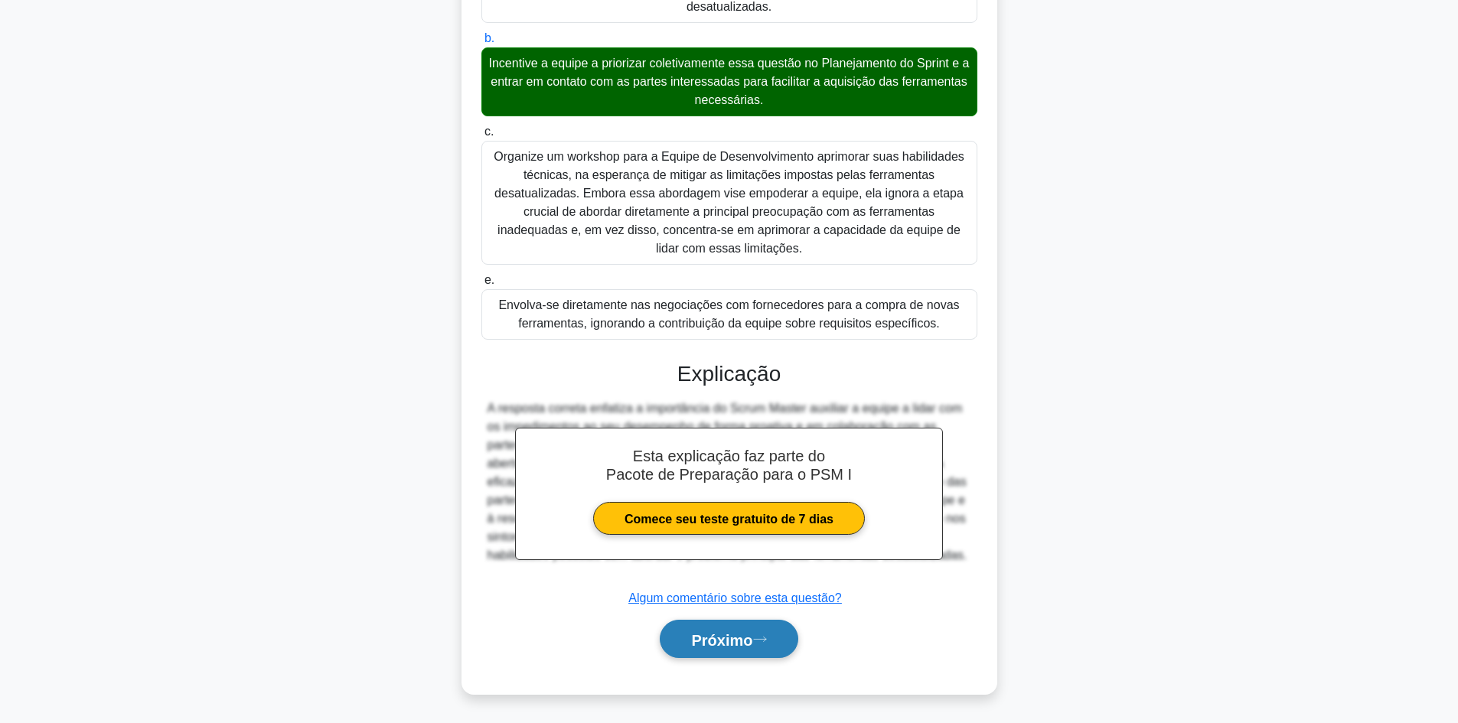
click at [752, 631] on font "Próximo" at bounding box center [721, 639] width 61 height 17
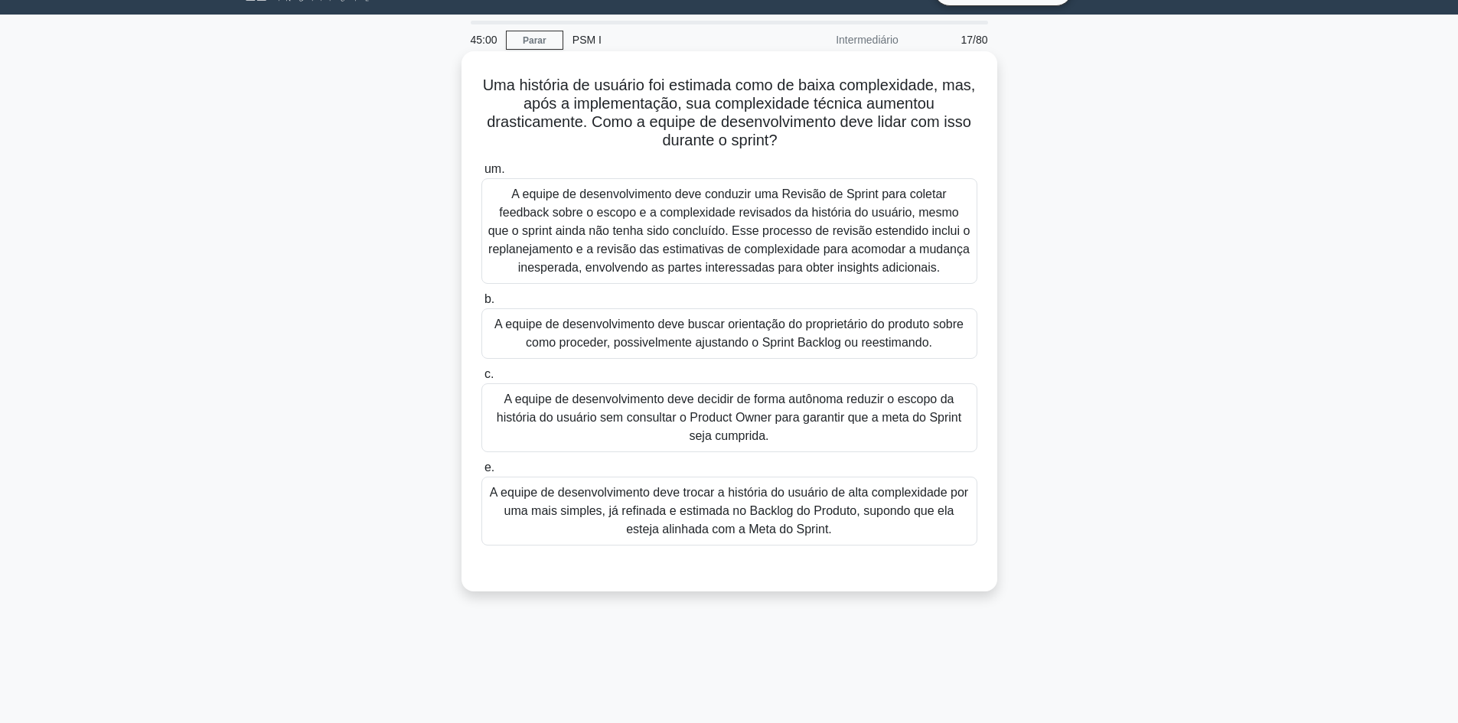
scroll to position [0, 0]
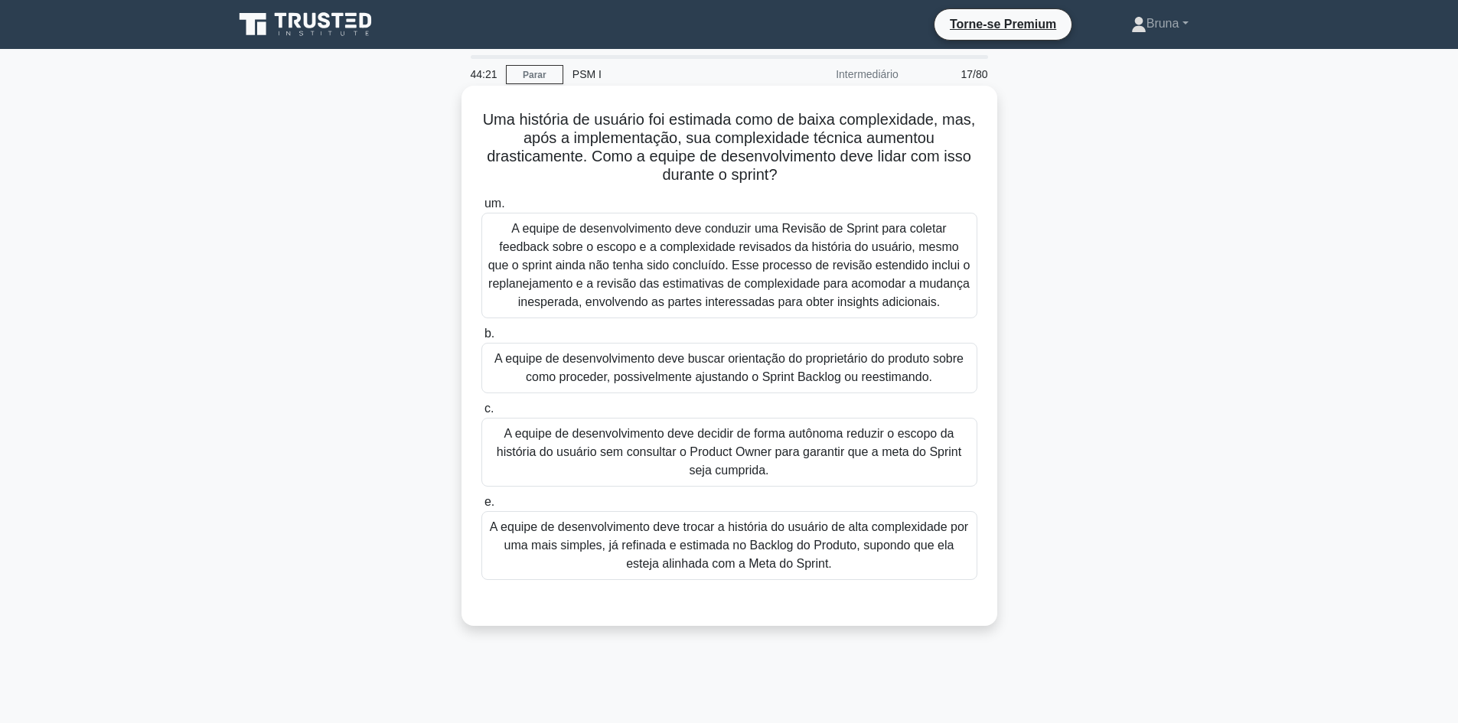
click at [598, 390] on div "A equipe de desenvolvimento deve buscar orientação do proprietário do produto s…" at bounding box center [729, 368] width 496 height 51
click at [481, 339] on input "b. A equipe de desenvolvimento deve buscar orientação do proprietário do produt…" at bounding box center [481, 334] width 0 height 10
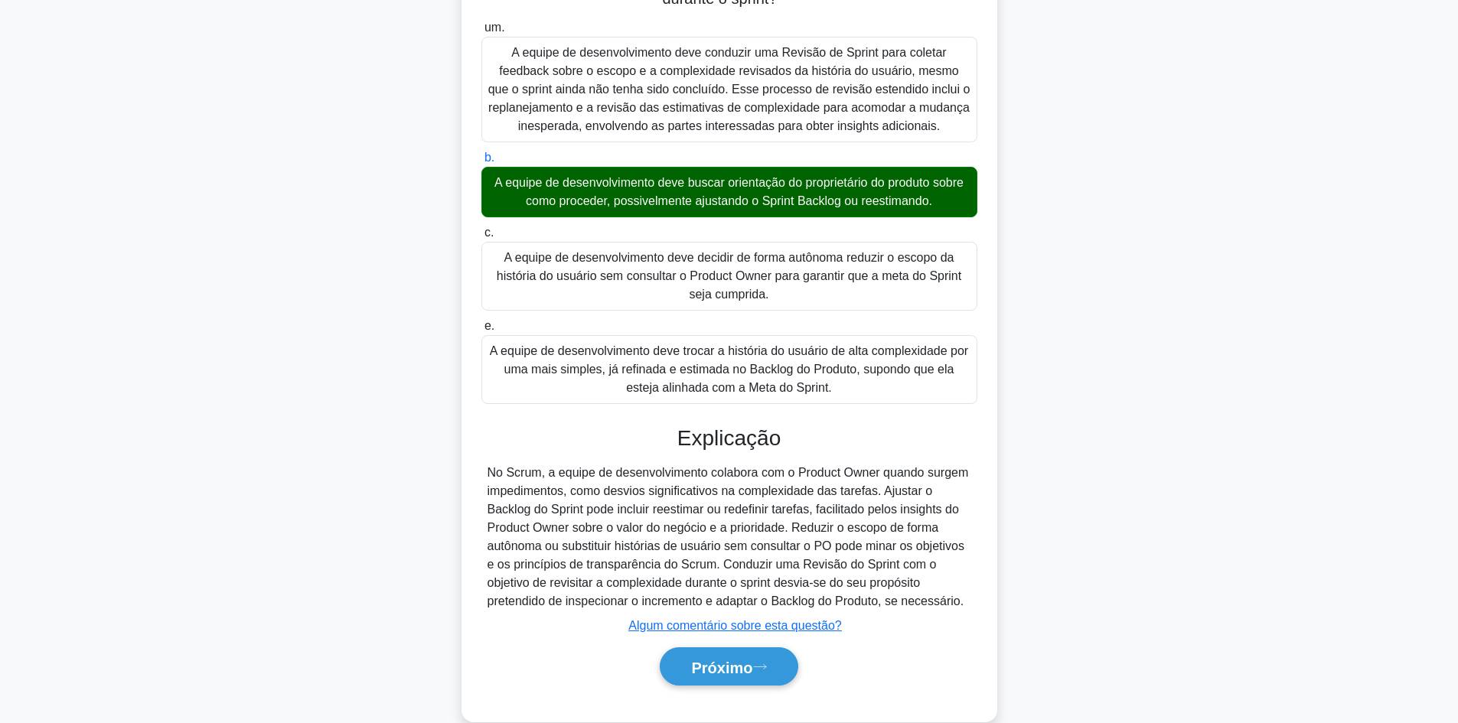
scroll to position [205, 0]
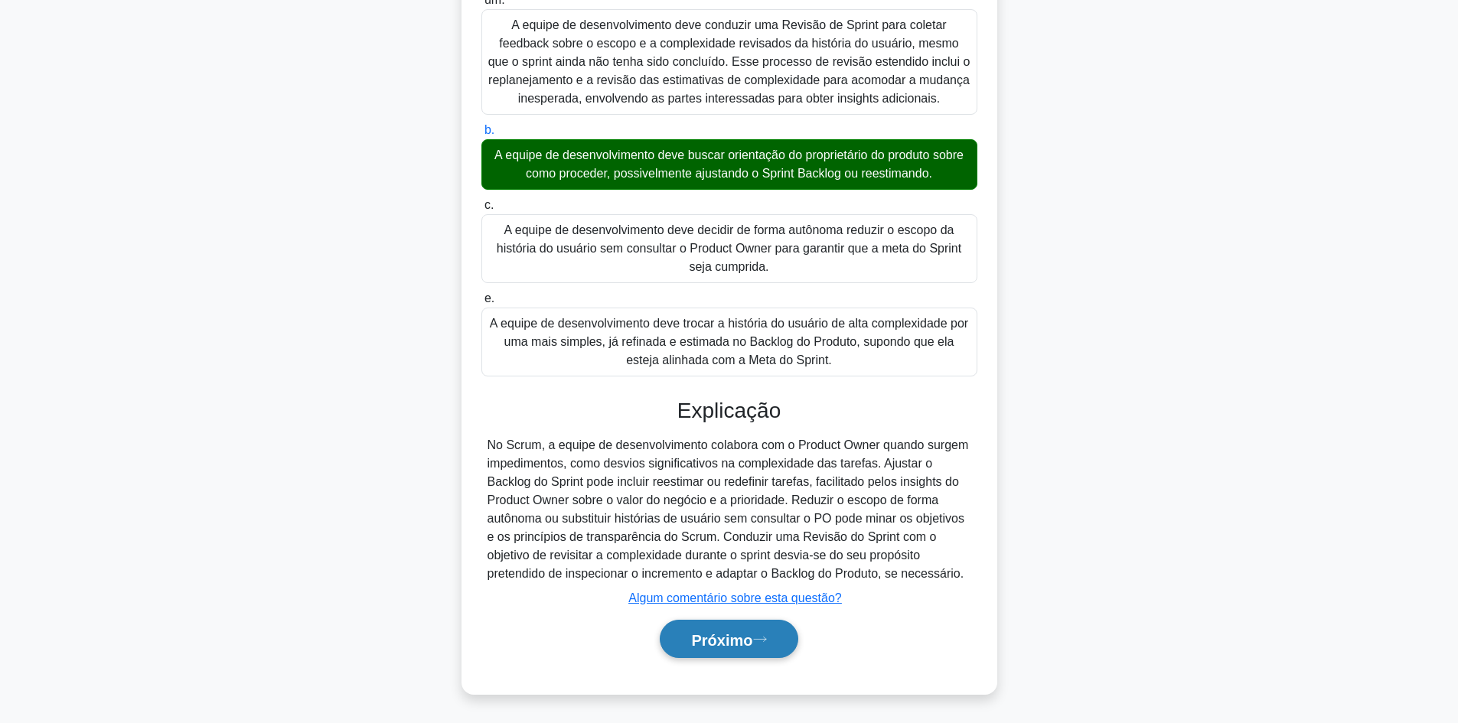
click at [739, 635] on font "Próximo" at bounding box center [721, 639] width 61 height 17
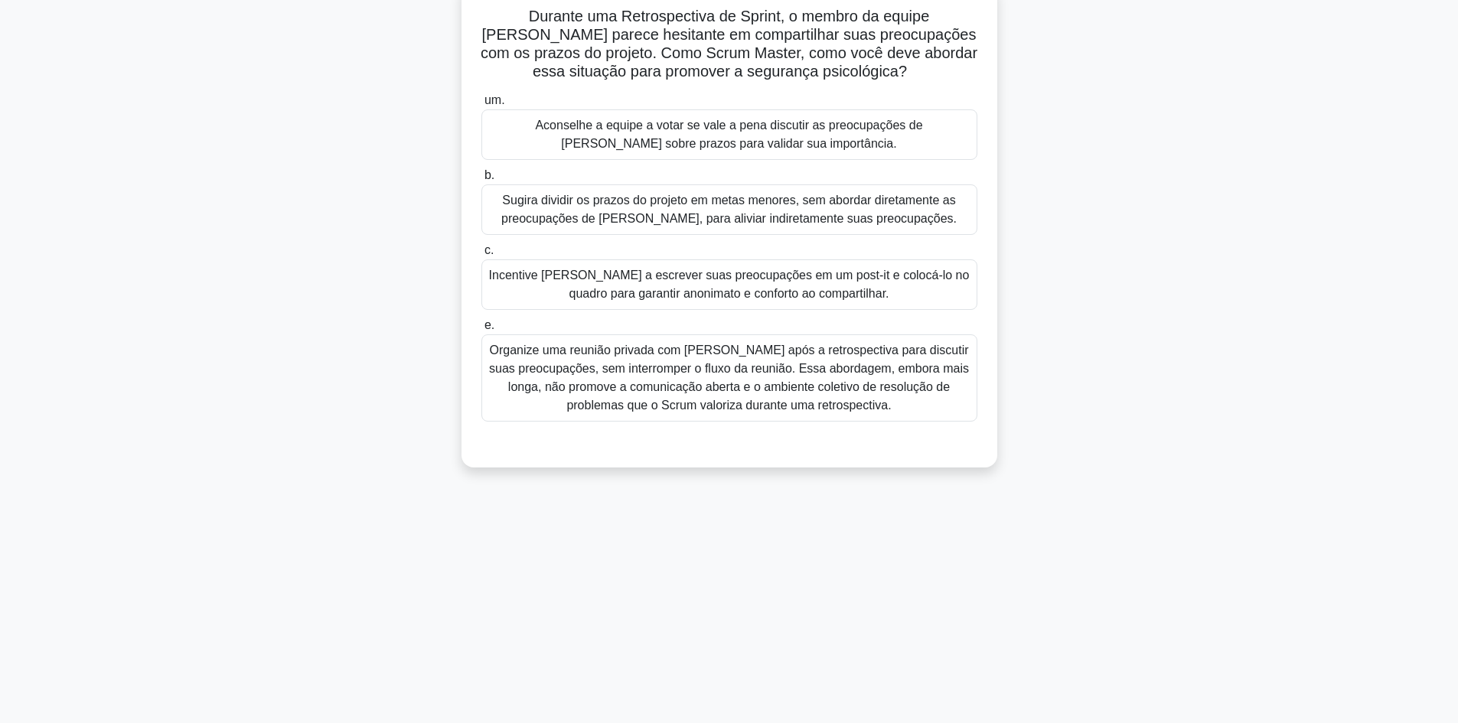
scroll to position [0, 0]
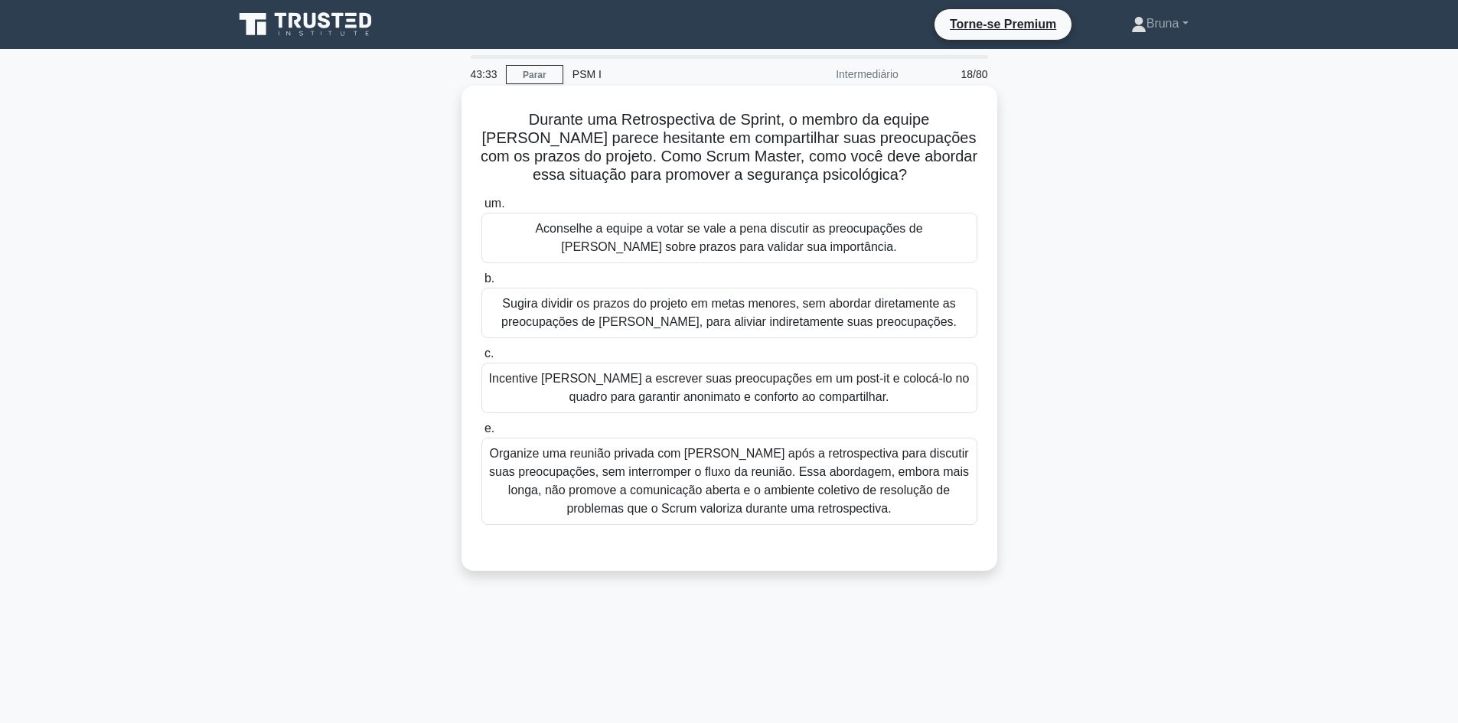
click at [696, 398] on font "Incentive Robert a escrever suas preocupações em um post-it e colocá-lo no quad…" at bounding box center [729, 387] width 481 height 31
click at [481, 359] on input "c. Incentive Robert a escrever suas preocupações em um post-it e colocá-lo no q…" at bounding box center [481, 354] width 0 height 10
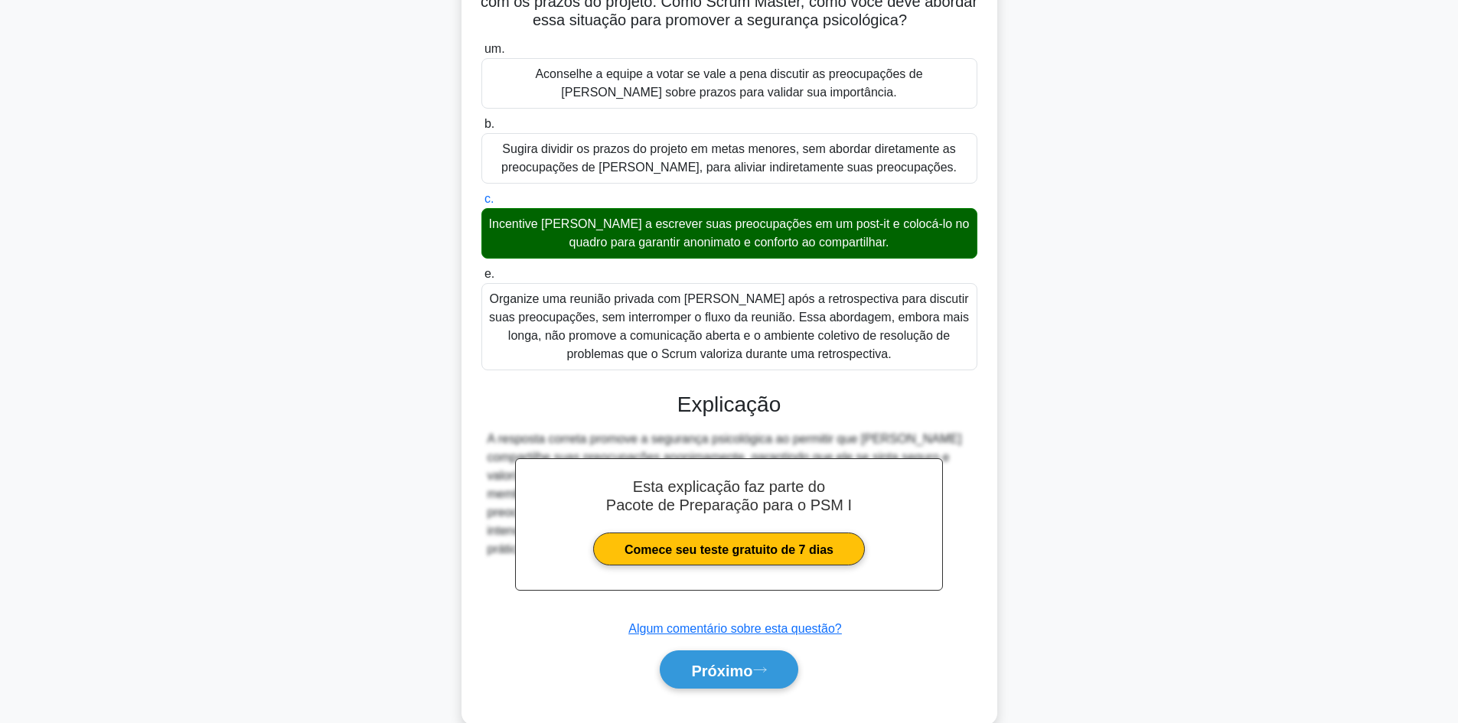
scroll to position [187, 0]
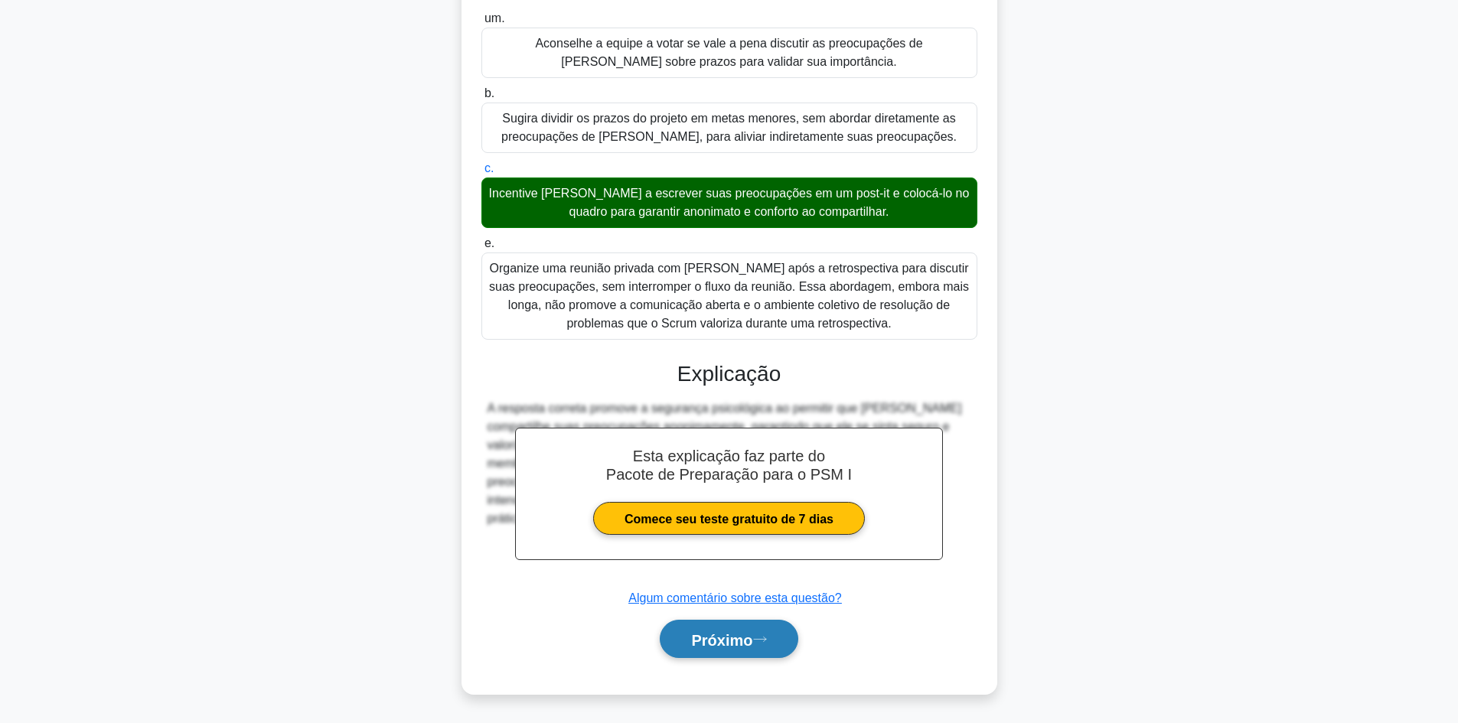
click at [765, 629] on button "Próximo" at bounding box center [729, 639] width 138 height 39
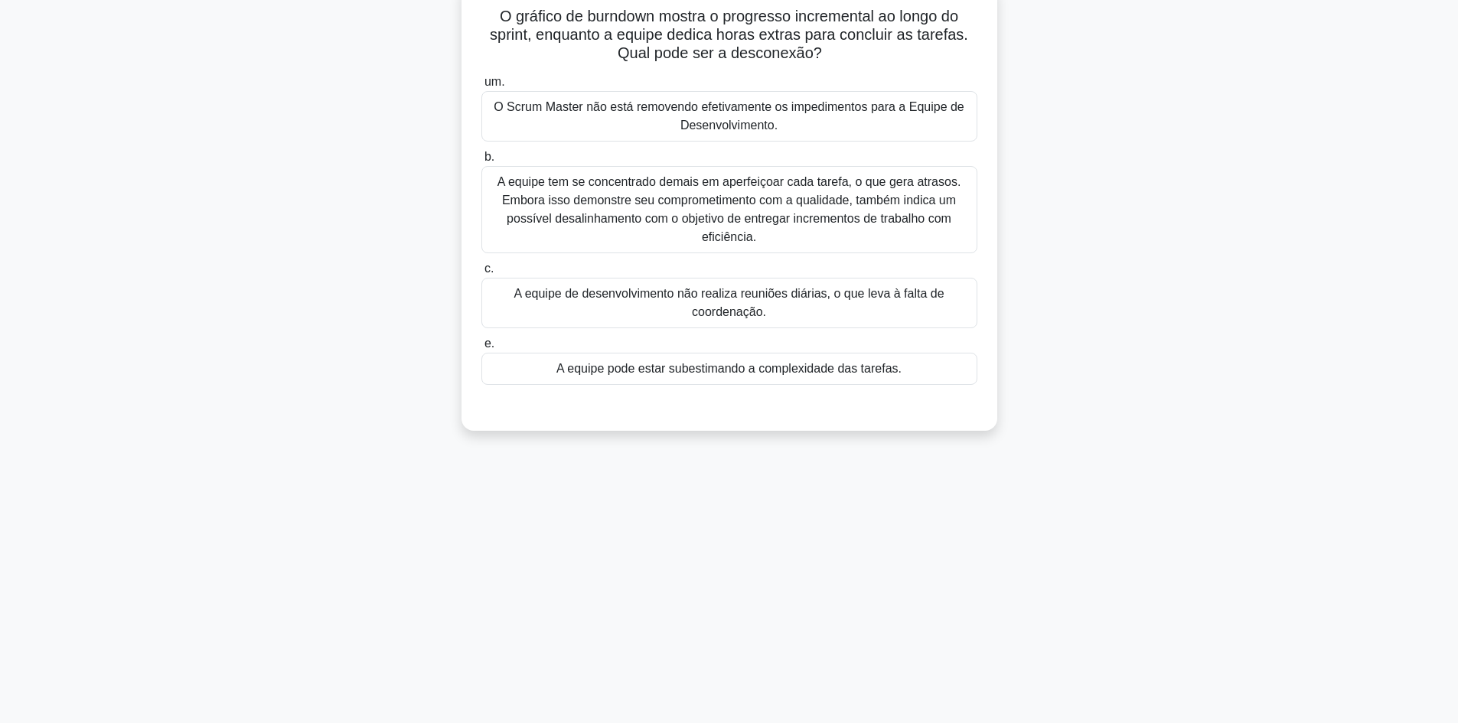
scroll to position [0, 0]
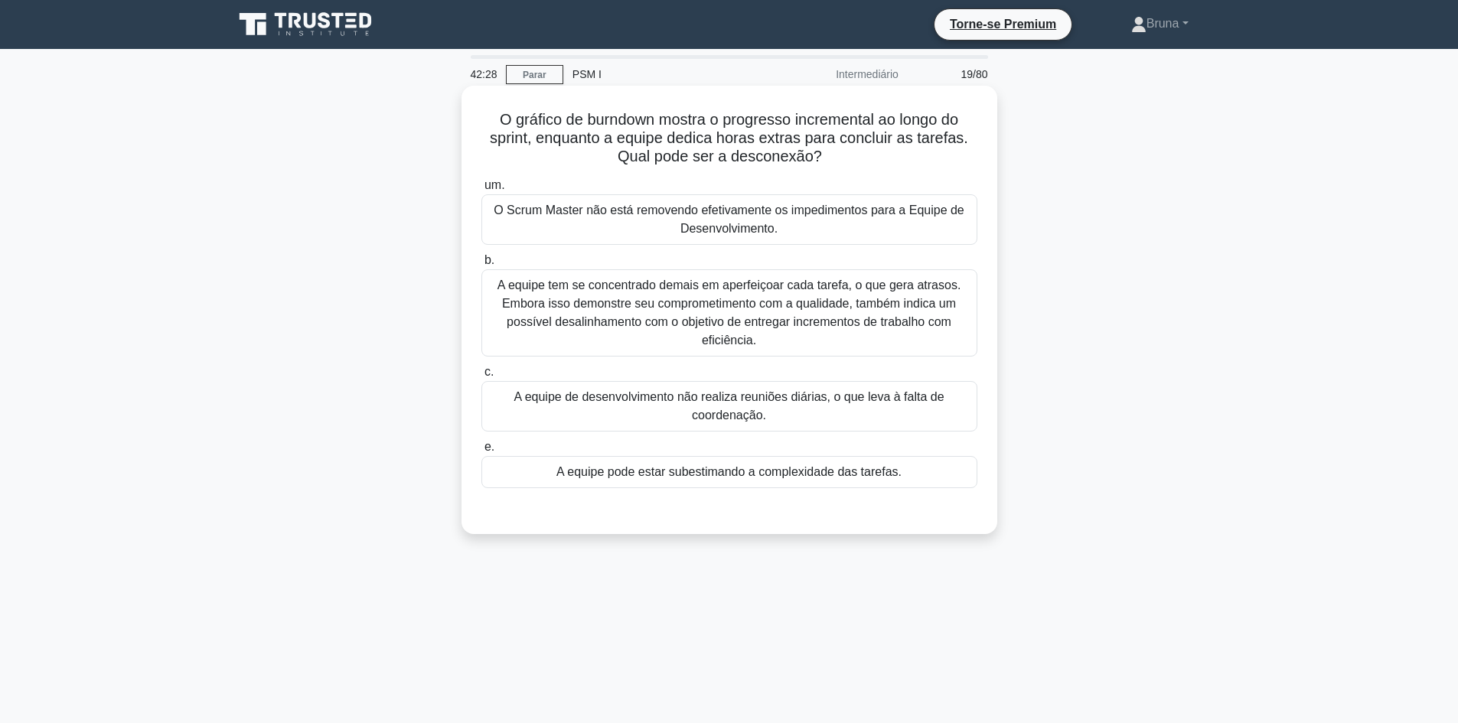
click at [709, 481] on font "A equipe pode estar subestimando a complexidade das tarefas." at bounding box center [728, 472] width 345 height 18
click at [481, 452] on input "e. A equipe pode estar subestimando a complexidade das tarefas." at bounding box center [481, 447] width 0 height 10
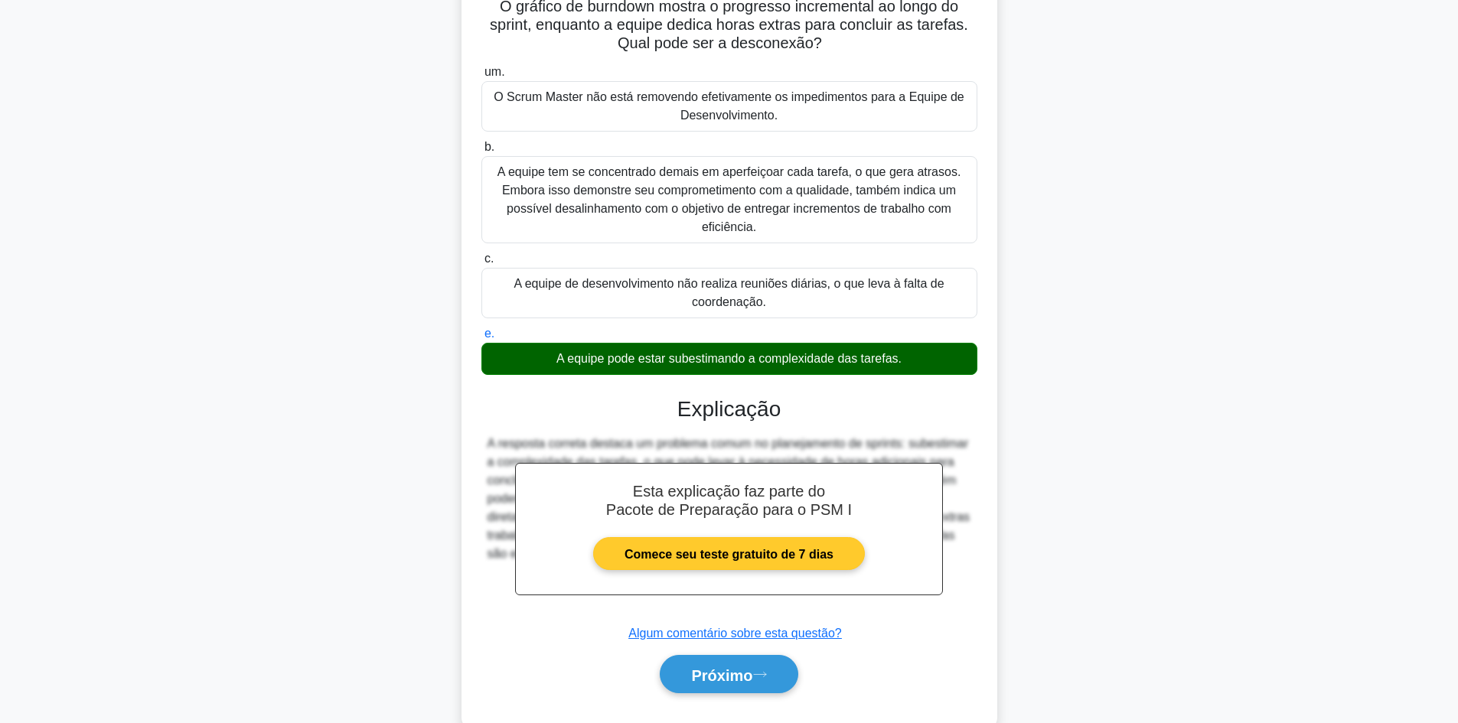
scroll to position [150, 0]
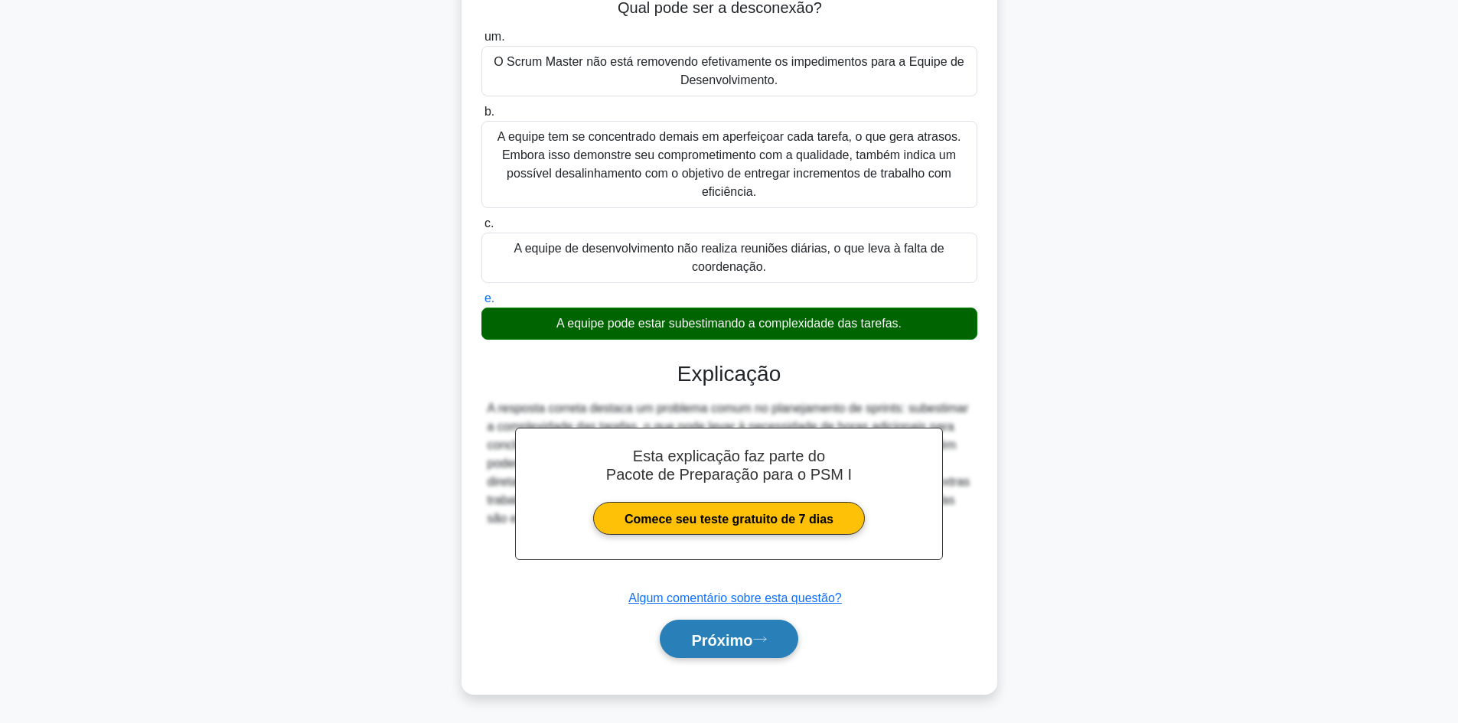
click at [726, 636] on font "Próximo" at bounding box center [721, 639] width 61 height 17
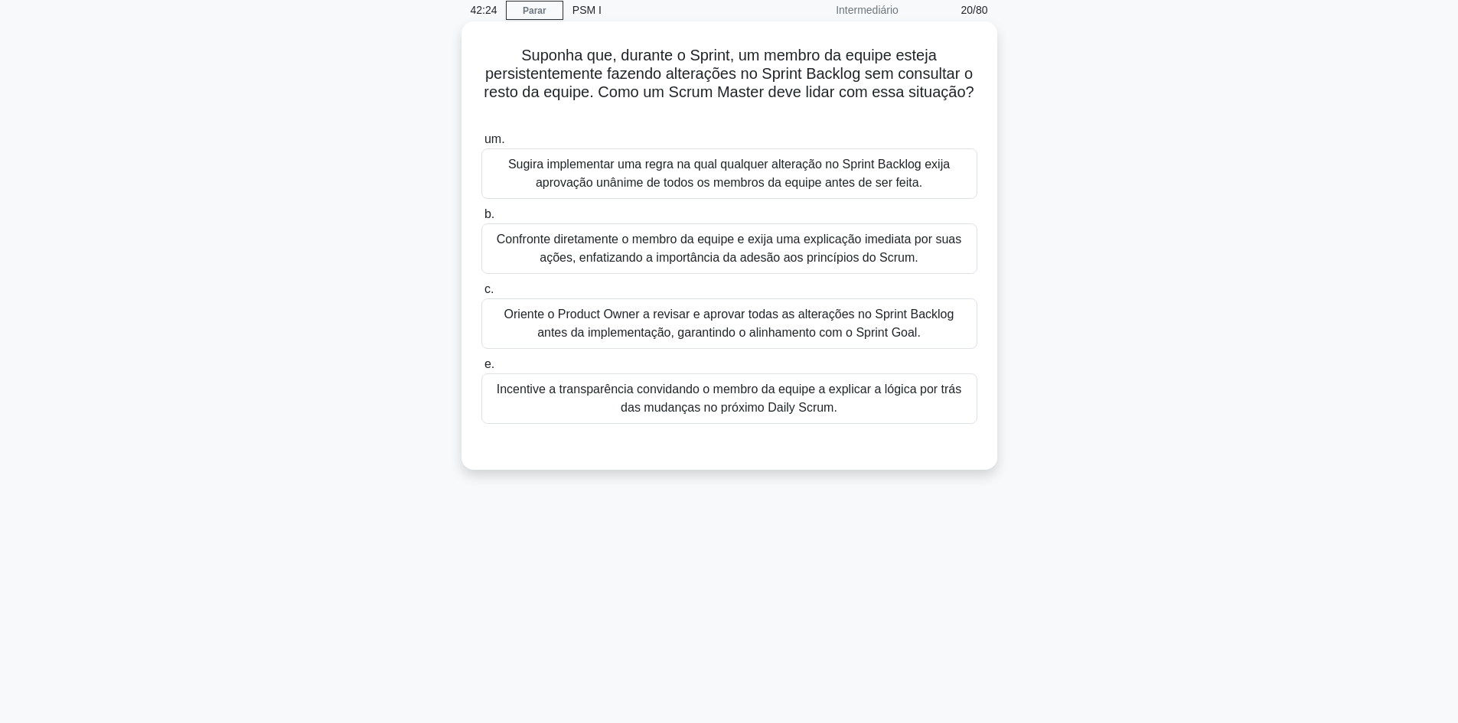
scroll to position [0, 0]
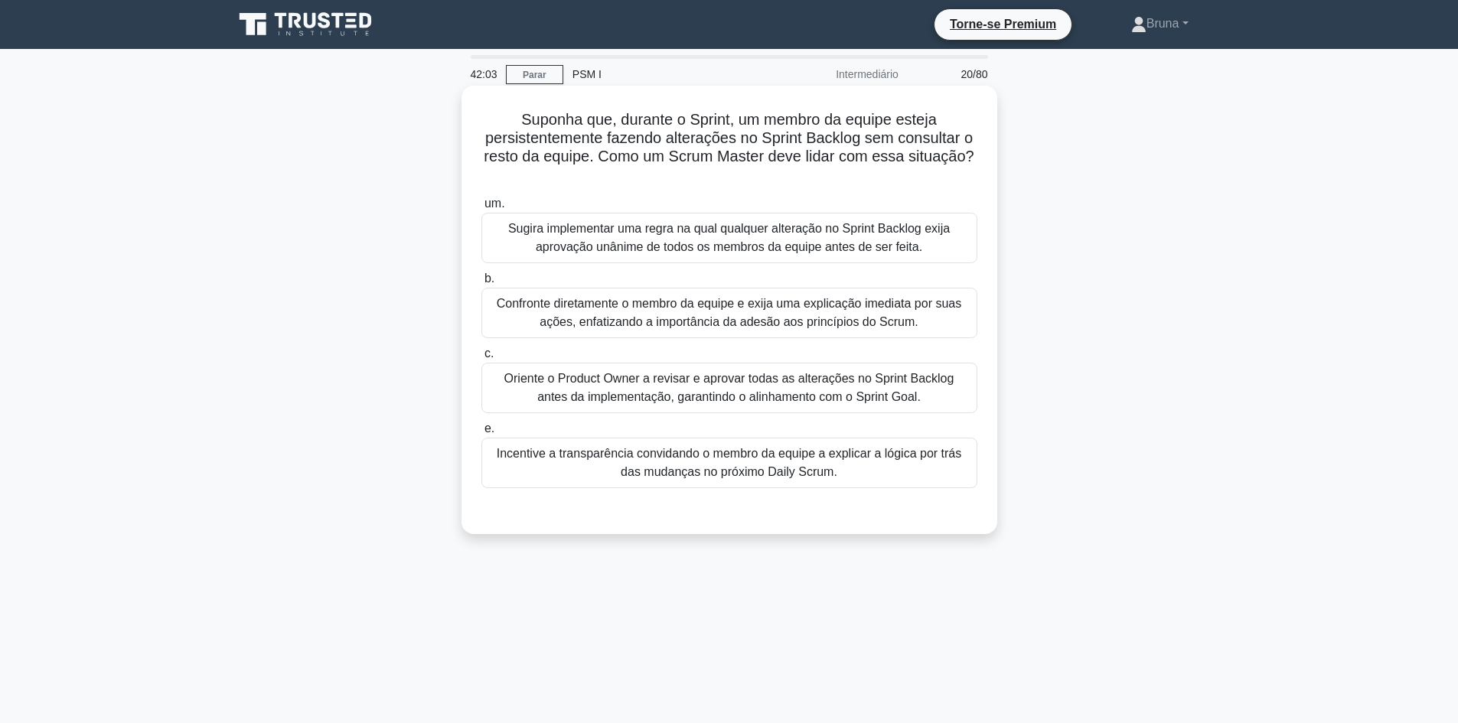
click at [639, 465] on font "Incentive a transparência convidando o membro da equipe a explicar a lógica por…" at bounding box center [729, 462] width 465 height 31
click at [481, 434] on input "e. Incentive a transparência convidando o membro da equipe a explicar a lógica …" at bounding box center [481, 429] width 0 height 10
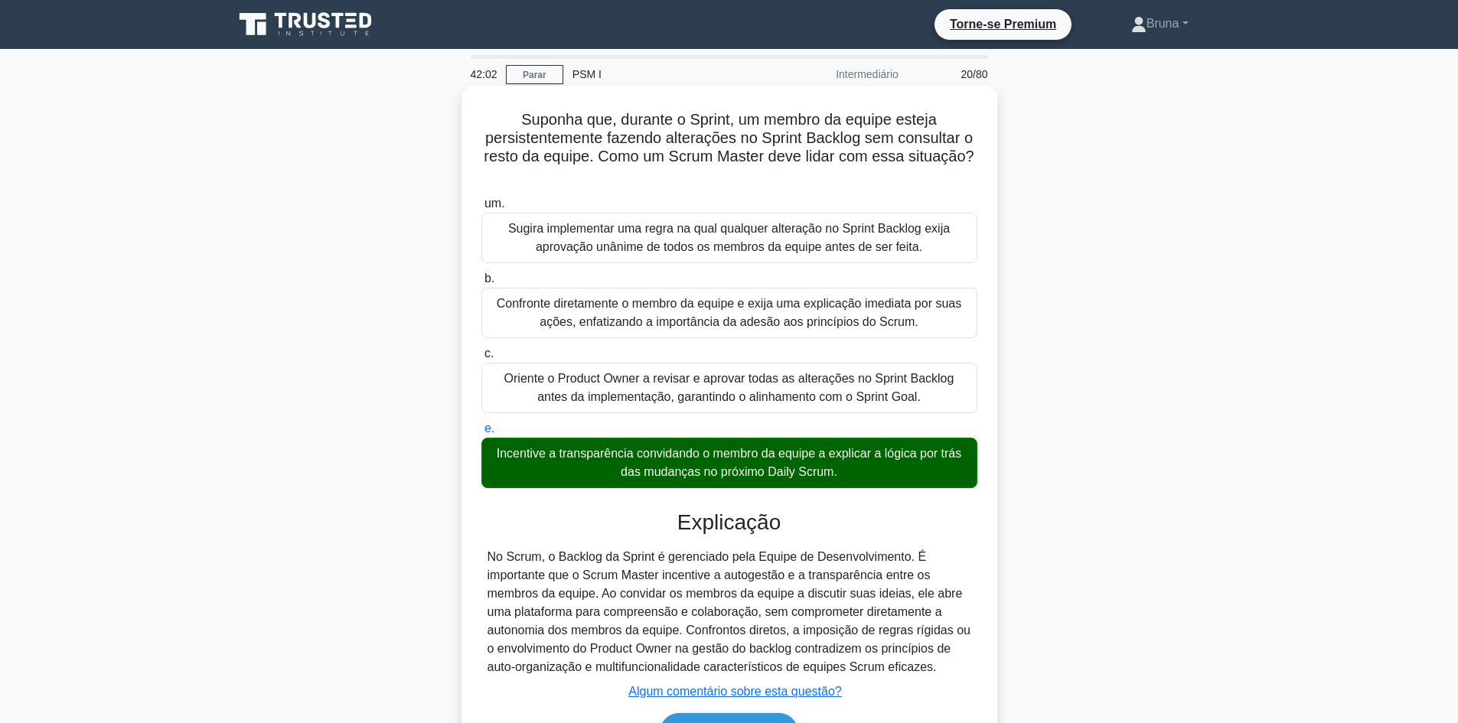
scroll to position [103, 0]
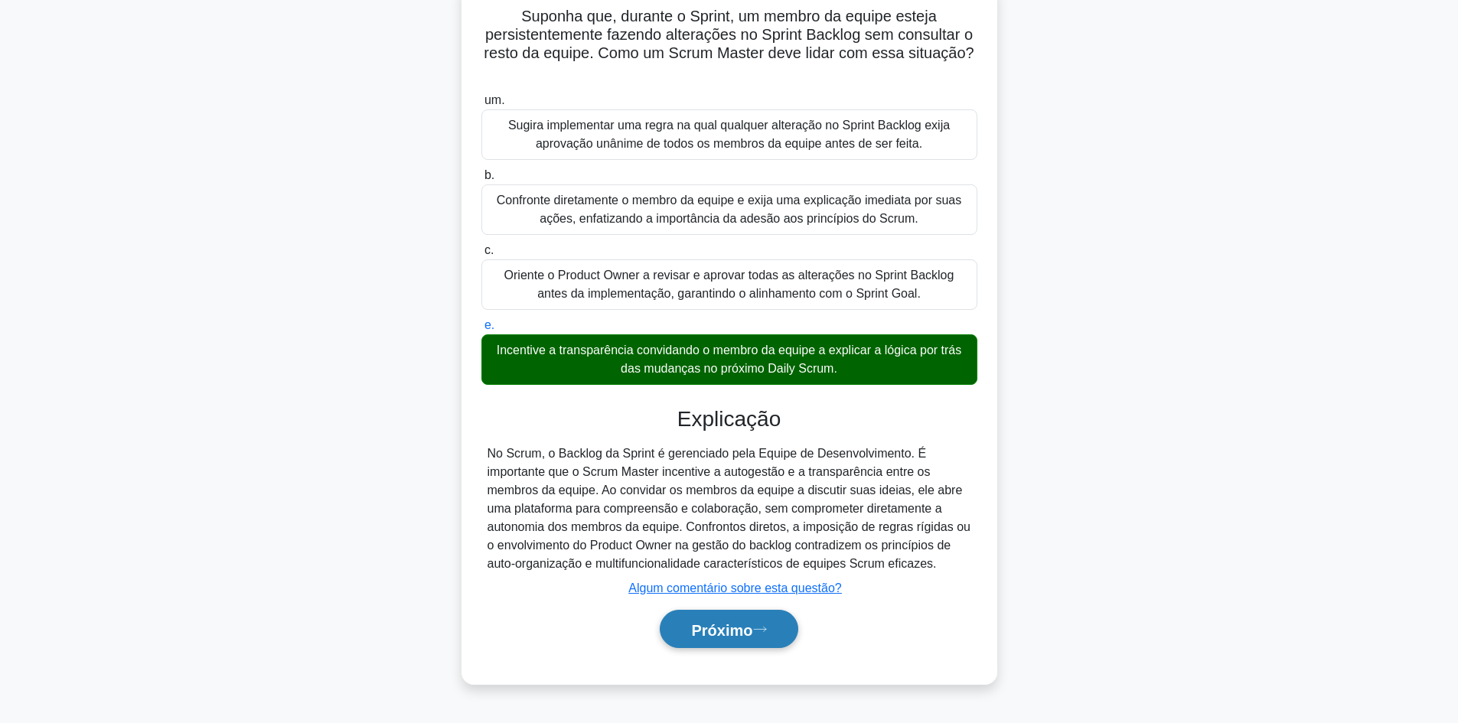
click at [732, 631] on font "Próximo" at bounding box center [721, 629] width 61 height 17
click at [776, 634] on button "Próximo" at bounding box center [729, 629] width 138 height 39
click at [717, 634] on font "Próximo" at bounding box center [721, 629] width 61 height 17
click at [711, 630] on font "Próximo" at bounding box center [721, 629] width 61 height 17
click at [706, 632] on font "Próximo" at bounding box center [721, 629] width 61 height 17
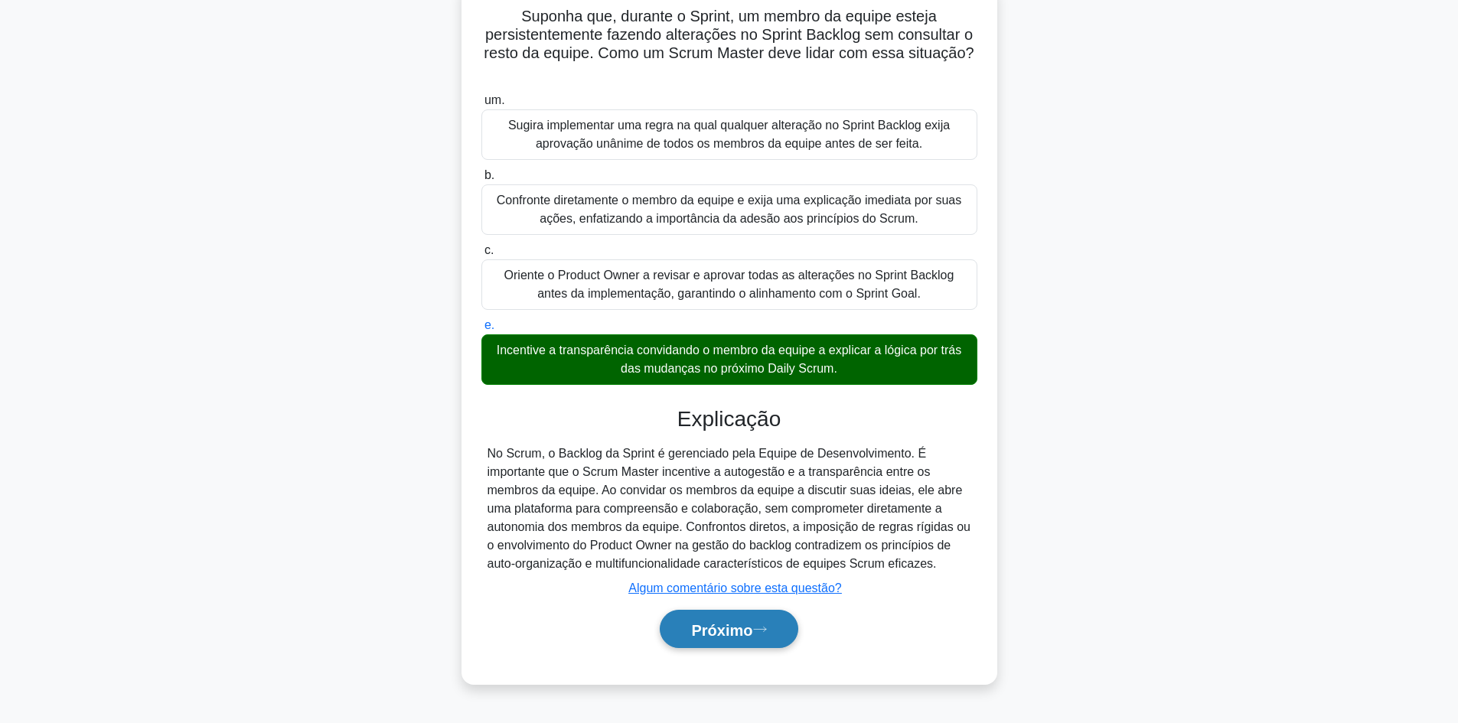
click at [726, 616] on button "Próximo" at bounding box center [729, 629] width 138 height 39
click at [739, 622] on font "Próximo" at bounding box center [721, 629] width 61 height 17
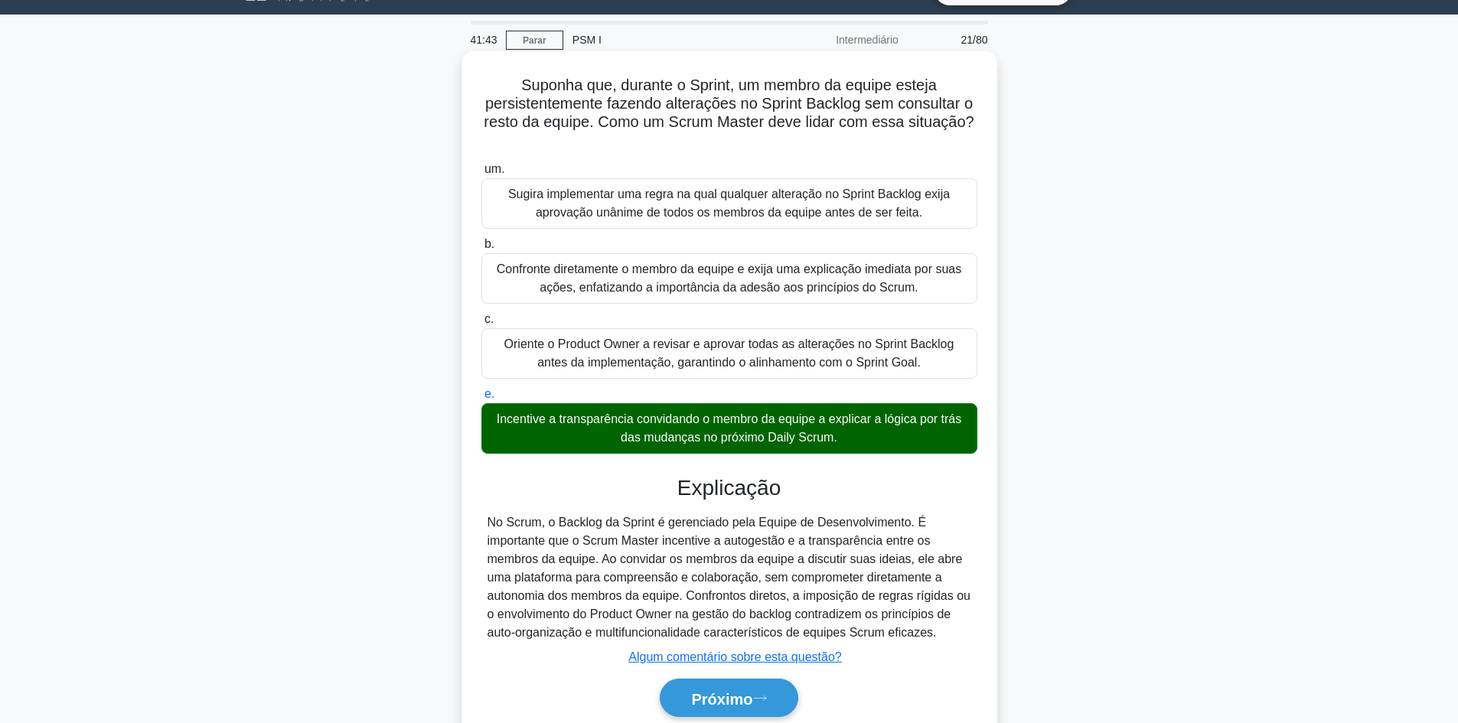
scroll to position [0, 0]
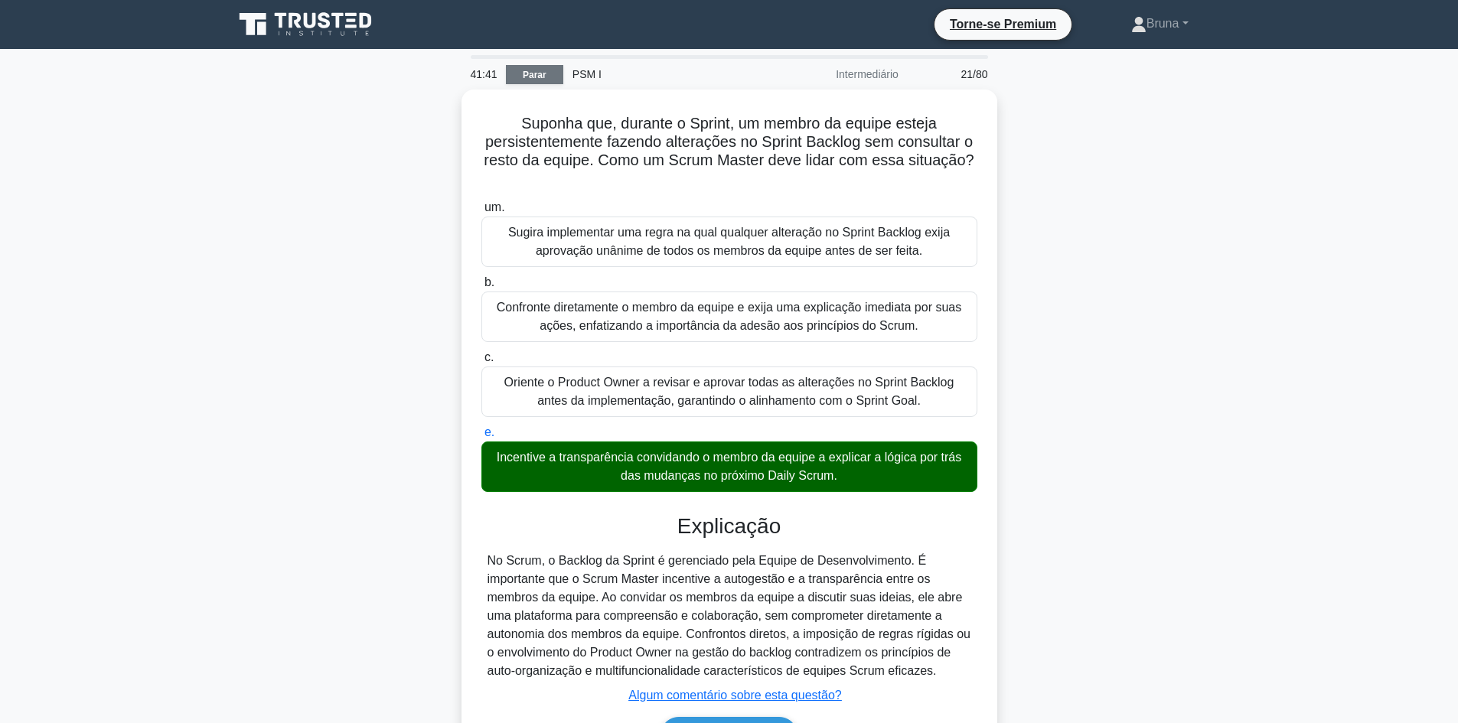
click at [537, 73] on font "Parar" at bounding box center [535, 75] width 24 height 11
